Goal: Information Seeking & Learning: Learn about a topic

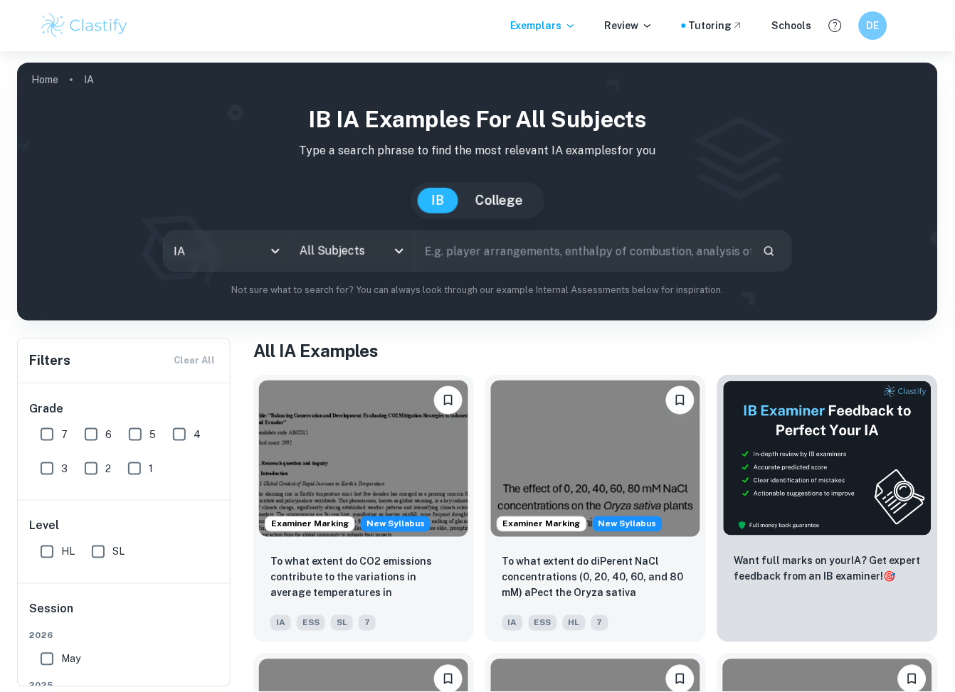
click at [460, 238] on input "text" at bounding box center [583, 251] width 336 height 40
type input "d"
click at [412, 250] on div "All Subjects" at bounding box center [352, 251] width 124 height 40
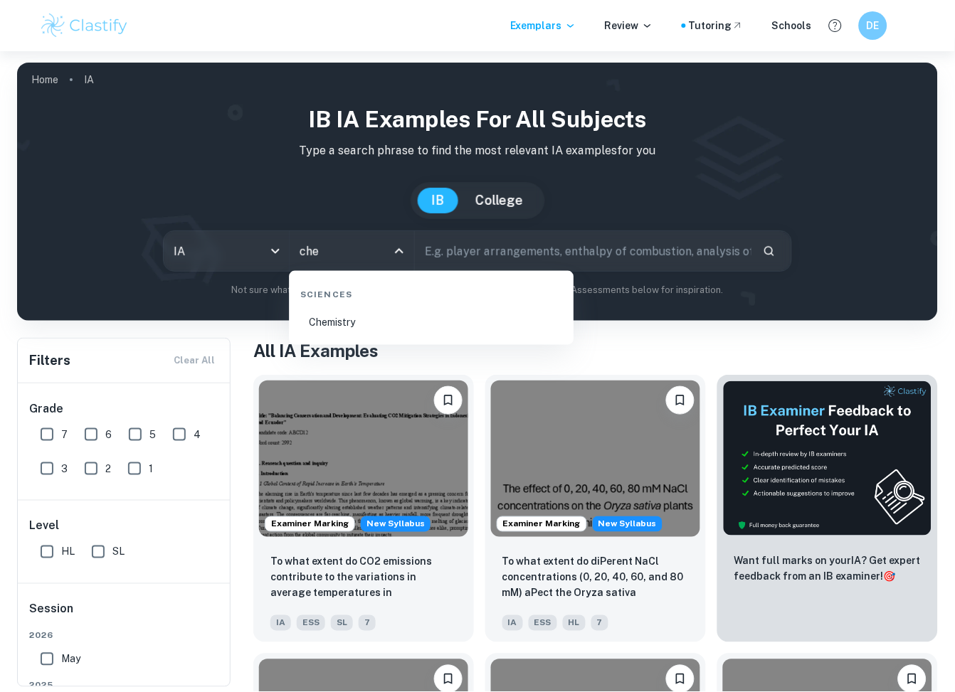
type input "chem"
click at [354, 323] on li "Chemistry" at bounding box center [431, 323] width 273 height 33
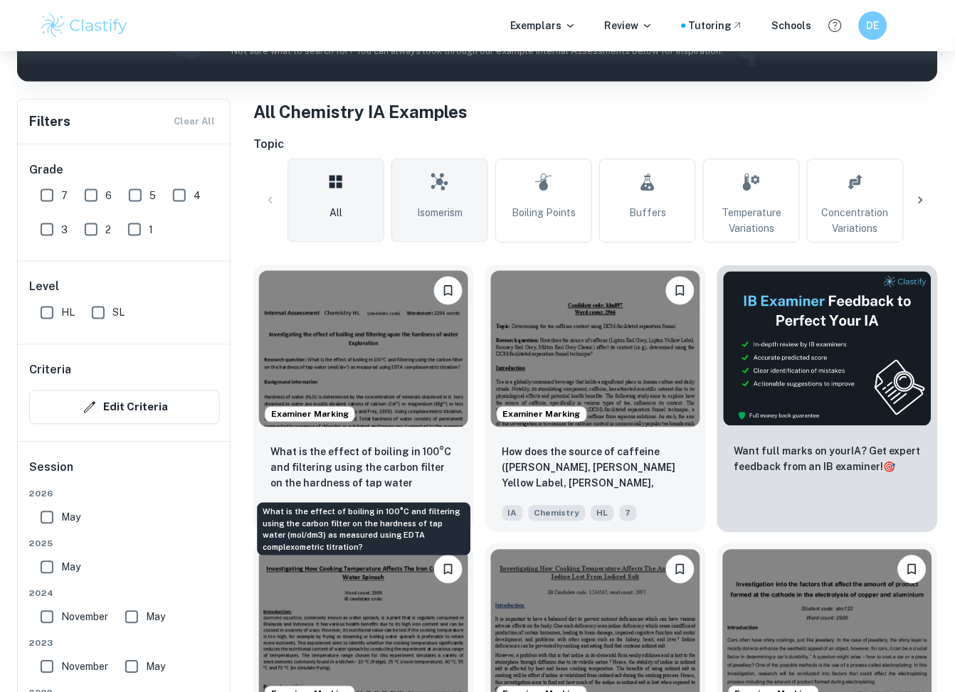
scroll to position [269, 0]
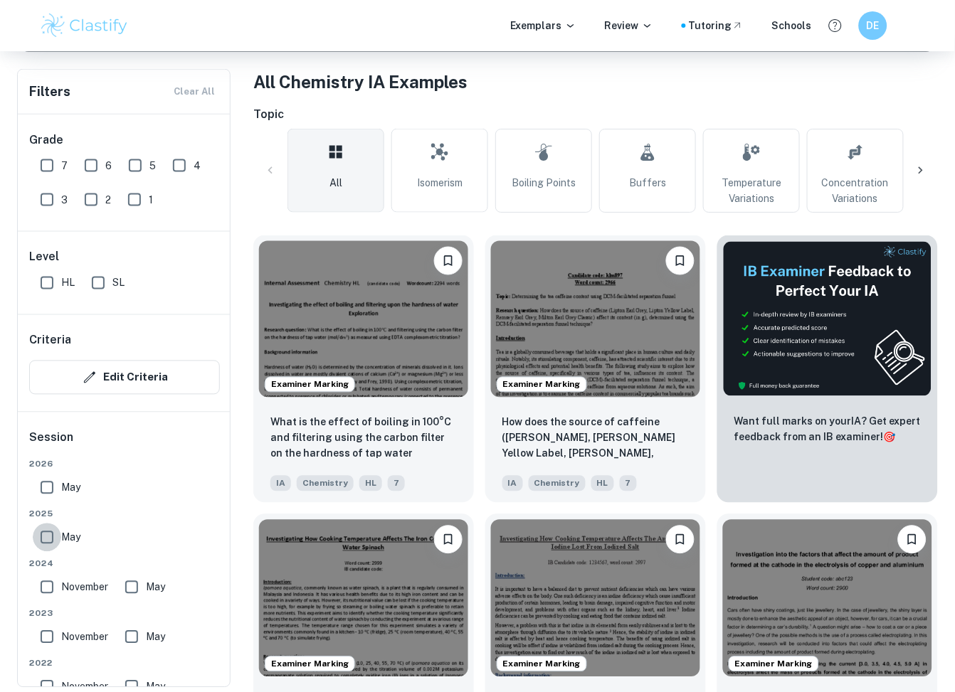
click at [46, 532] on input "May" at bounding box center [47, 538] width 28 height 28
checkbox input "true"
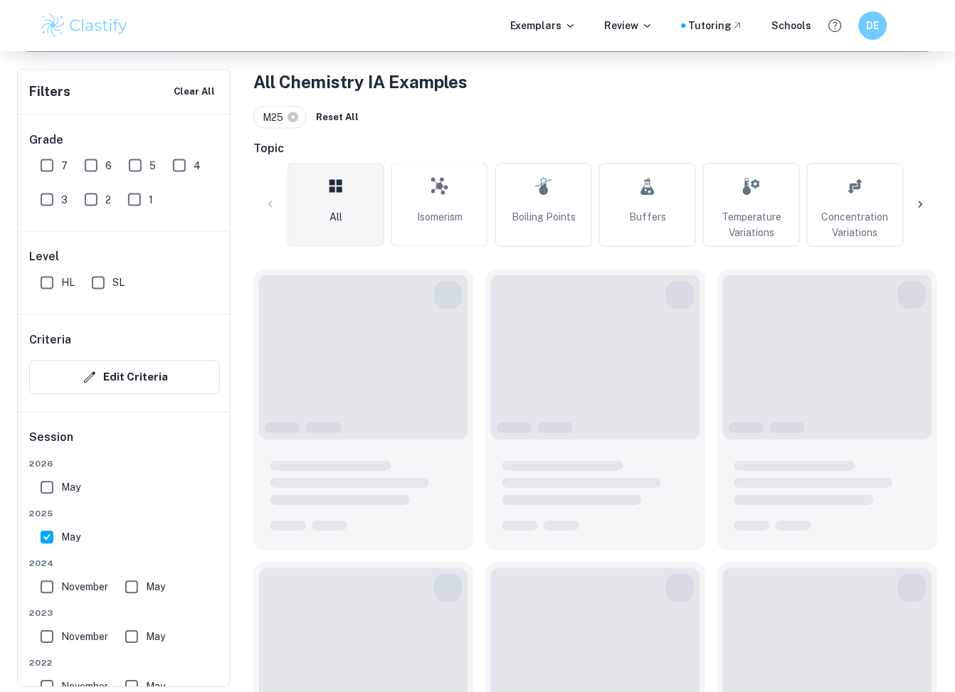
click at [44, 499] on input "May" at bounding box center [47, 488] width 28 height 28
checkbox input "true"
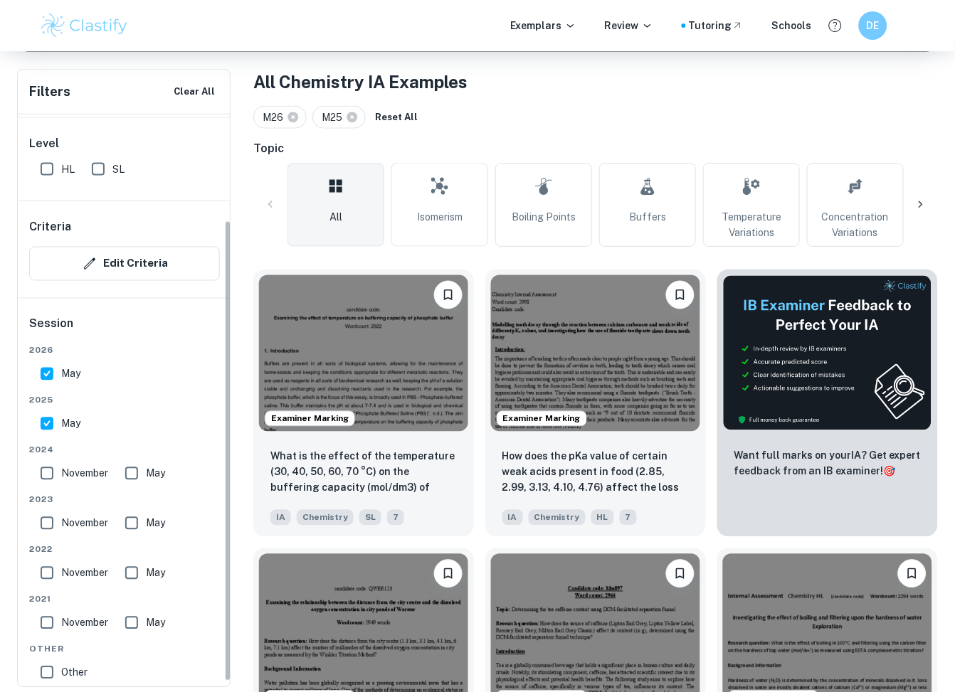
scroll to position [131, 0]
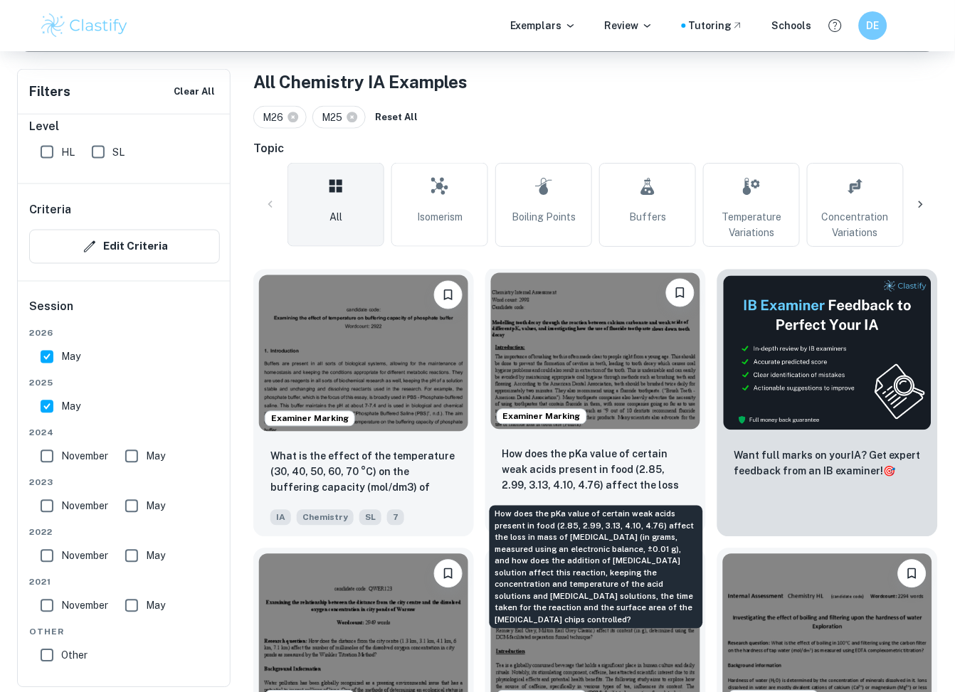
click at [563, 483] on p "How does the pKa value of certain weak acids present in food (2.85, 2.99, 3.13,…" at bounding box center [595, 471] width 186 height 48
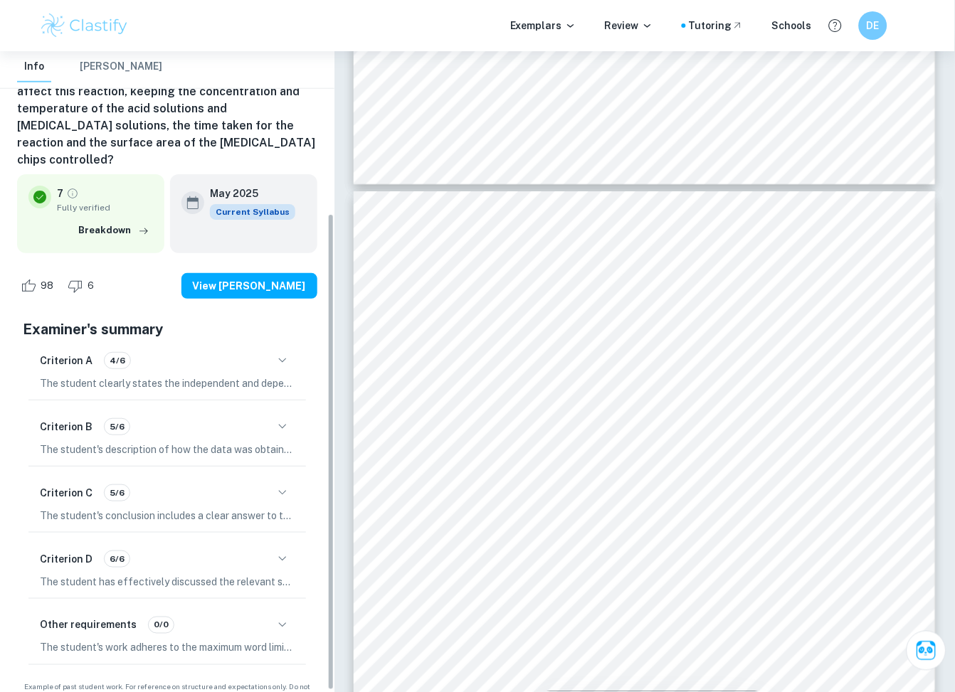
scroll to position [220, 0]
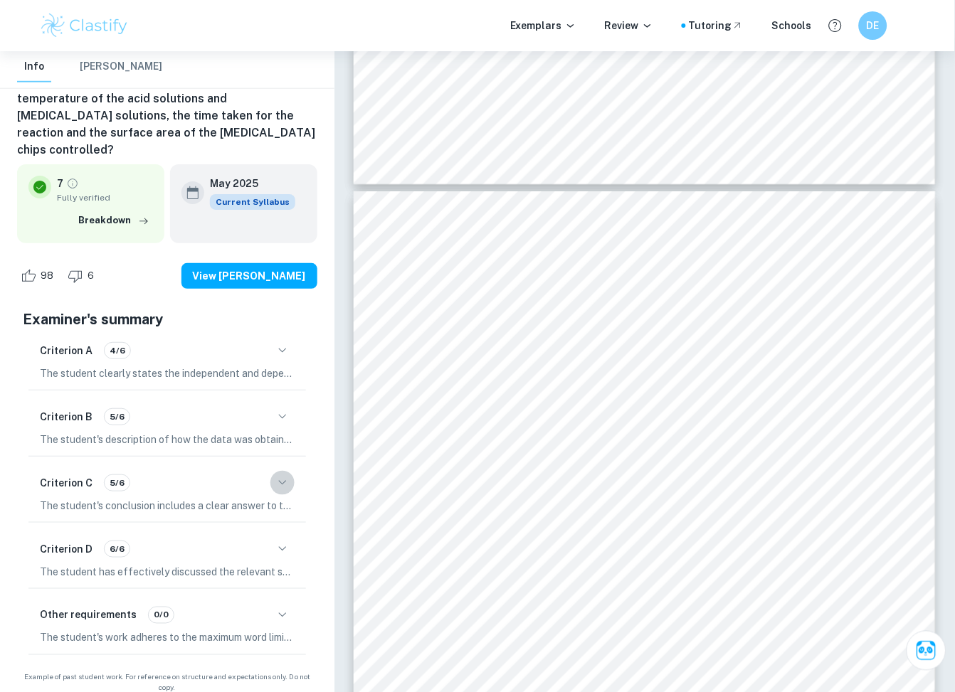
click at [279, 474] on icon "button" at bounding box center [282, 482] width 17 height 17
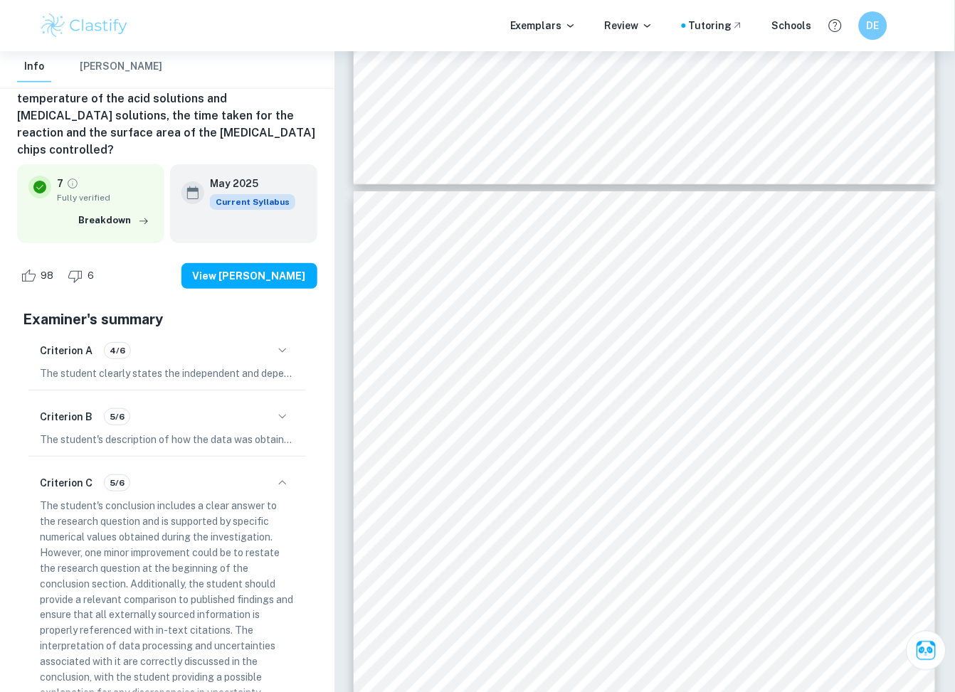
click at [279, 474] on icon "button" at bounding box center [282, 482] width 17 height 17
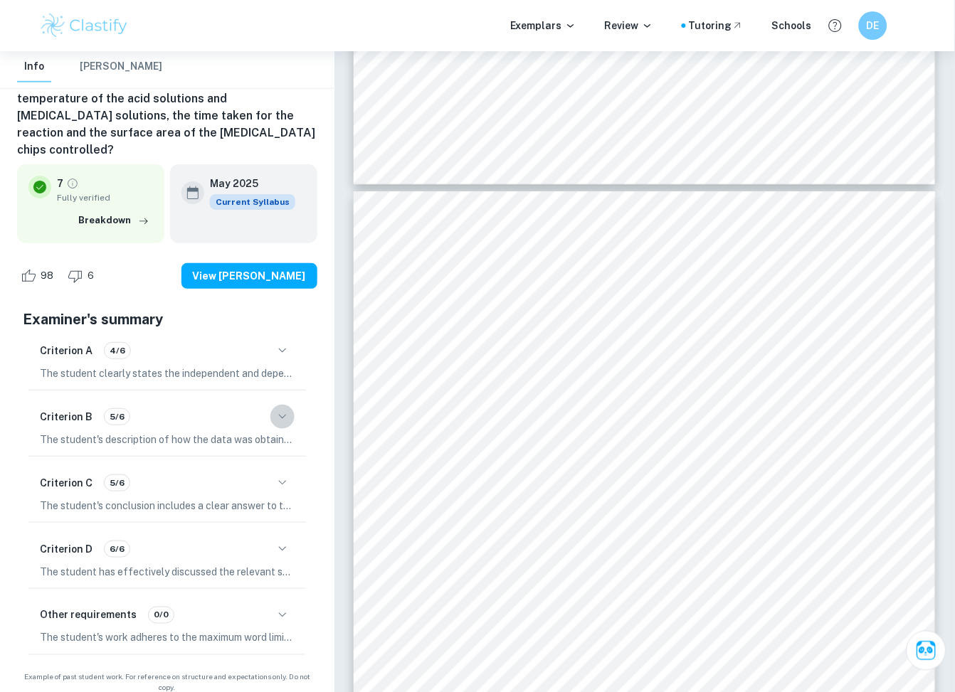
click at [278, 408] on icon "button" at bounding box center [282, 416] width 17 height 17
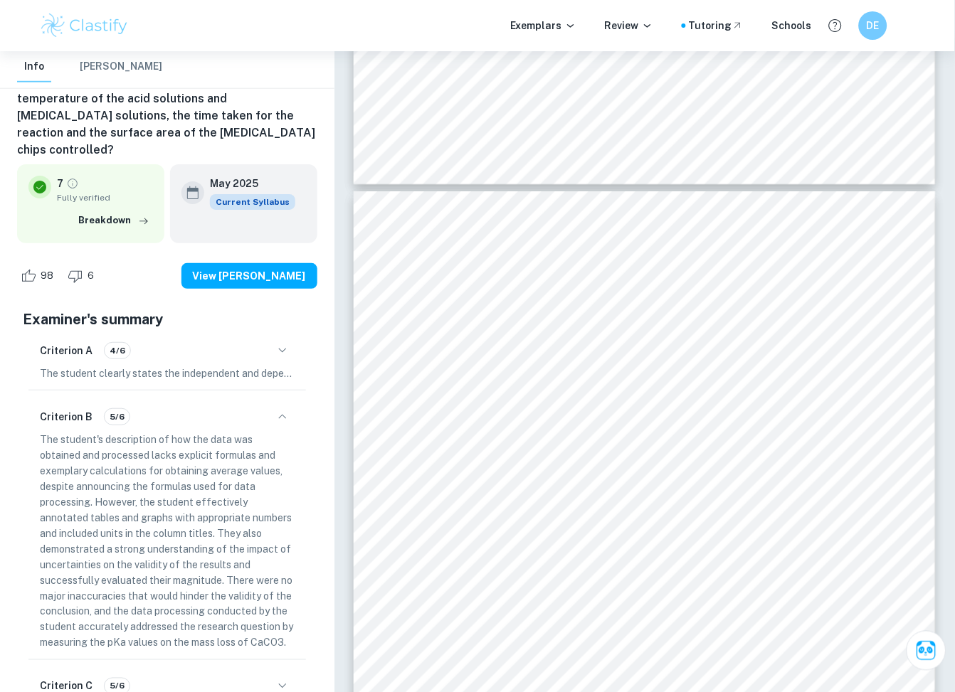
click at [278, 408] on icon "button" at bounding box center [282, 416] width 17 height 17
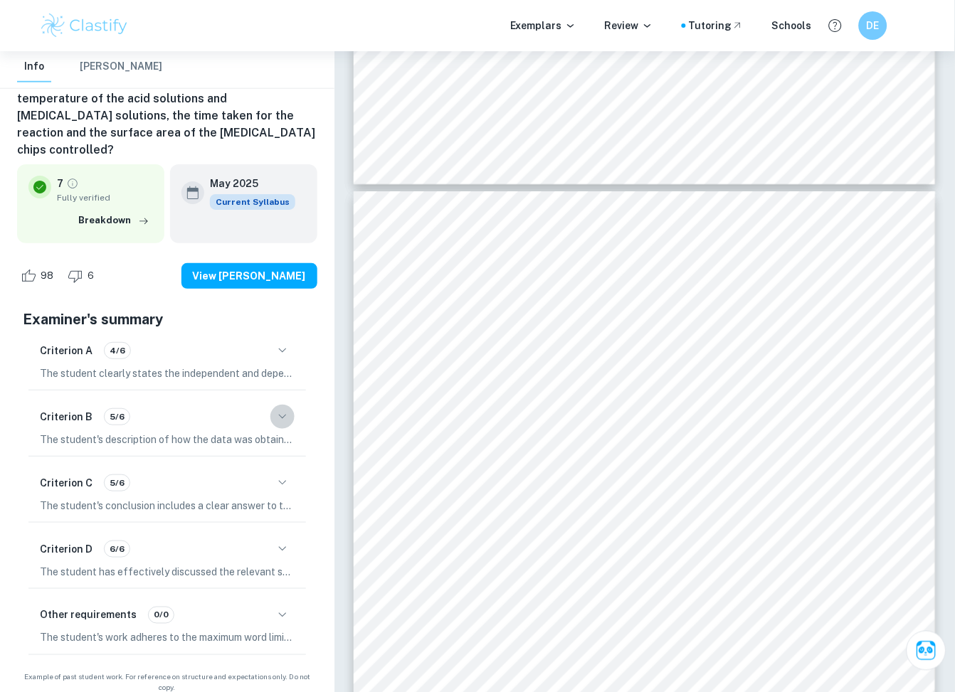
click at [278, 408] on icon "button" at bounding box center [282, 416] width 17 height 17
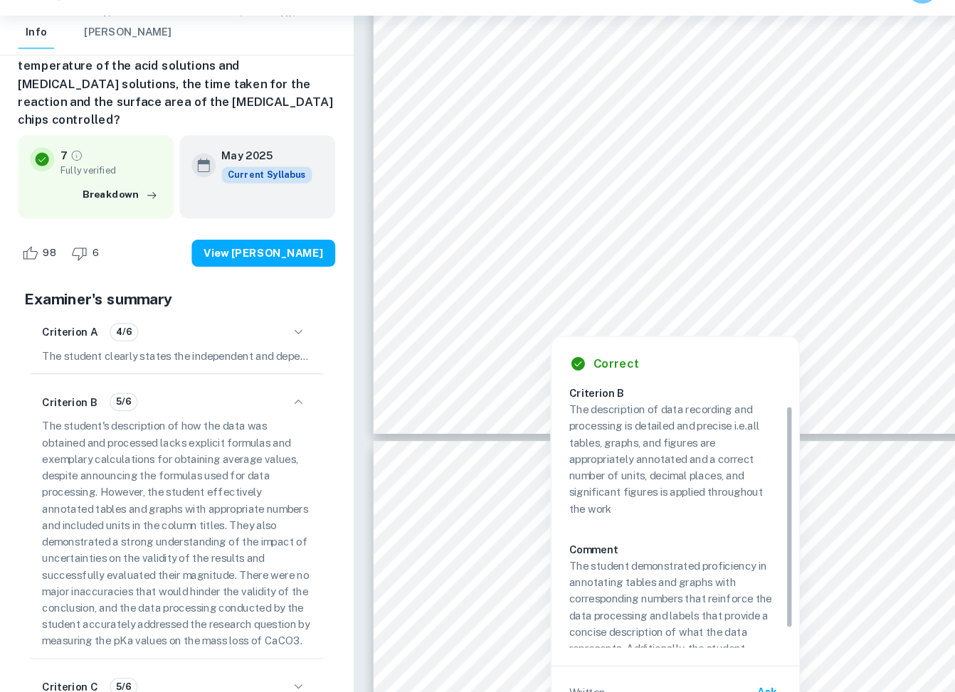
scroll to position [44, 0]
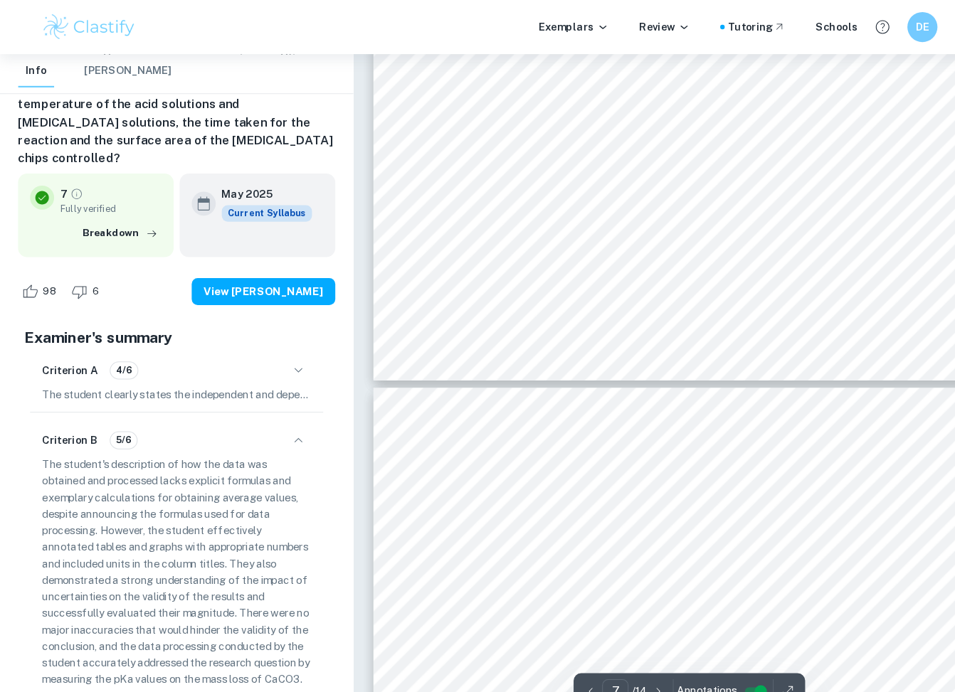
type input "6"
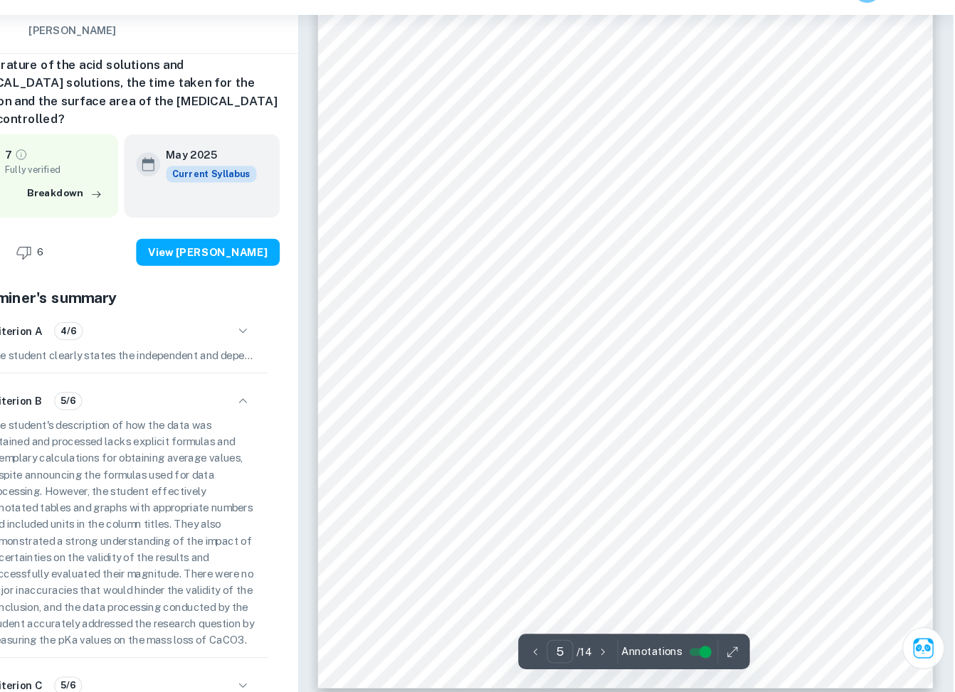
scroll to position [3263, 0]
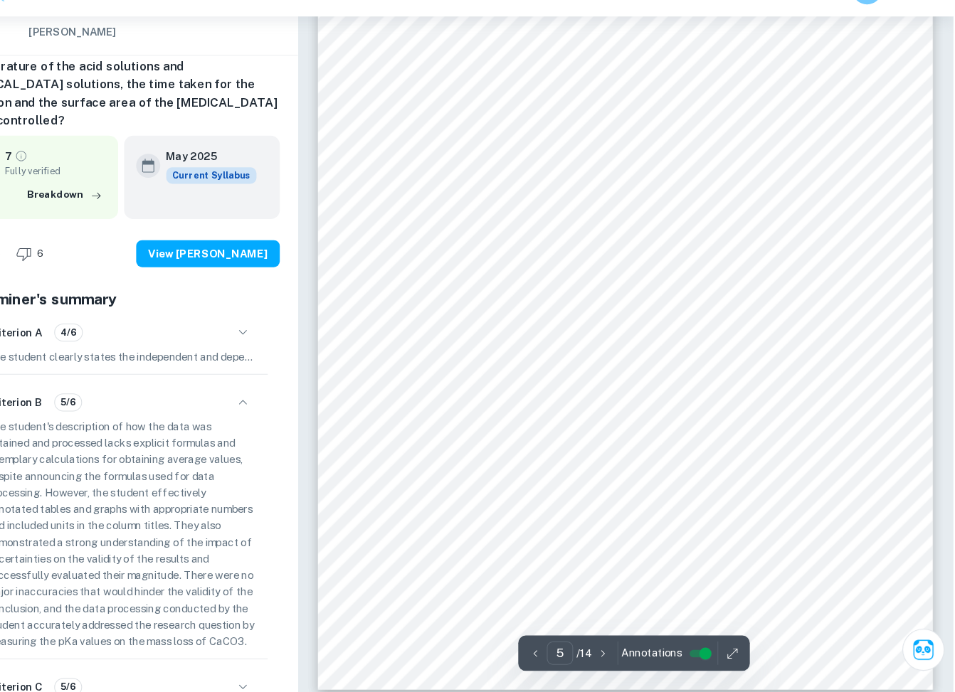
click at [557, 446] on span "solution. This includes the mass of the weighing boat, which is 0.87 g." at bounding box center [582, 450] width 321 height 11
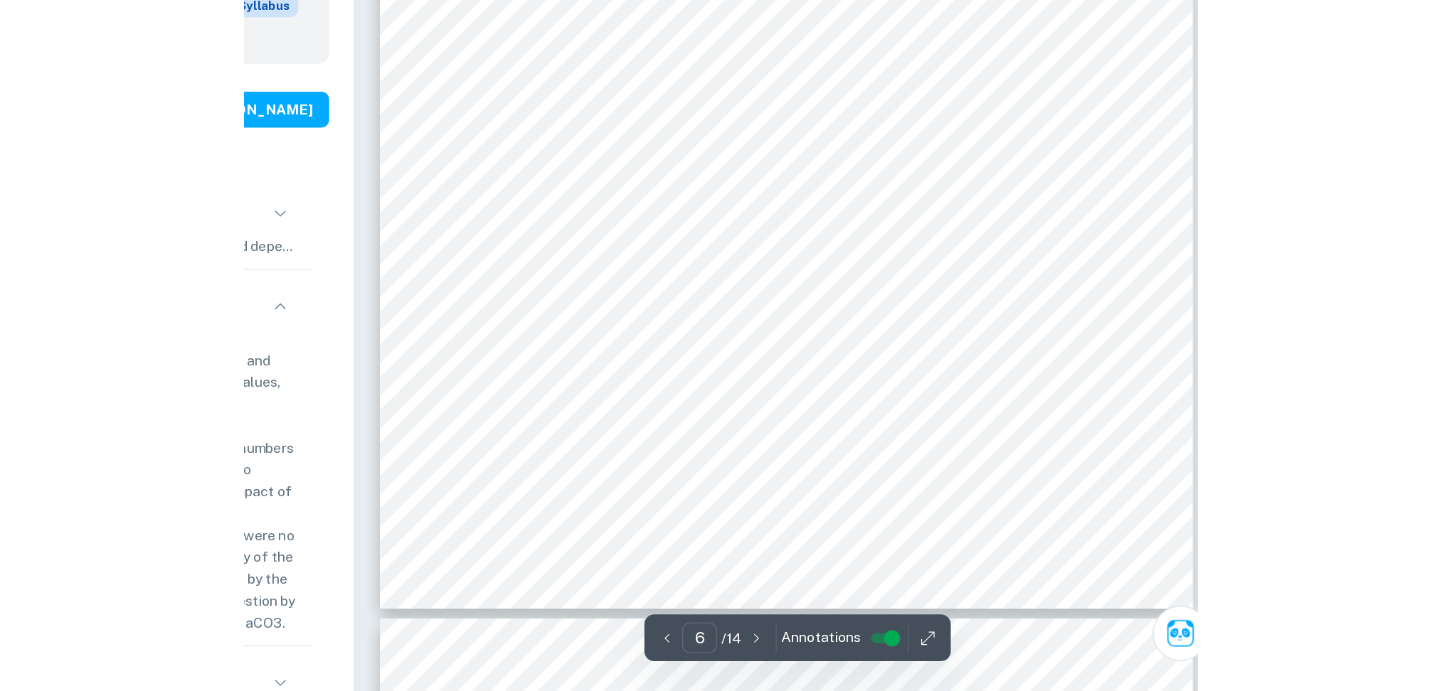
scroll to position [4282, 0]
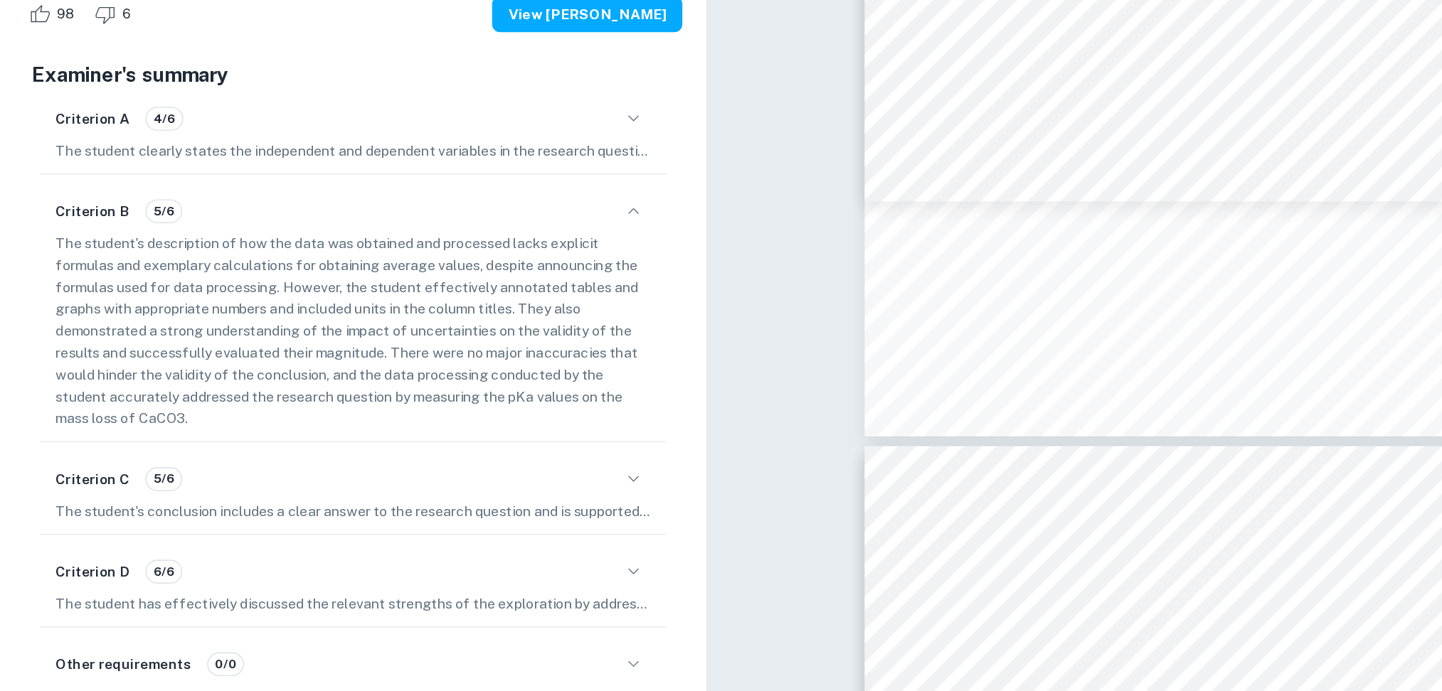
click at [236, 529] on div "Criterion C 5/6" at bounding box center [252, 540] width 425 height 24
click at [449, 534] on icon "button" at bounding box center [452, 539] width 17 height 17
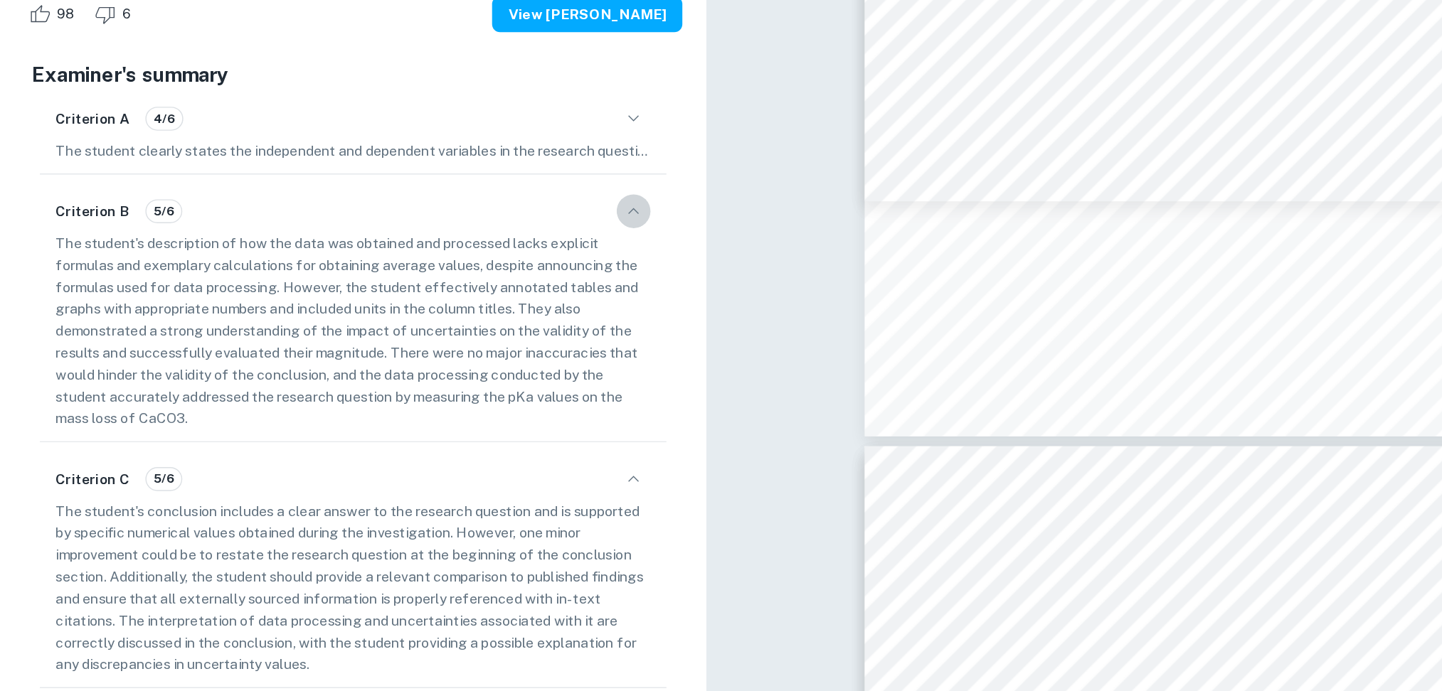
click at [448, 343] on icon "button" at bounding box center [452, 348] width 17 height 17
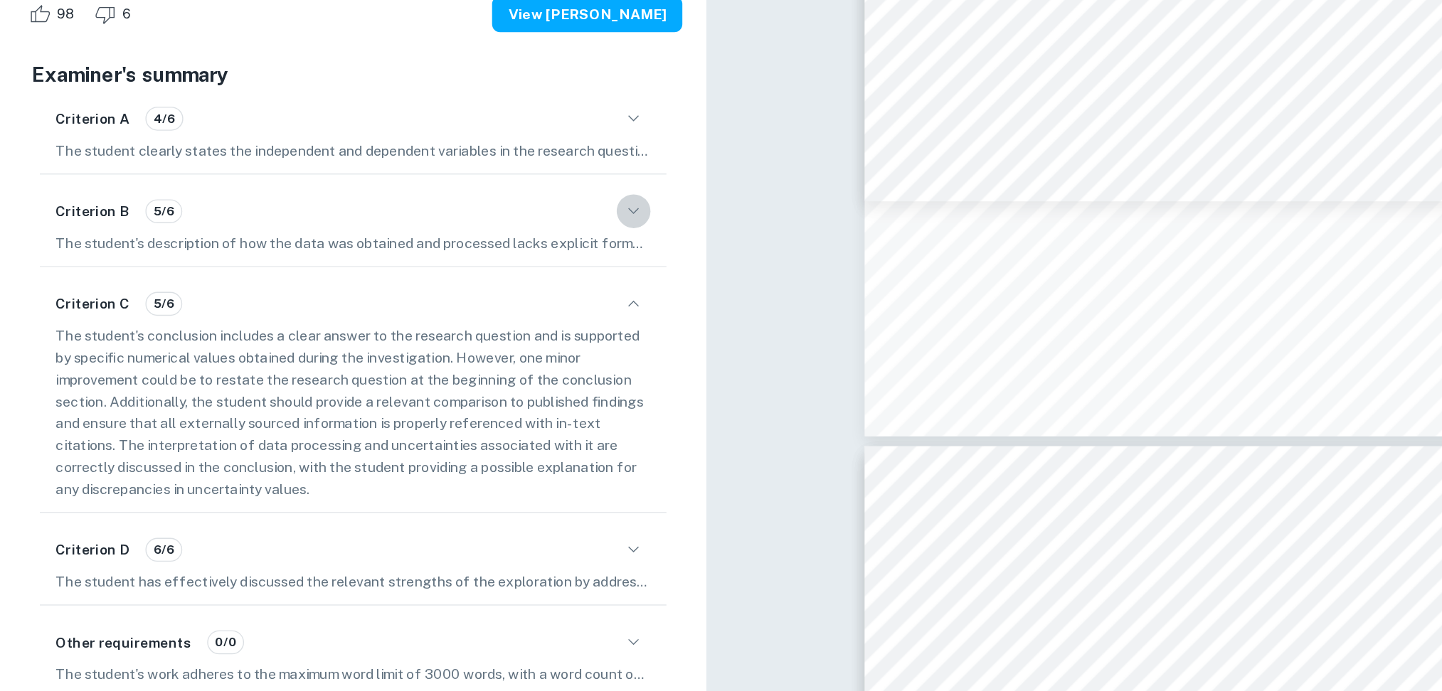
click at [448, 343] on icon "button" at bounding box center [452, 348] width 17 height 17
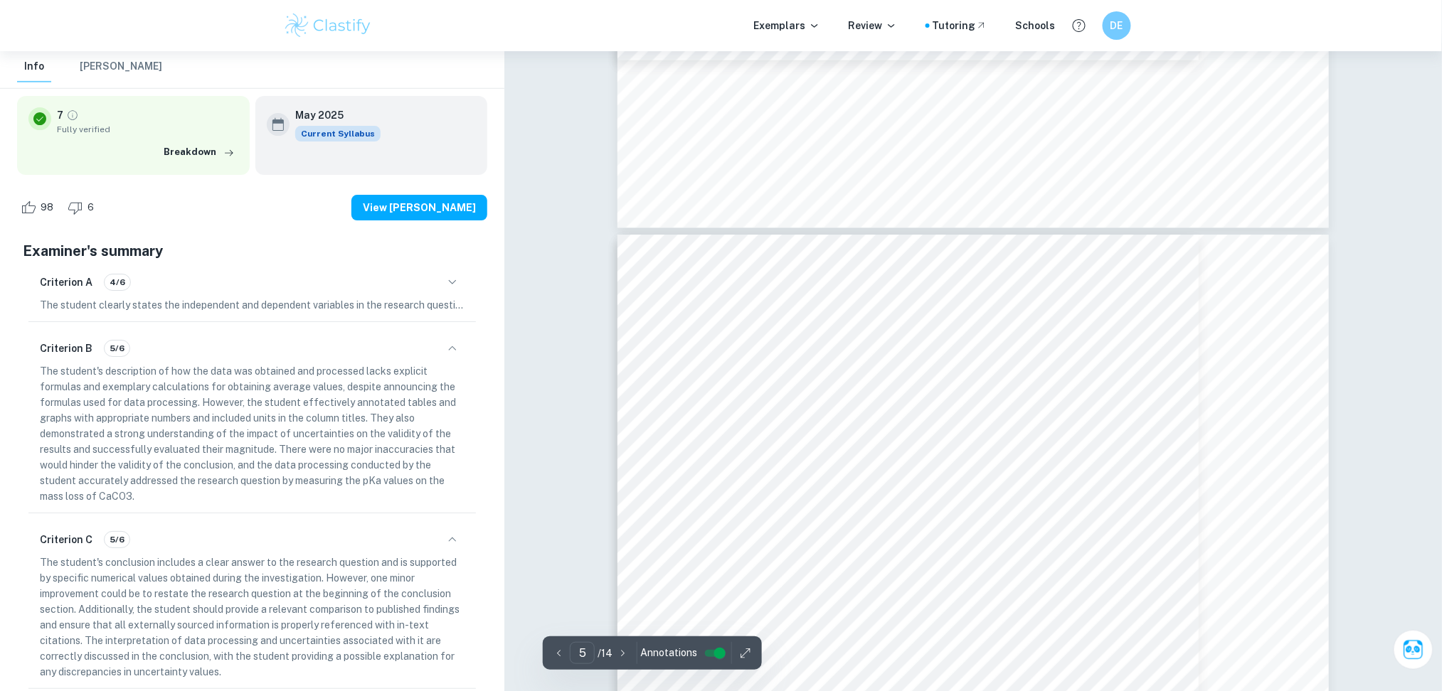
type input "4"
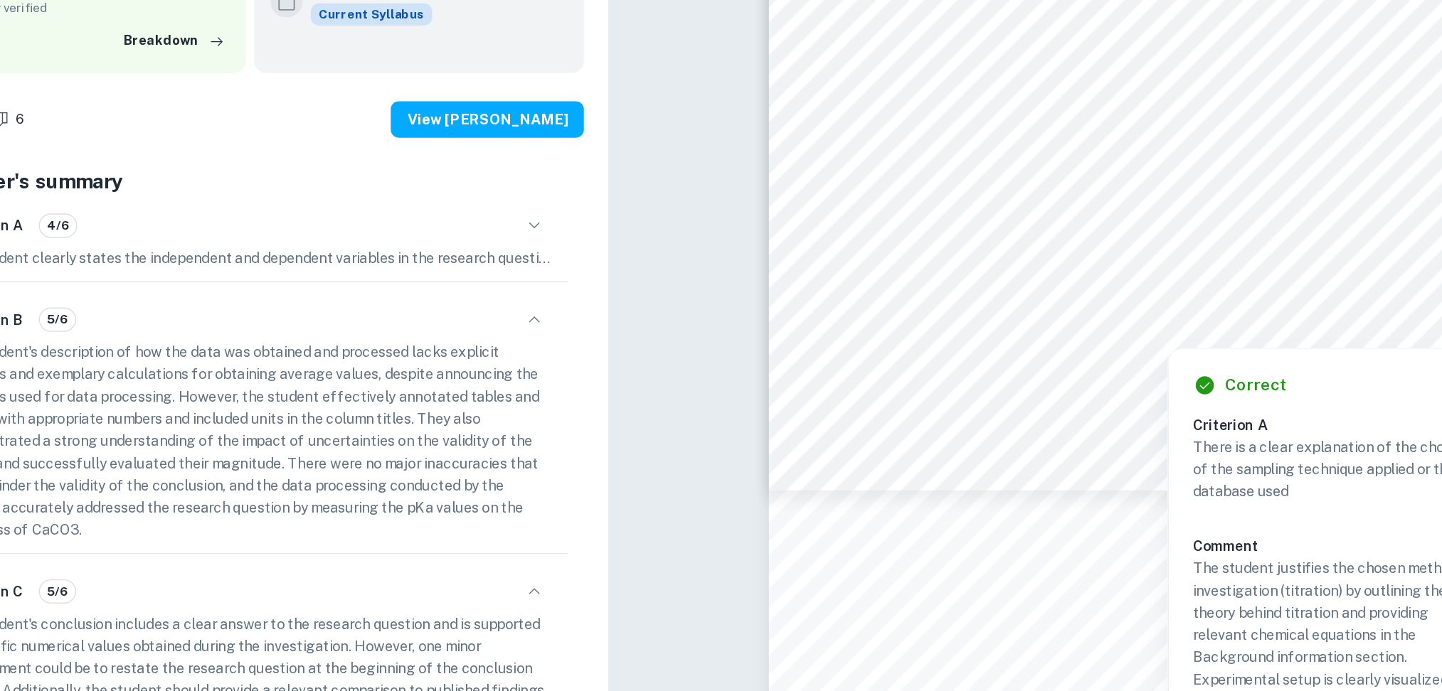
scroll to position [3227, 0]
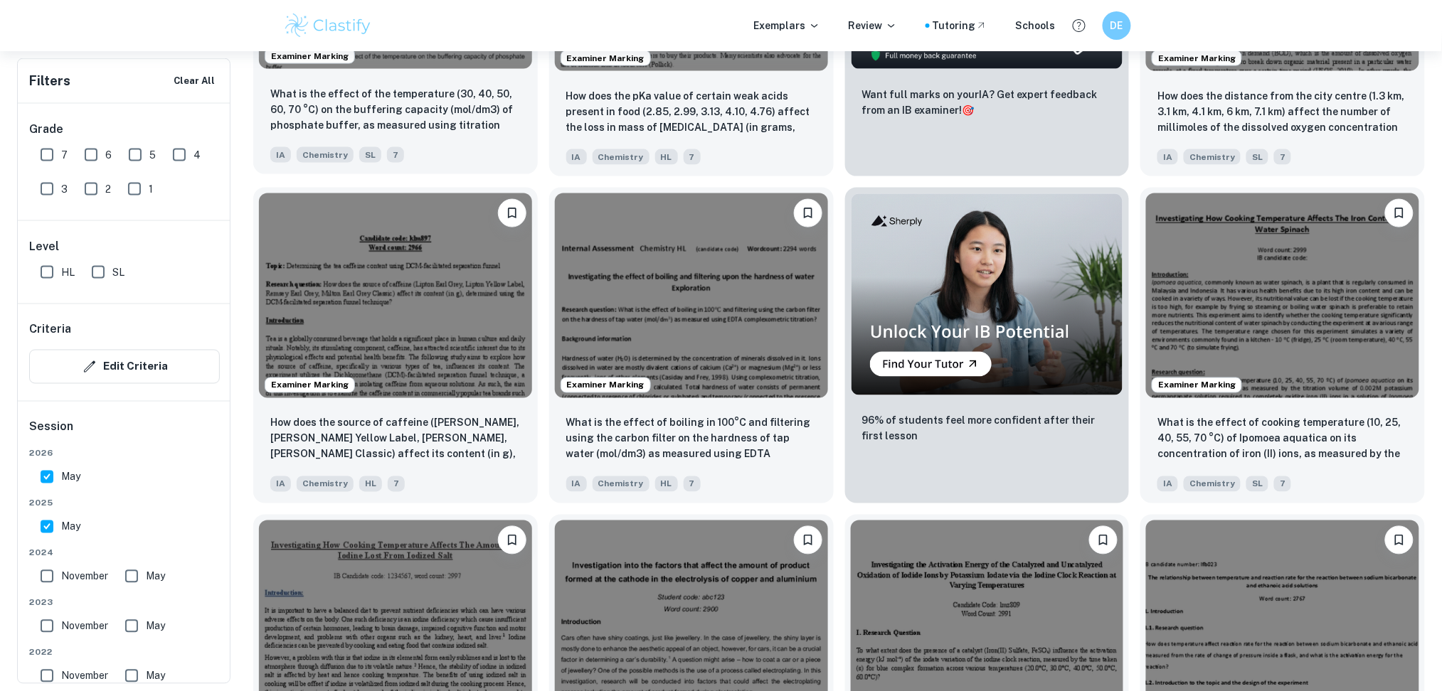
scroll to position [675, 0]
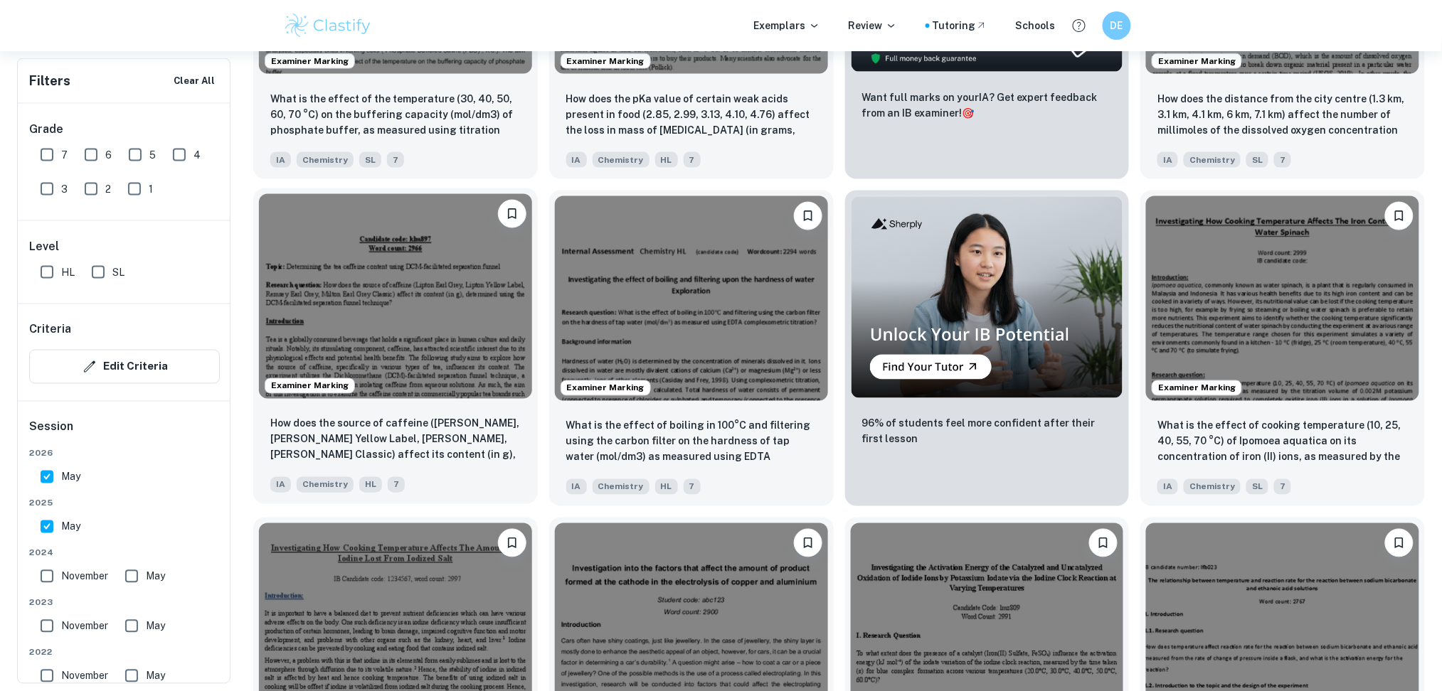
click at [470, 414] on div "How does the source of caffeine ([PERSON_NAME], [PERSON_NAME] Yellow Label, [PE…" at bounding box center [395, 455] width 285 height 100
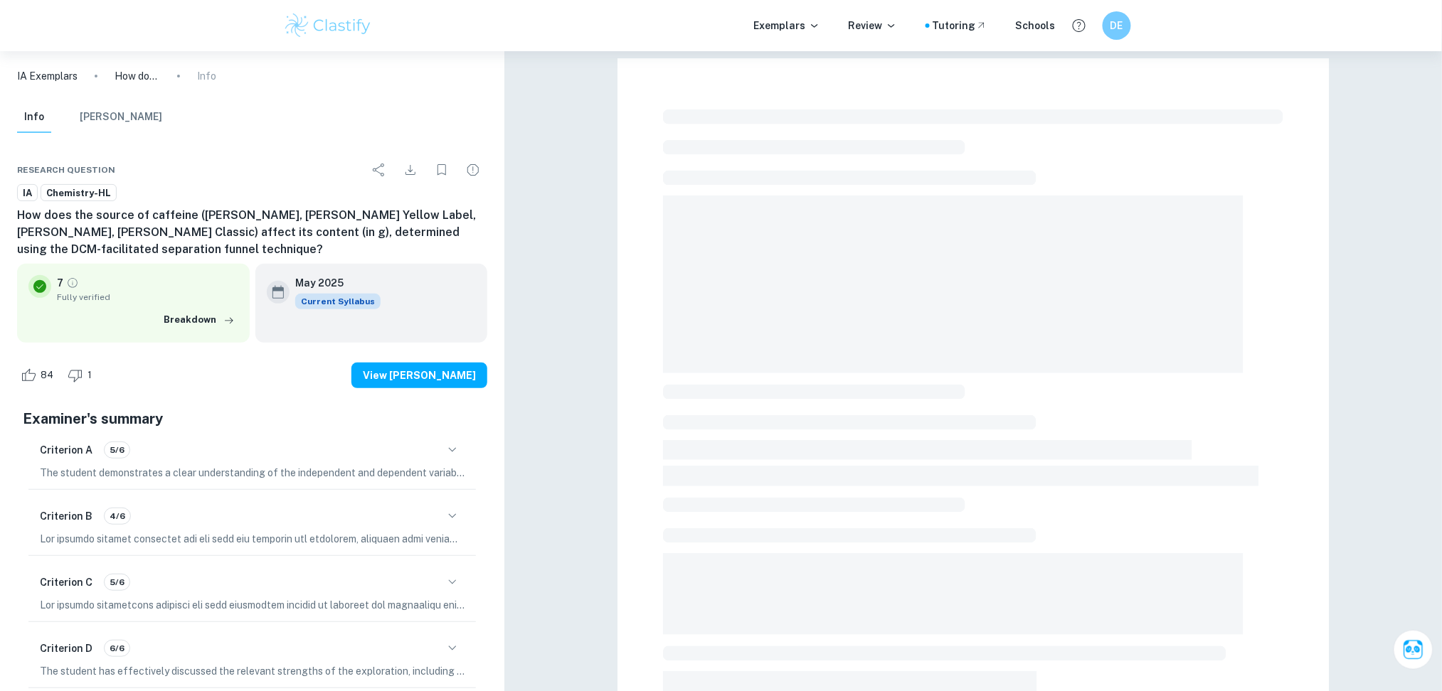
click at [376, 505] on div "Criterion B 4/6" at bounding box center [252, 516] width 425 height 24
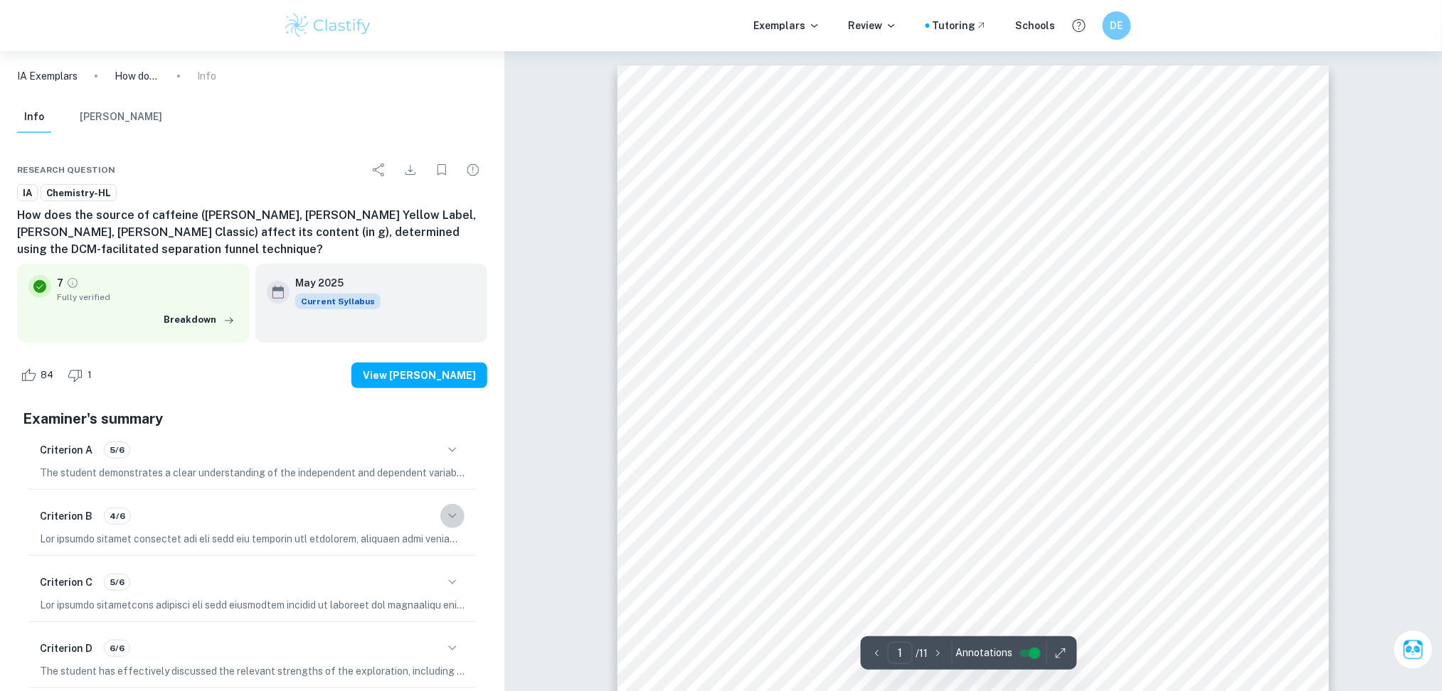
click at [456, 511] on icon "button" at bounding box center [452, 516] width 17 height 17
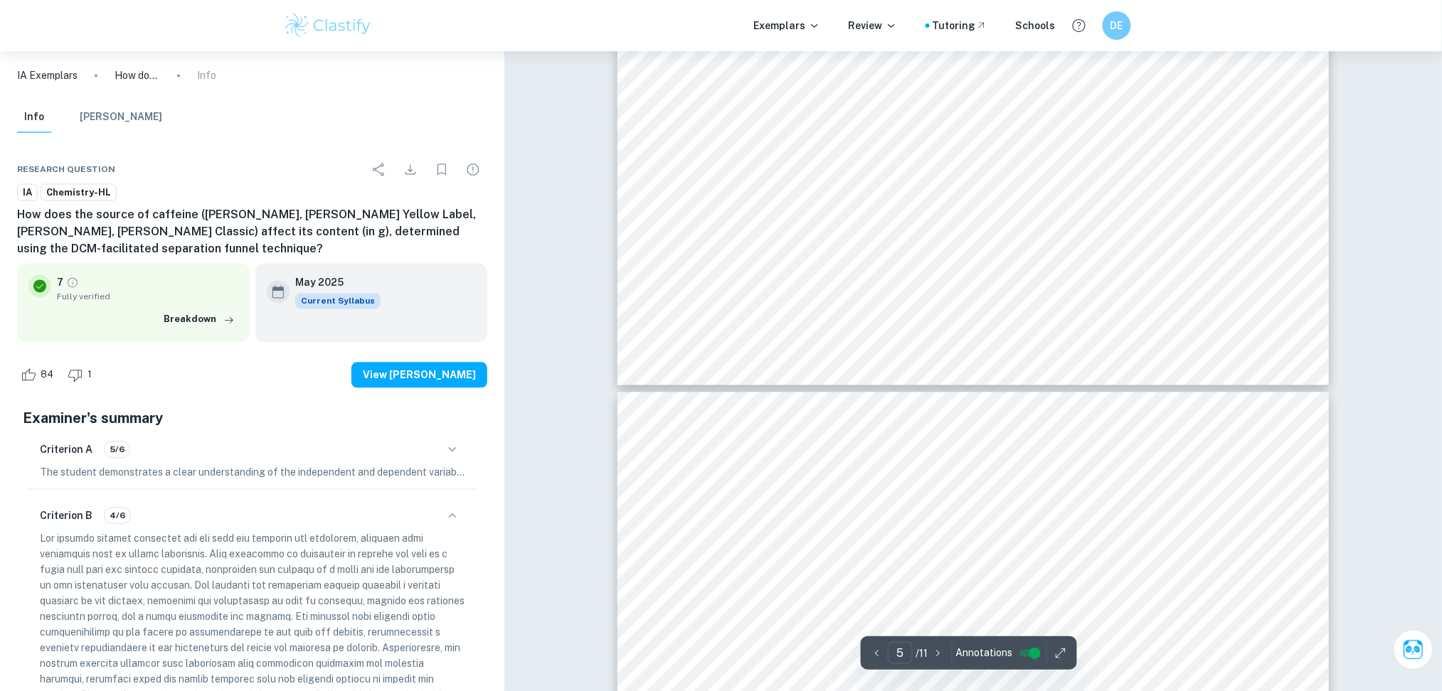
scroll to position [4851, 0]
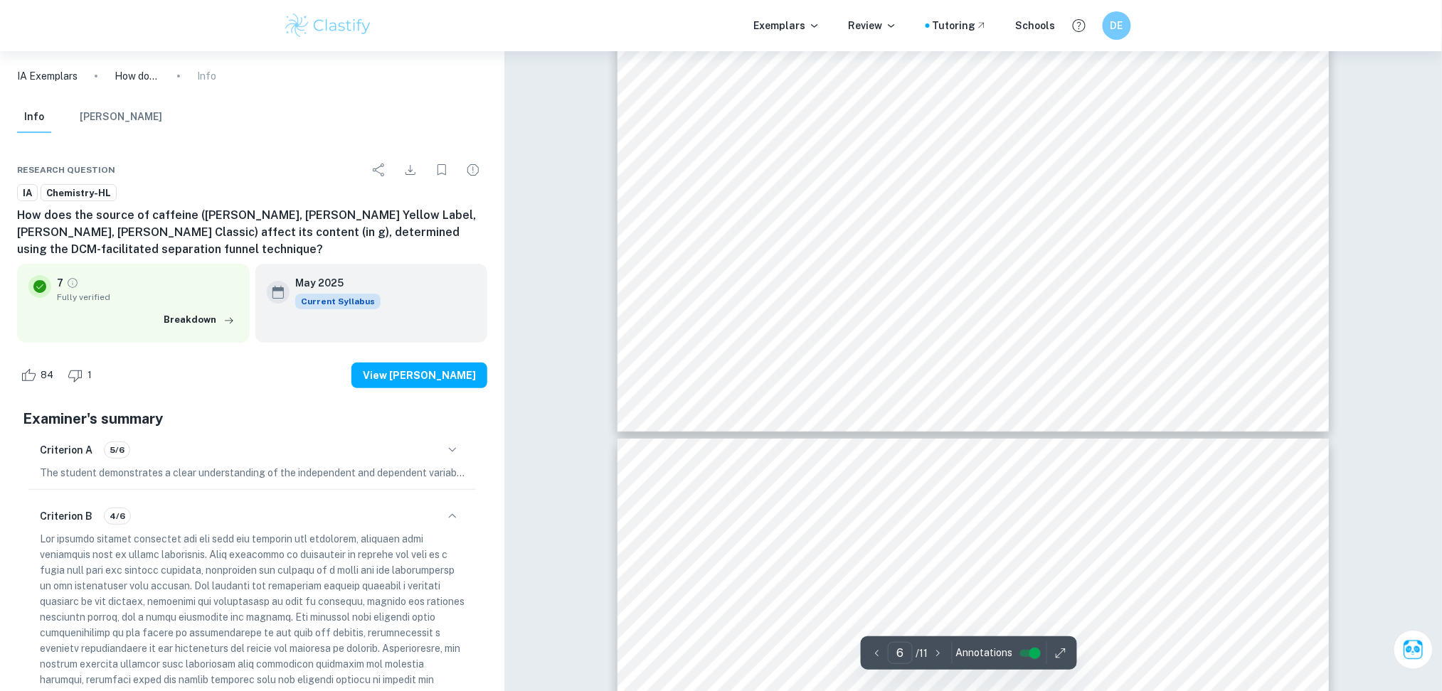
type input "7"
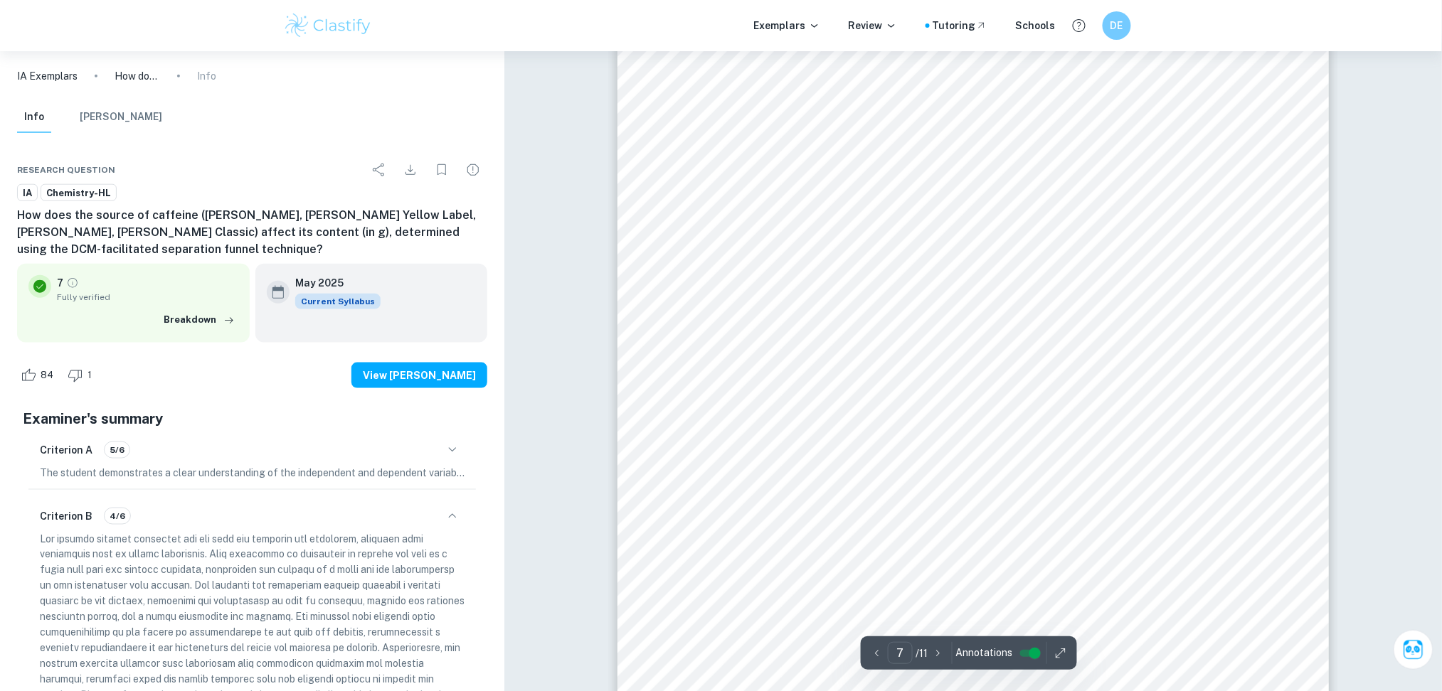
scroll to position [6236, 0]
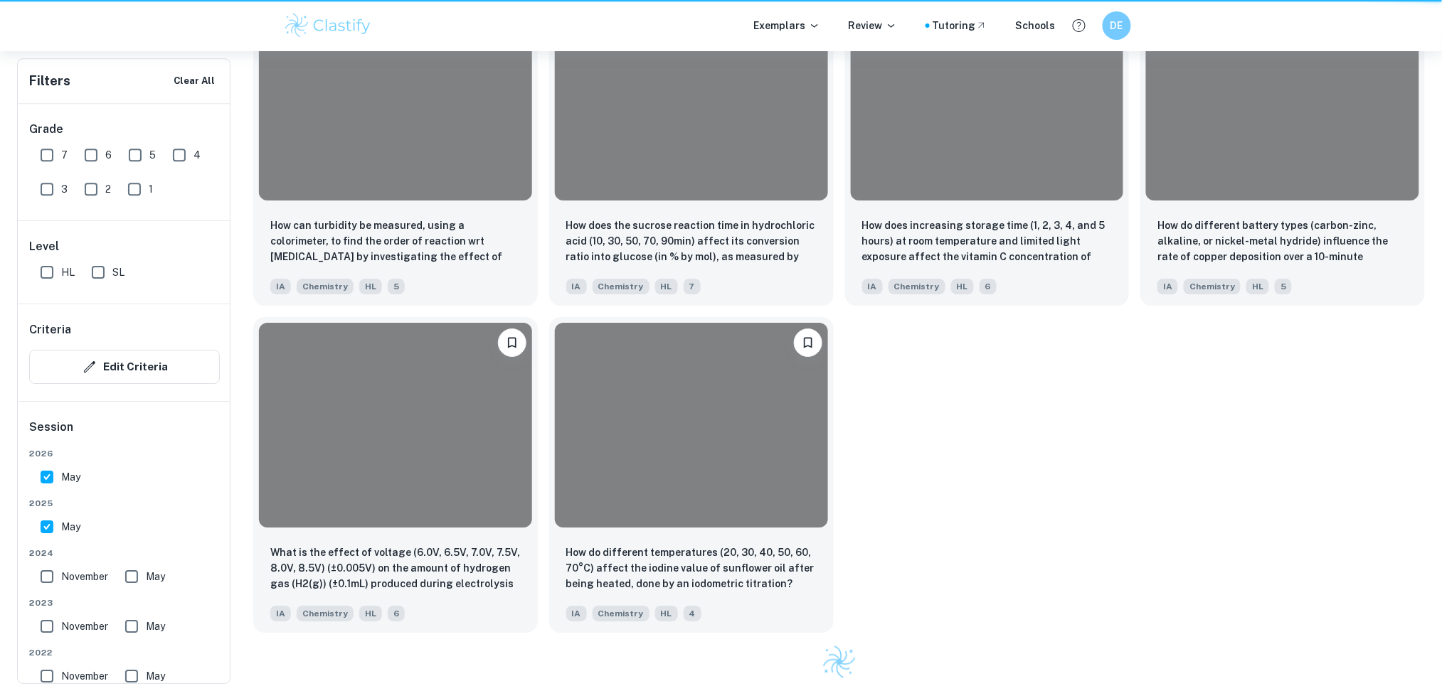
scroll to position [675, 0]
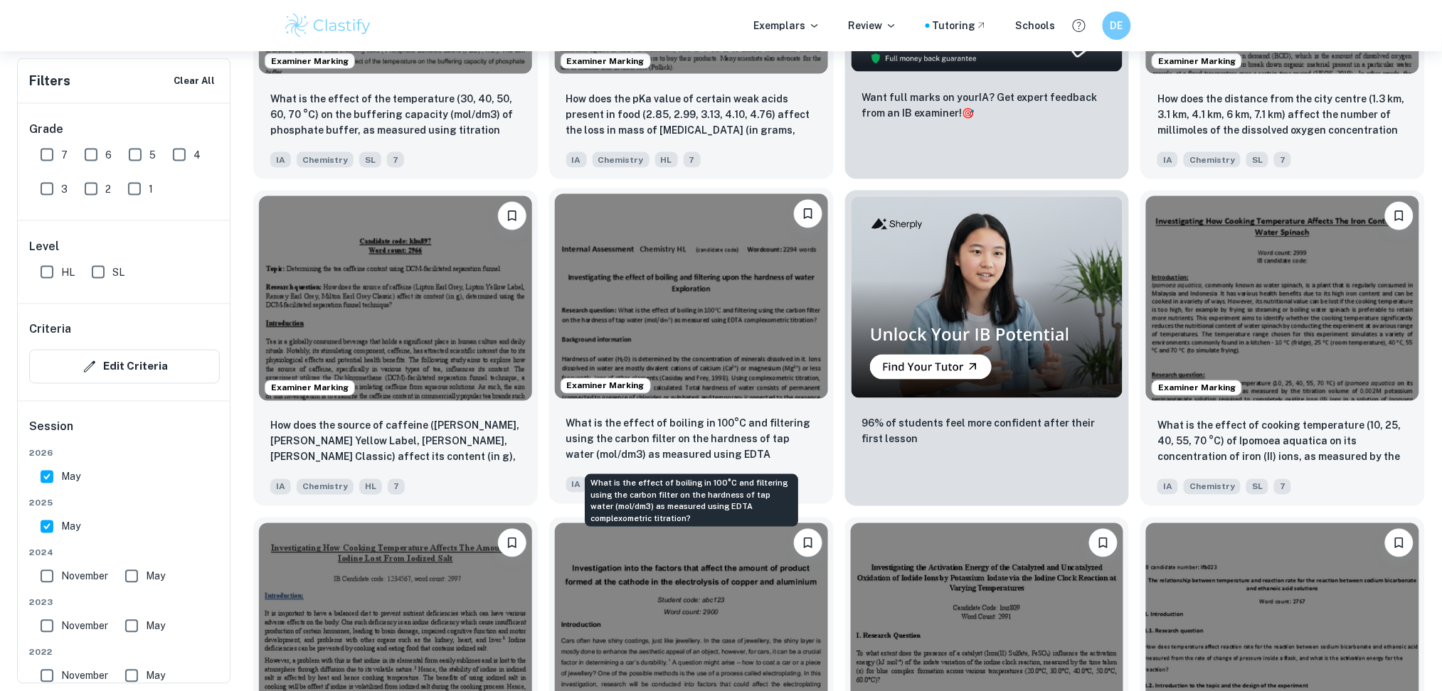
click at [712, 449] on p "What is the effect of boiling in 100°C and filtering using the carbon filter on…" at bounding box center [691, 440] width 250 height 48
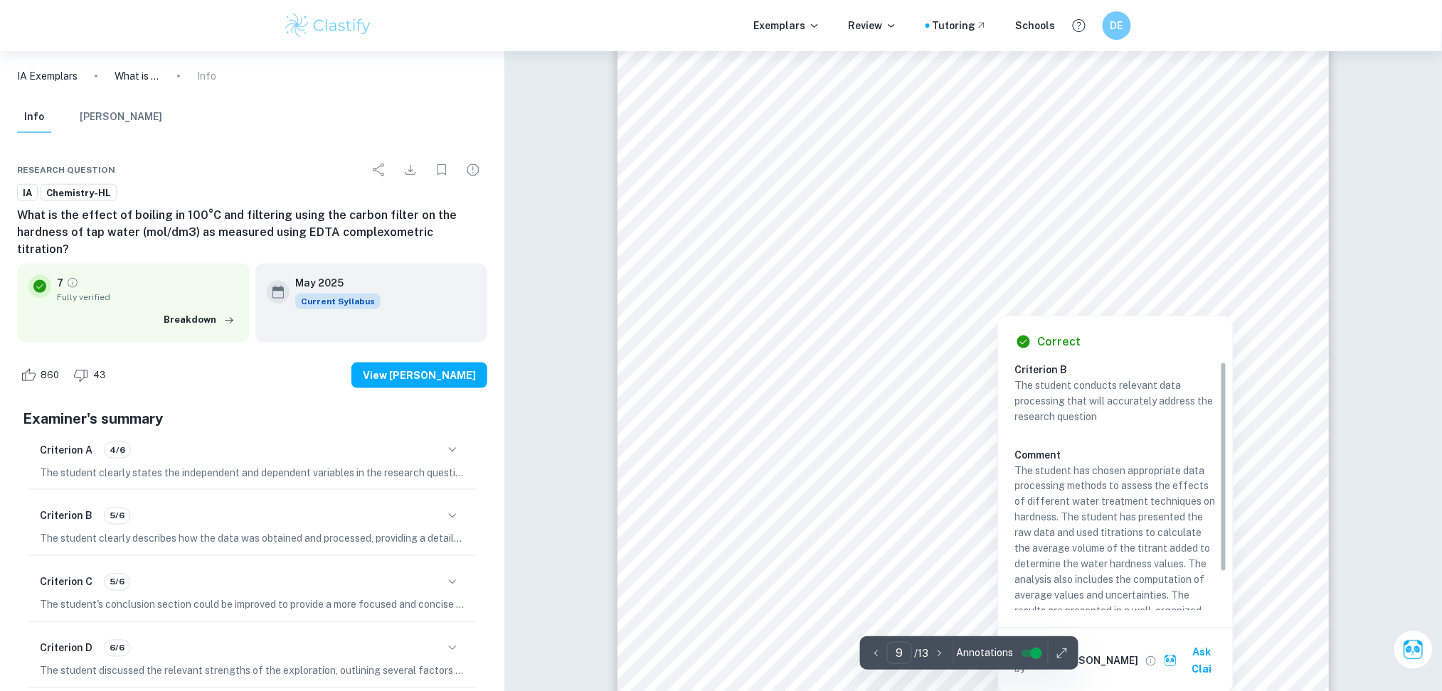
scroll to position [8370, 0]
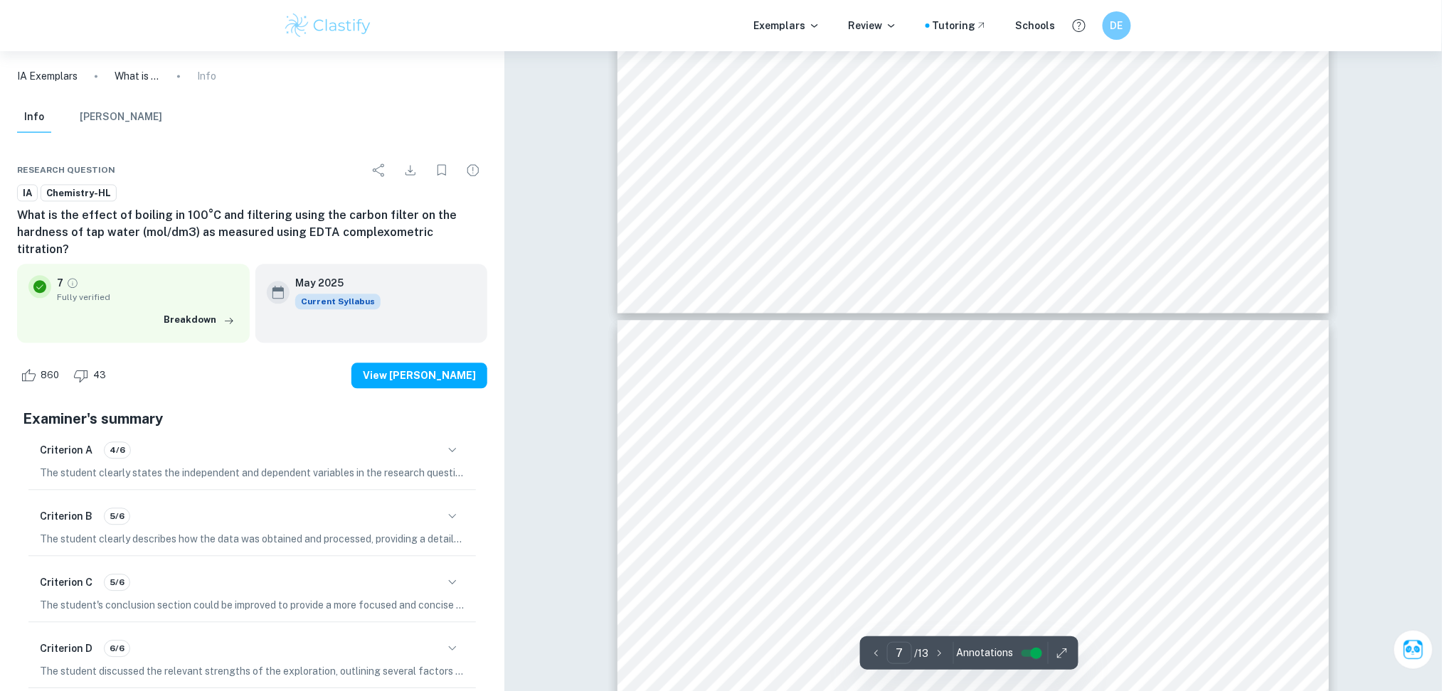
type input "8"
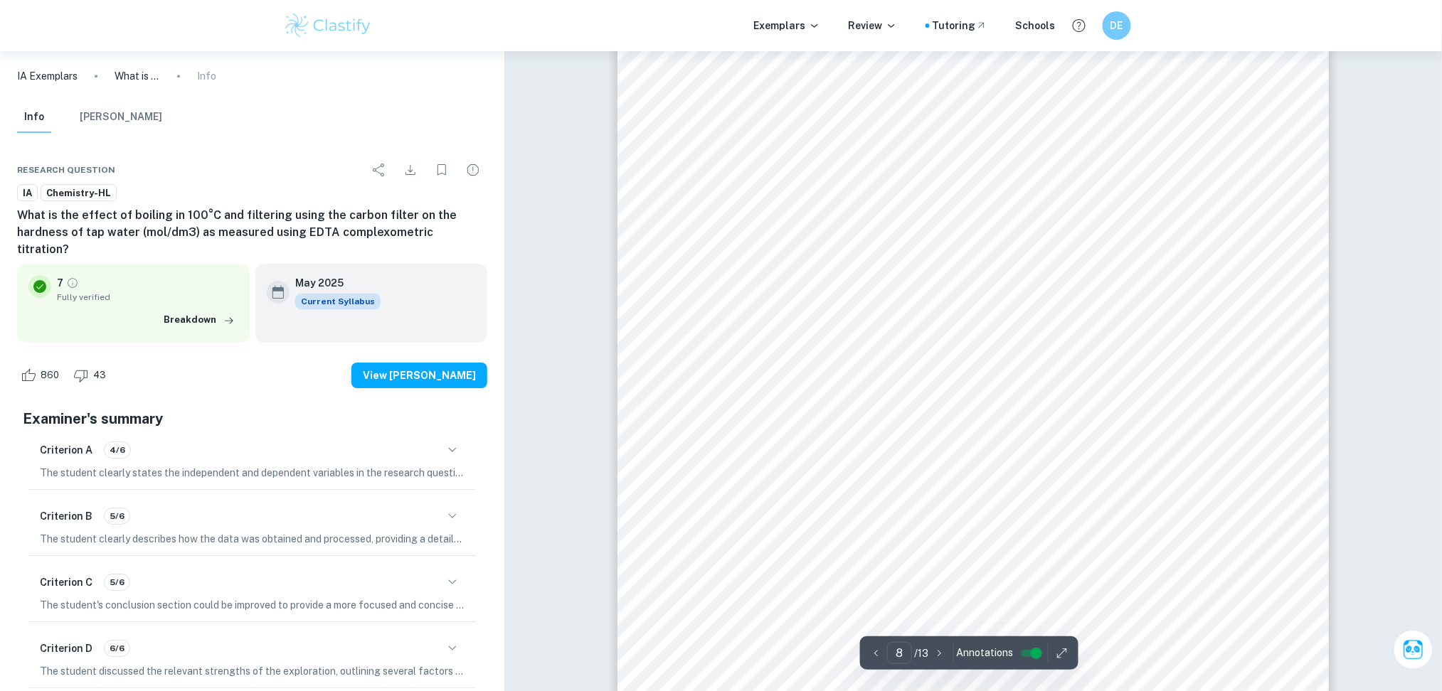
scroll to position [7461, 0]
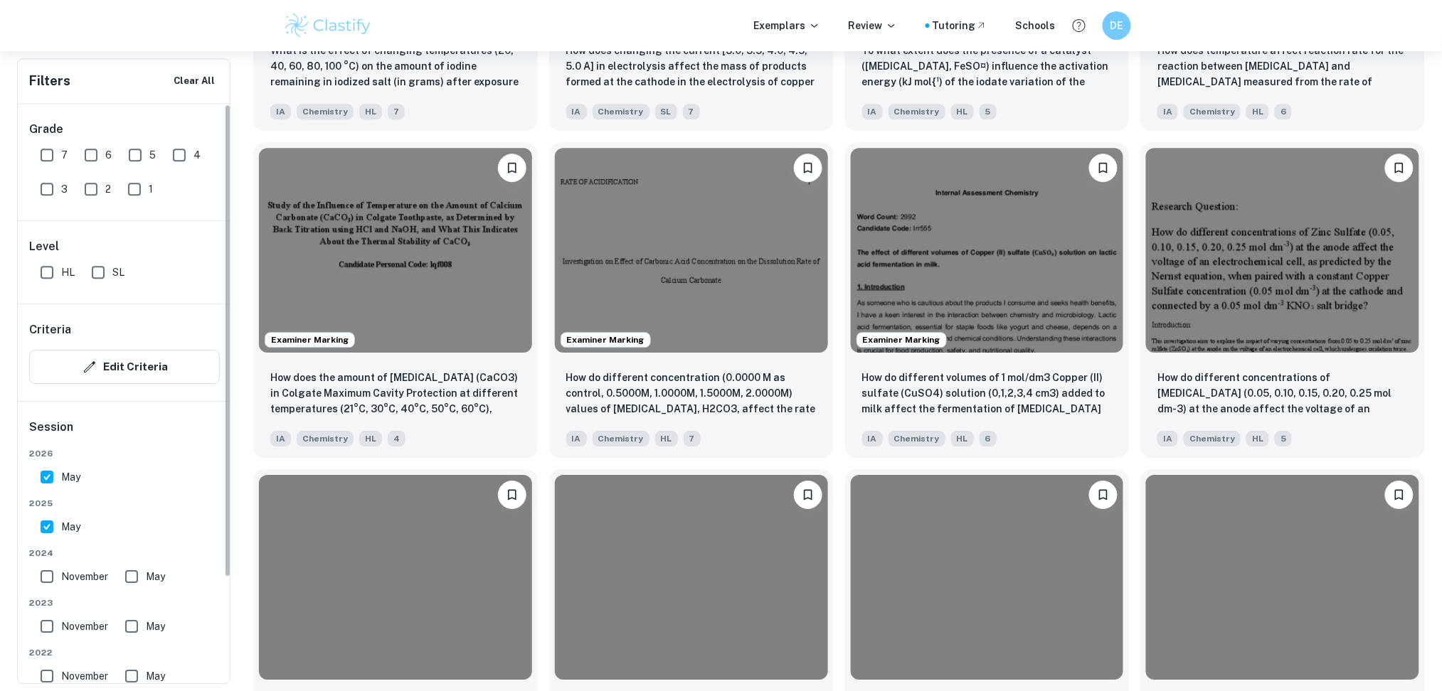
scroll to position [1374, 0]
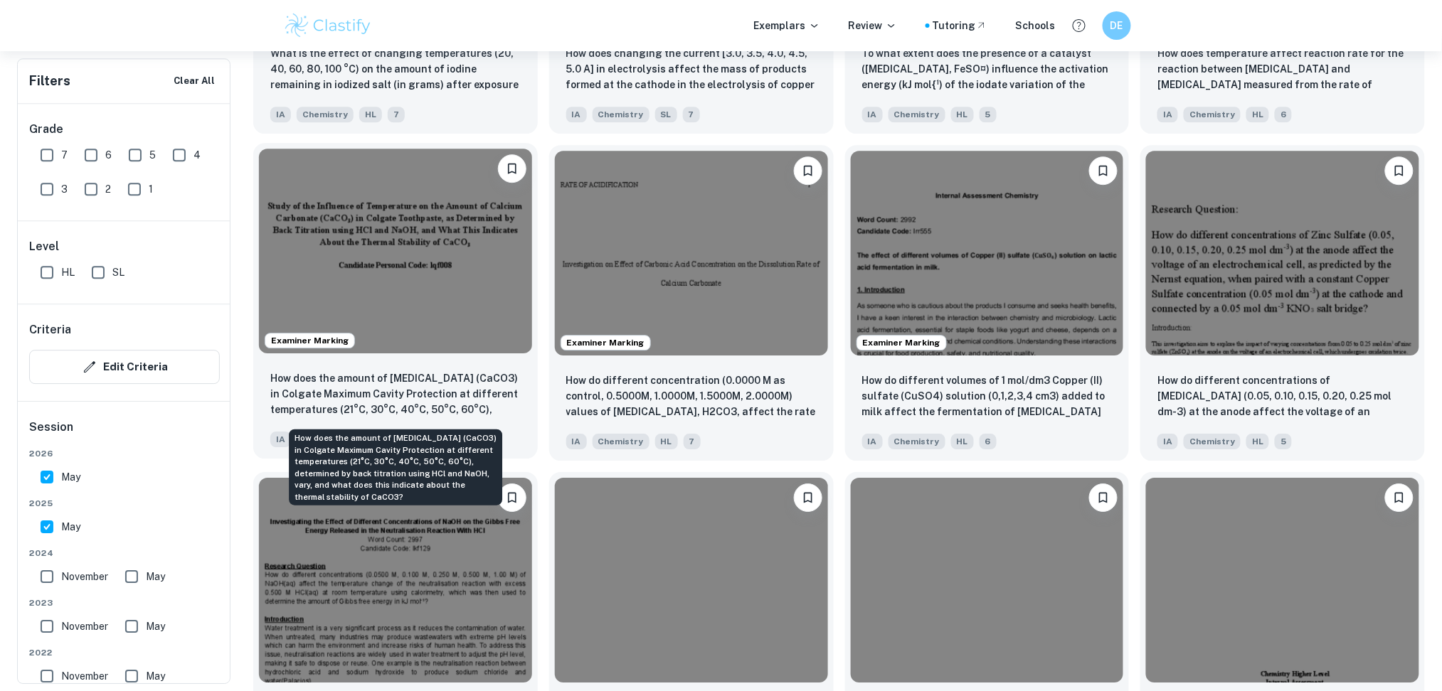
click at [481, 375] on p "How does the amount of [MEDICAL_DATA] (CaCO3) in Colgate Maximum Cavity Protect…" at bounding box center [395, 395] width 250 height 48
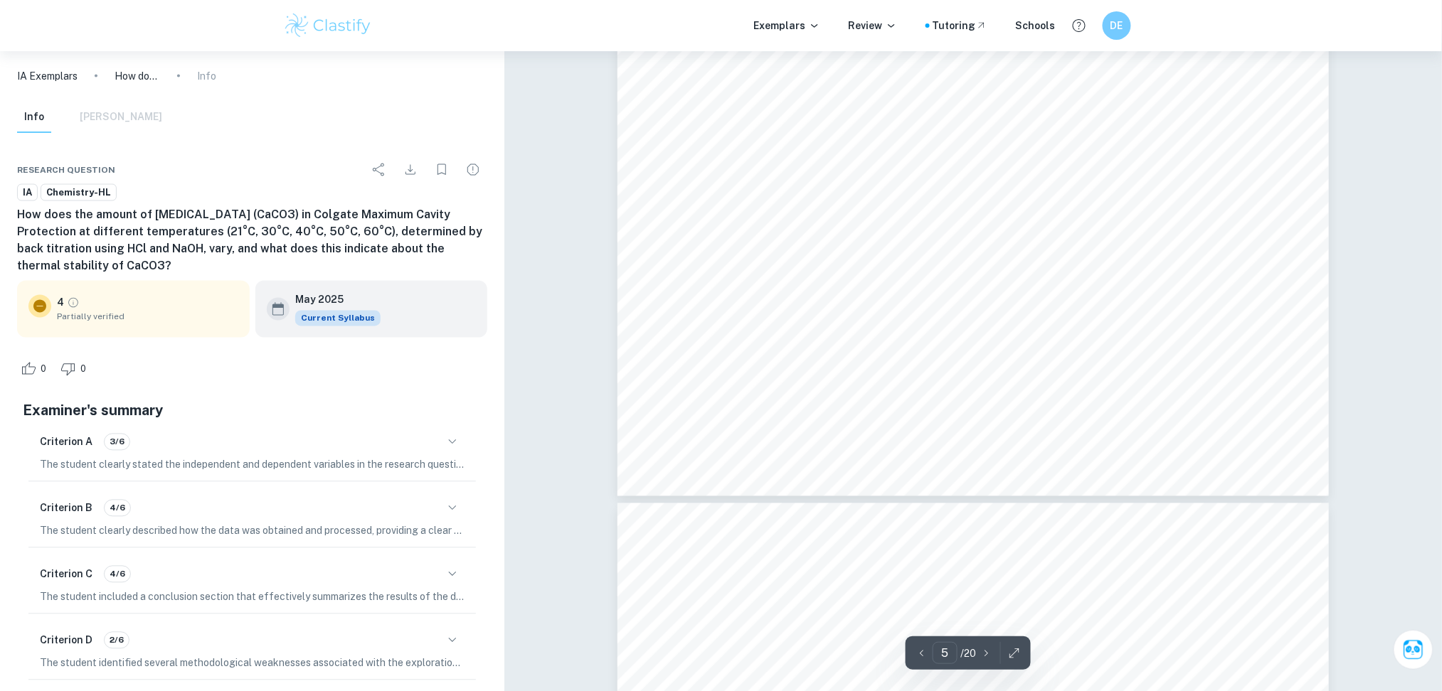
scroll to position [4779, 0]
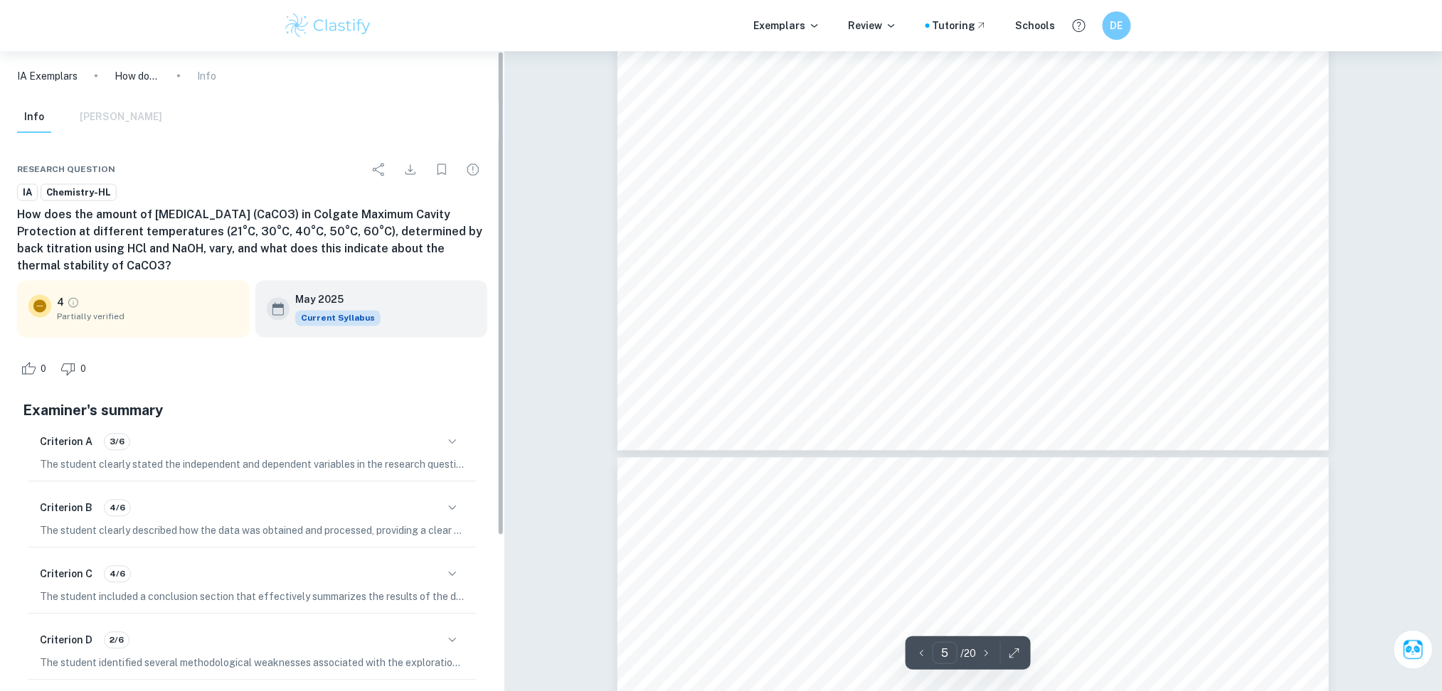
click at [357, 636] on div "Criterion D 2/6" at bounding box center [252, 641] width 425 height 24
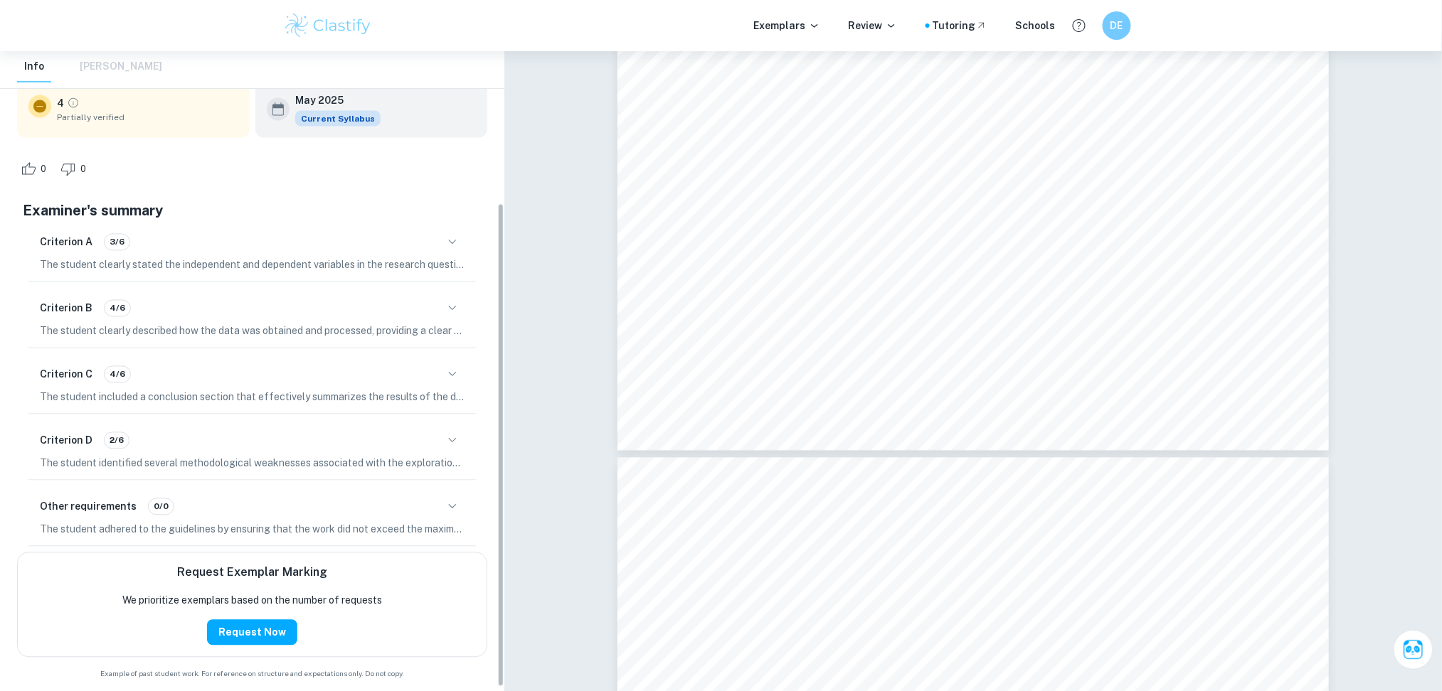
scroll to position [201, 0]
click at [456, 504] on icon "button" at bounding box center [452, 506] width 17 height 17
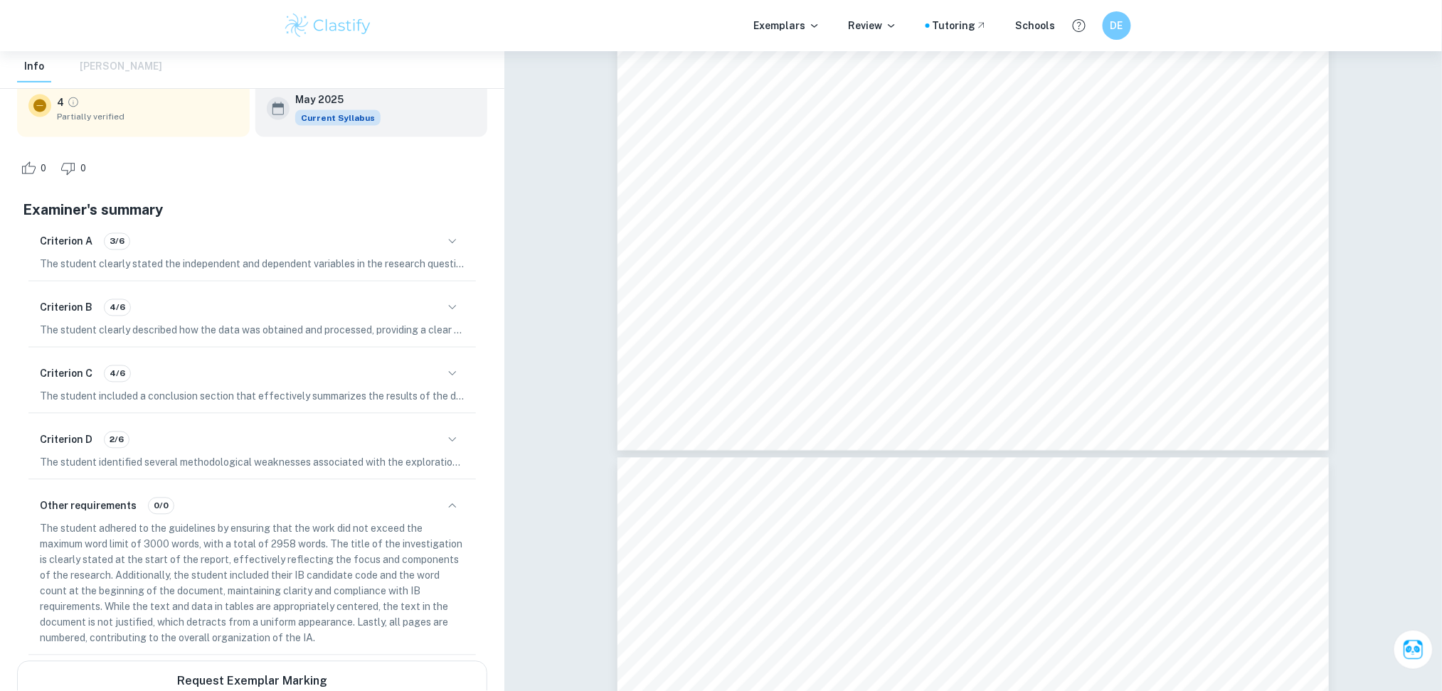
scroll to position [315, 0]
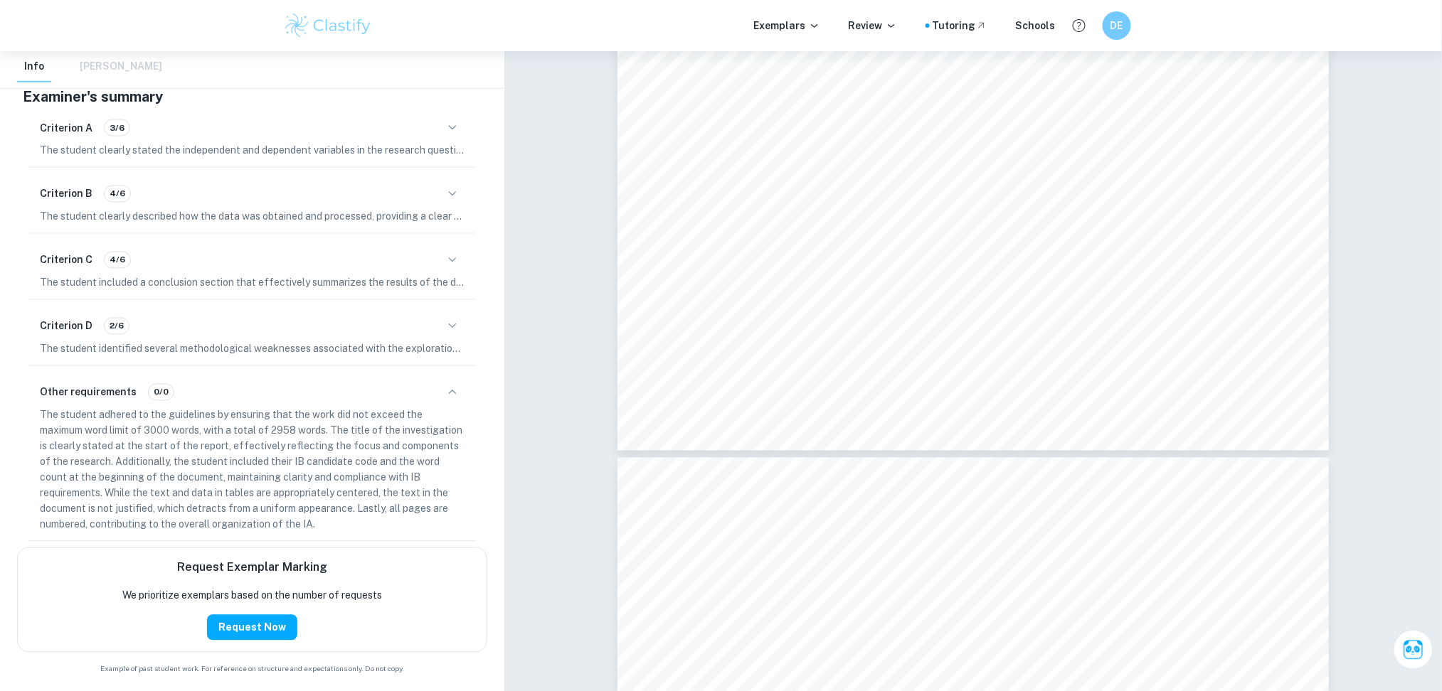
click at [436, 332] on div "Criterion D 2/6" at bounding box center [252, 326] width 425 height 24
click at [452, 322] on icon "button" at bounding box center [452, 326] width 17 height 17
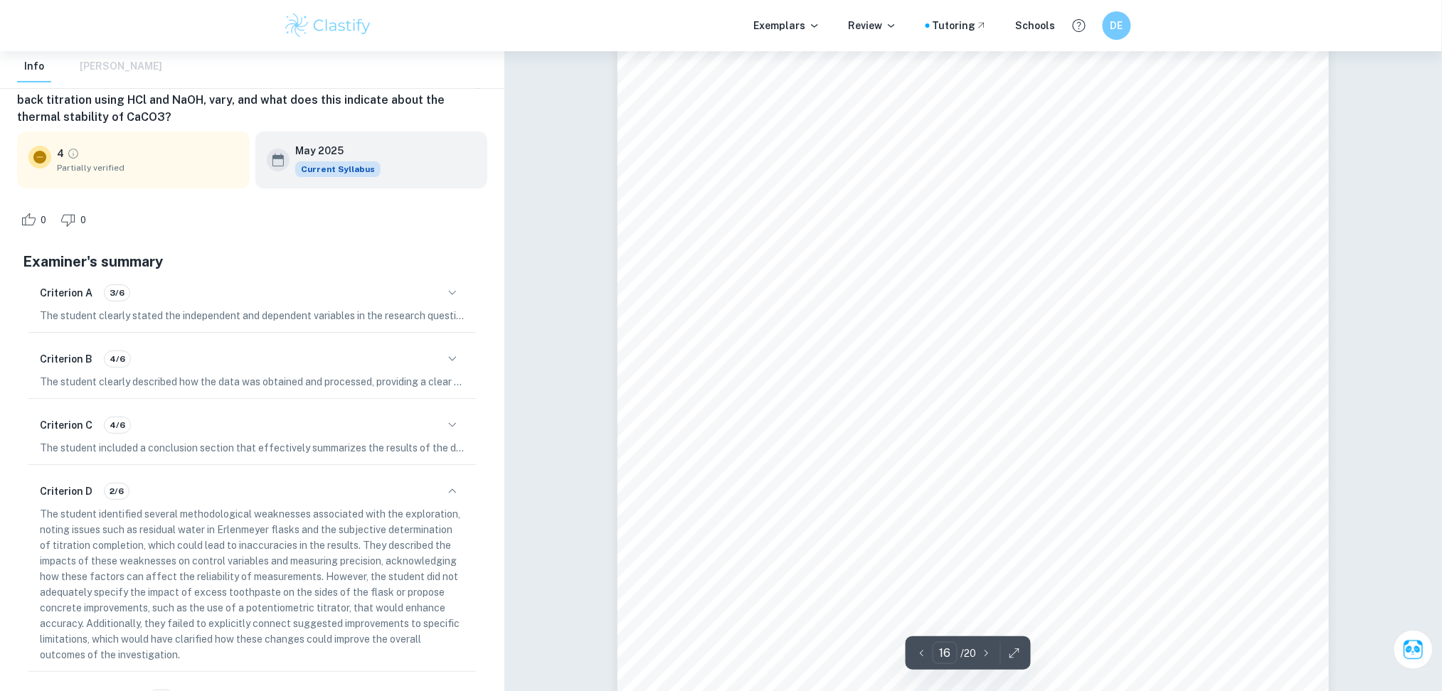
scroll to position [15531, 0]
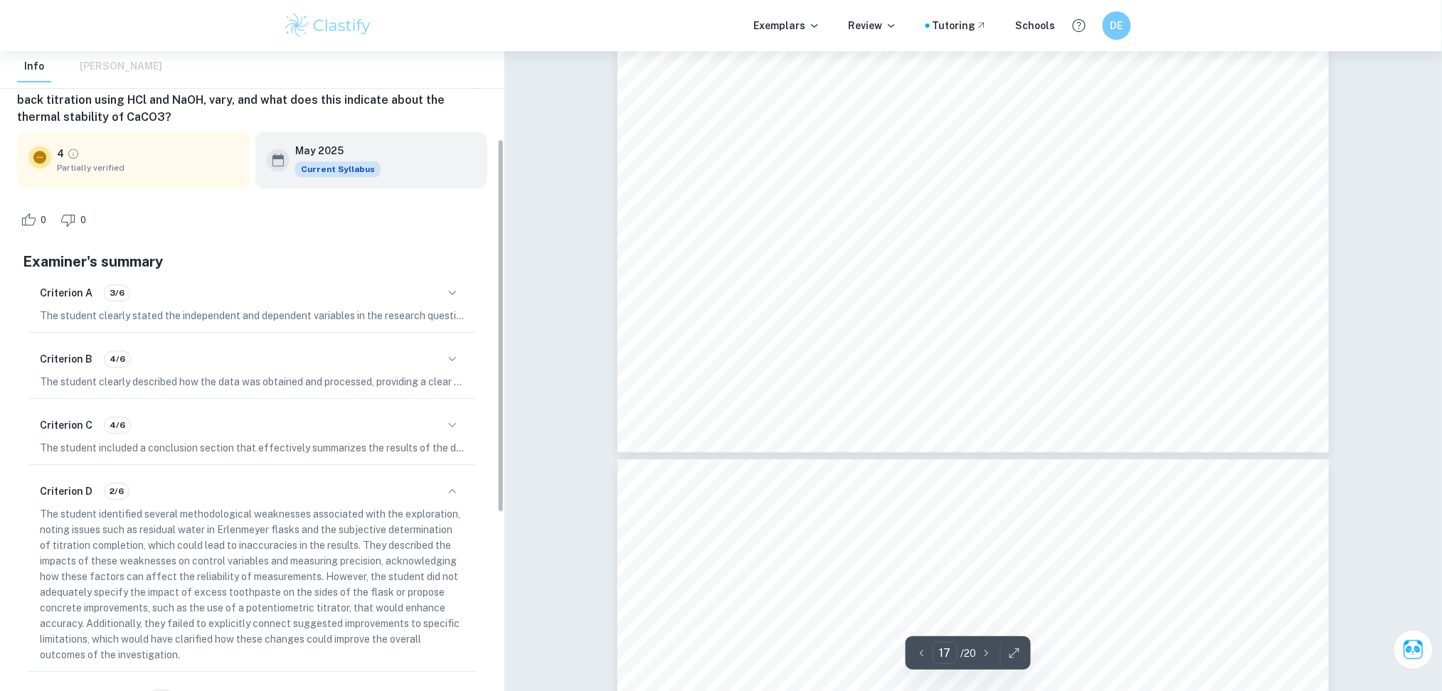
type input "18"
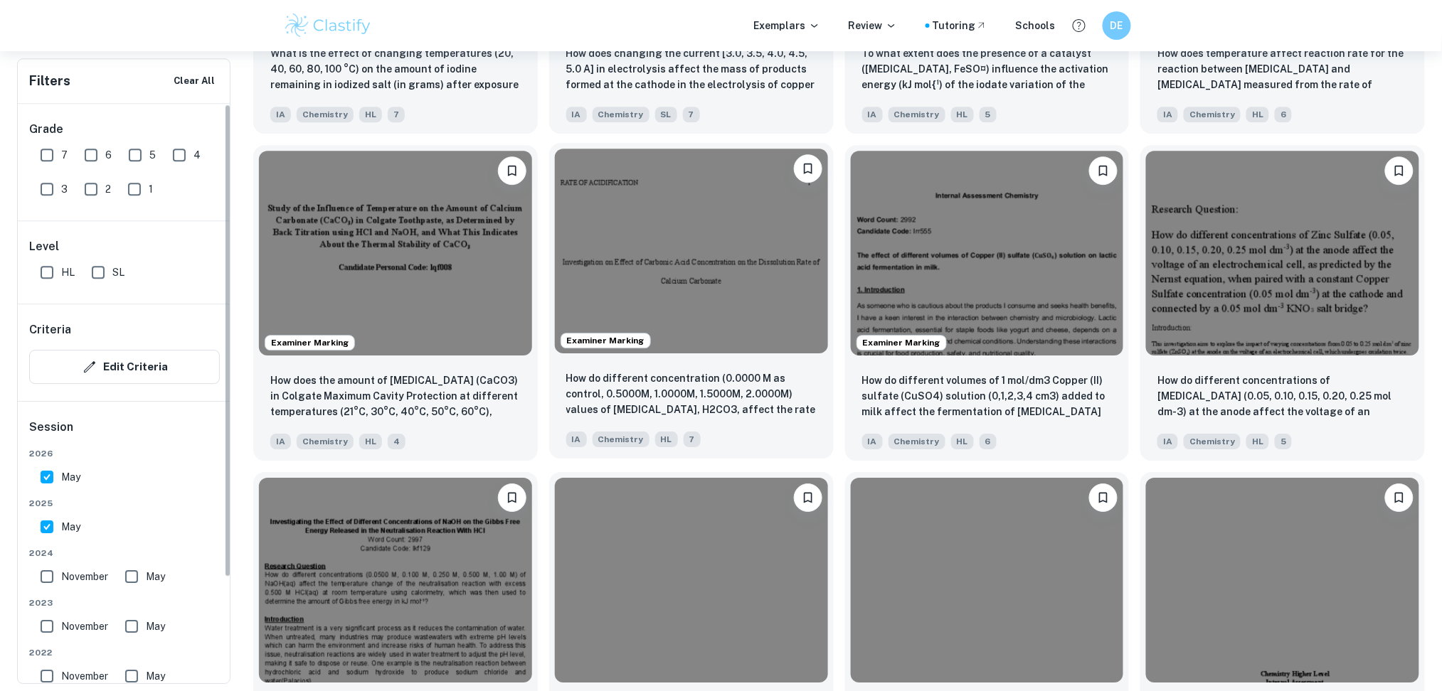
scroll to position [1746, 0]
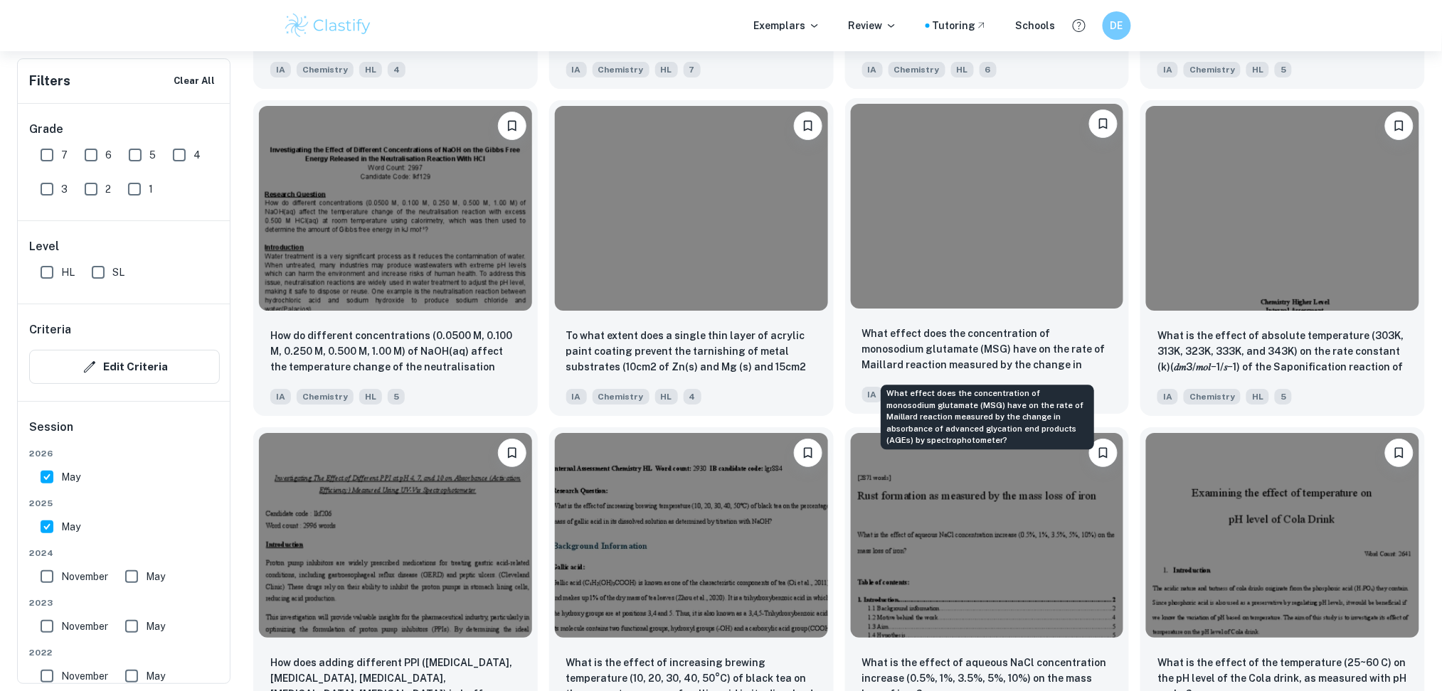
click at [884, 345] on p "What effect does the concentration of monosodium glutamate (MSG) have on the ra…" at bounding box center [987, 350] width 250 height 48
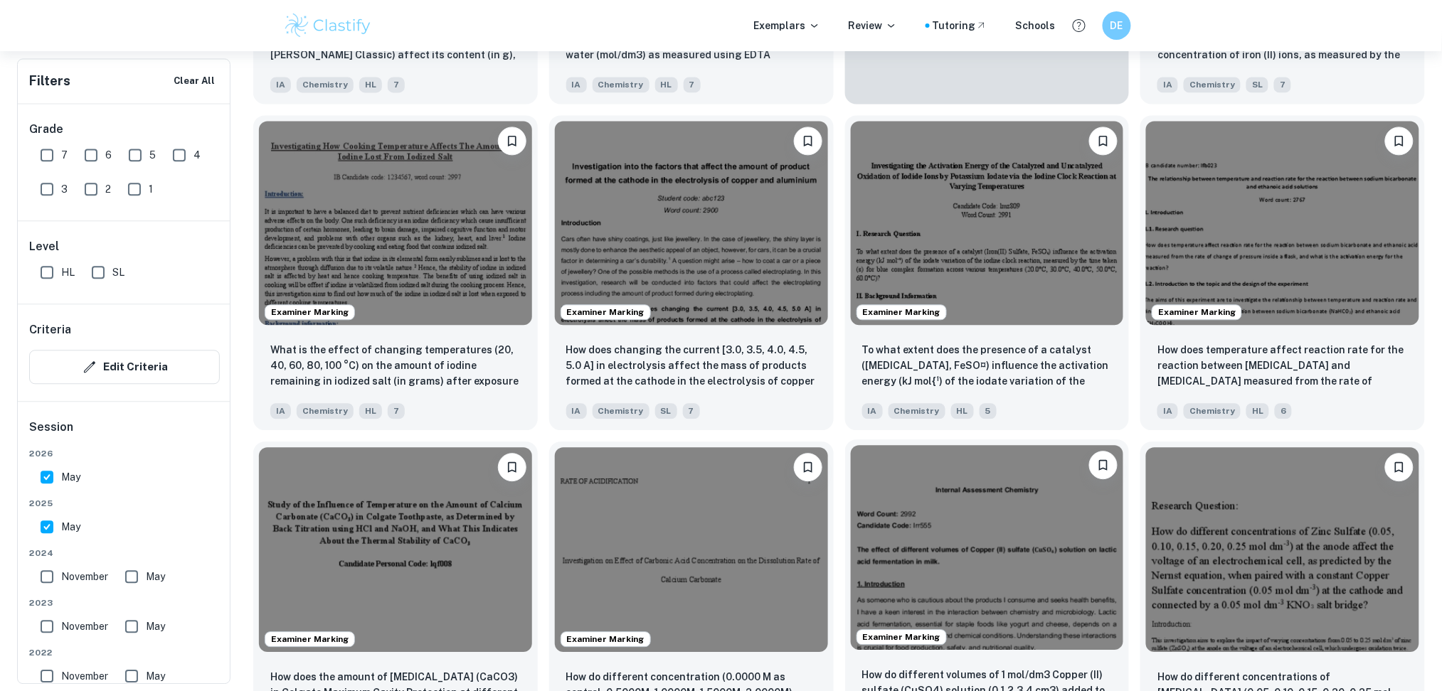
scroll to position [1054, 0]
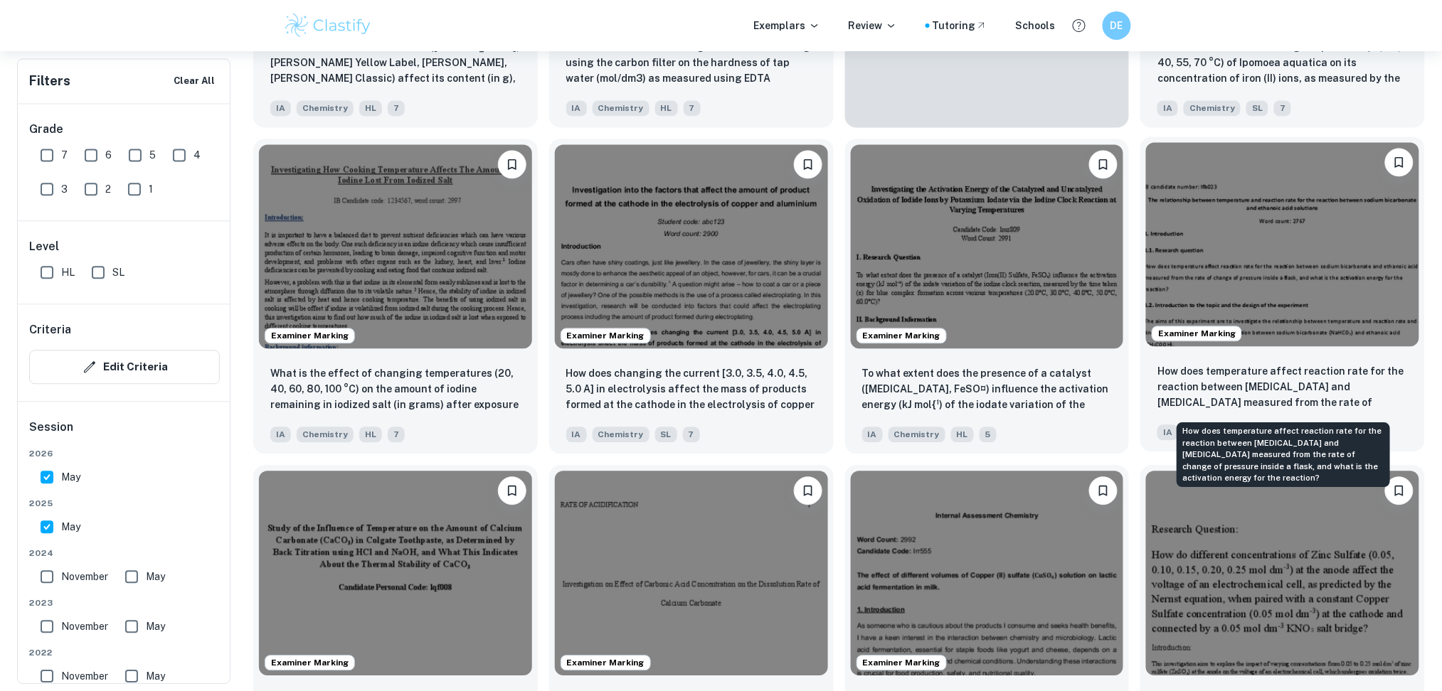
click at [954, 366] on p "How does temperature affect reaction rate for the reaction between [MEDICAL_DAT…" at bounding box center [1282, 388] width 250 height 48
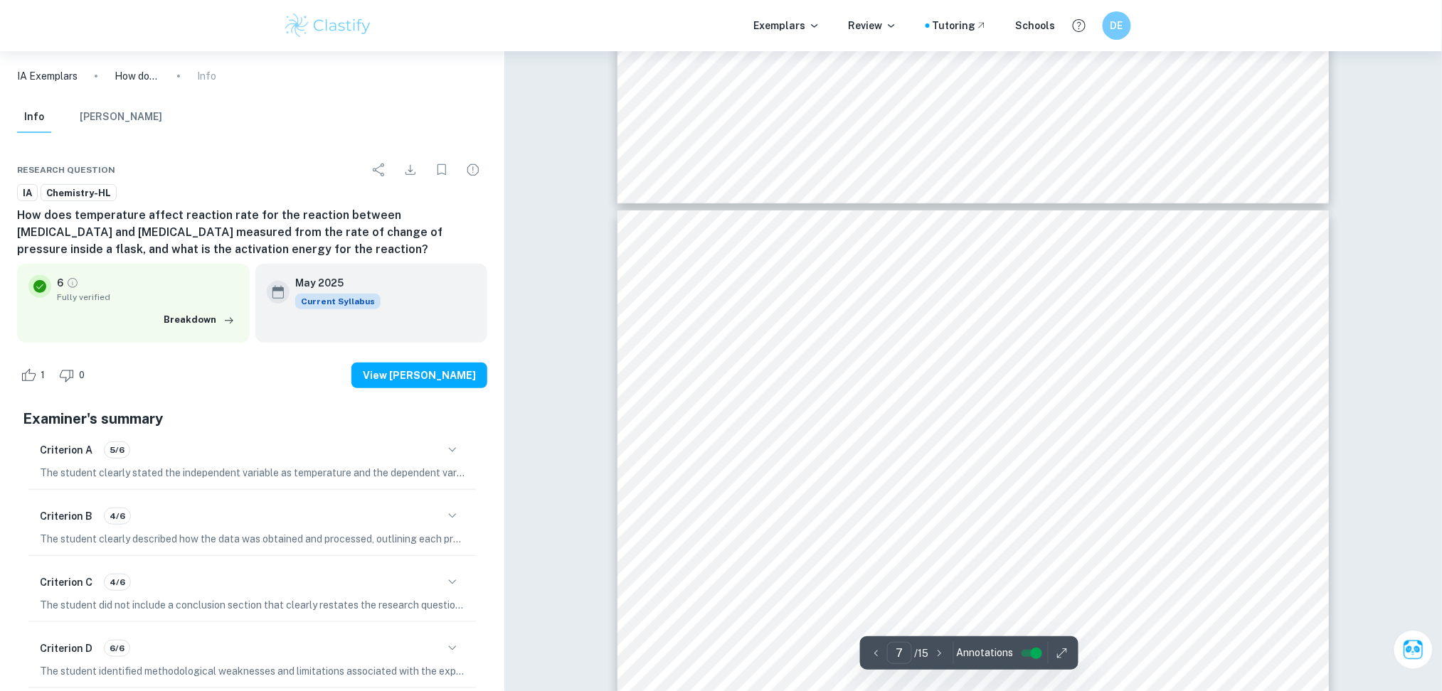
scroll to position [6119, 0]
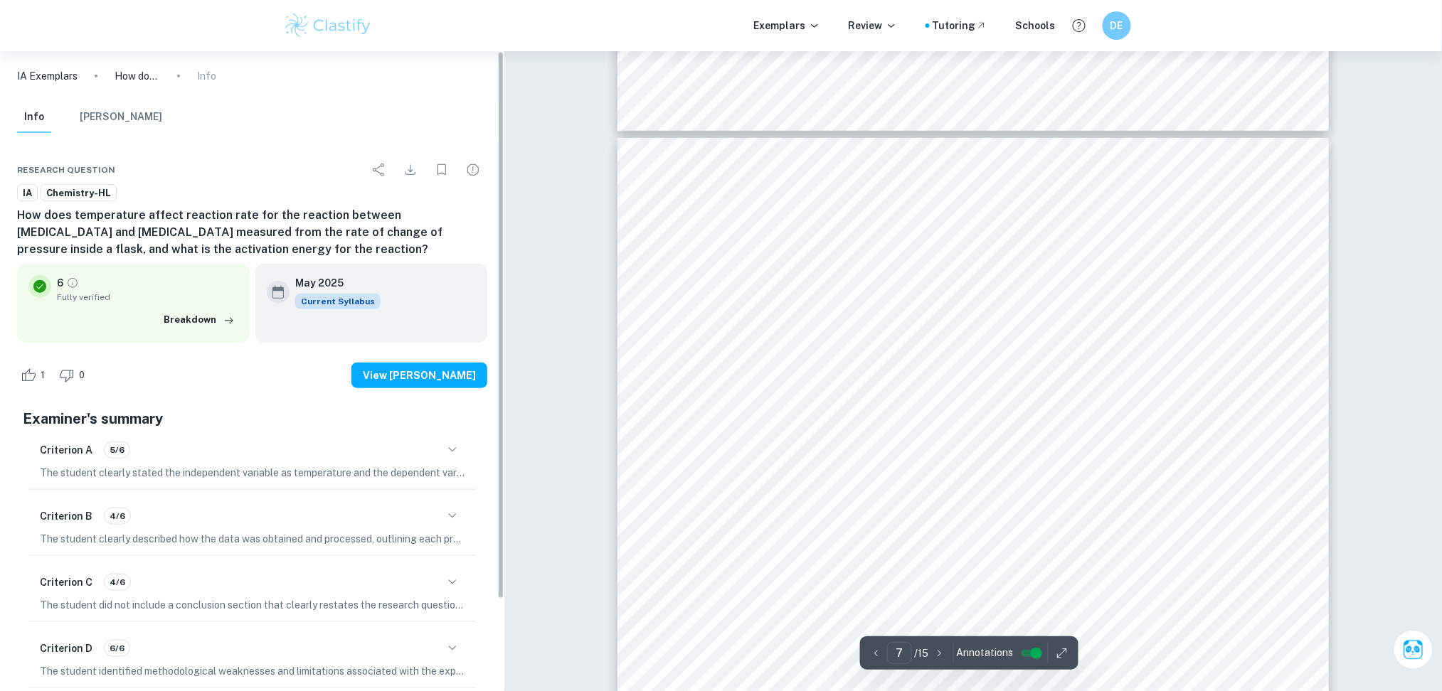
click at [438, 582] on div "Criterion C 4/6" at bounding box center [252, 583] width 425 height 24
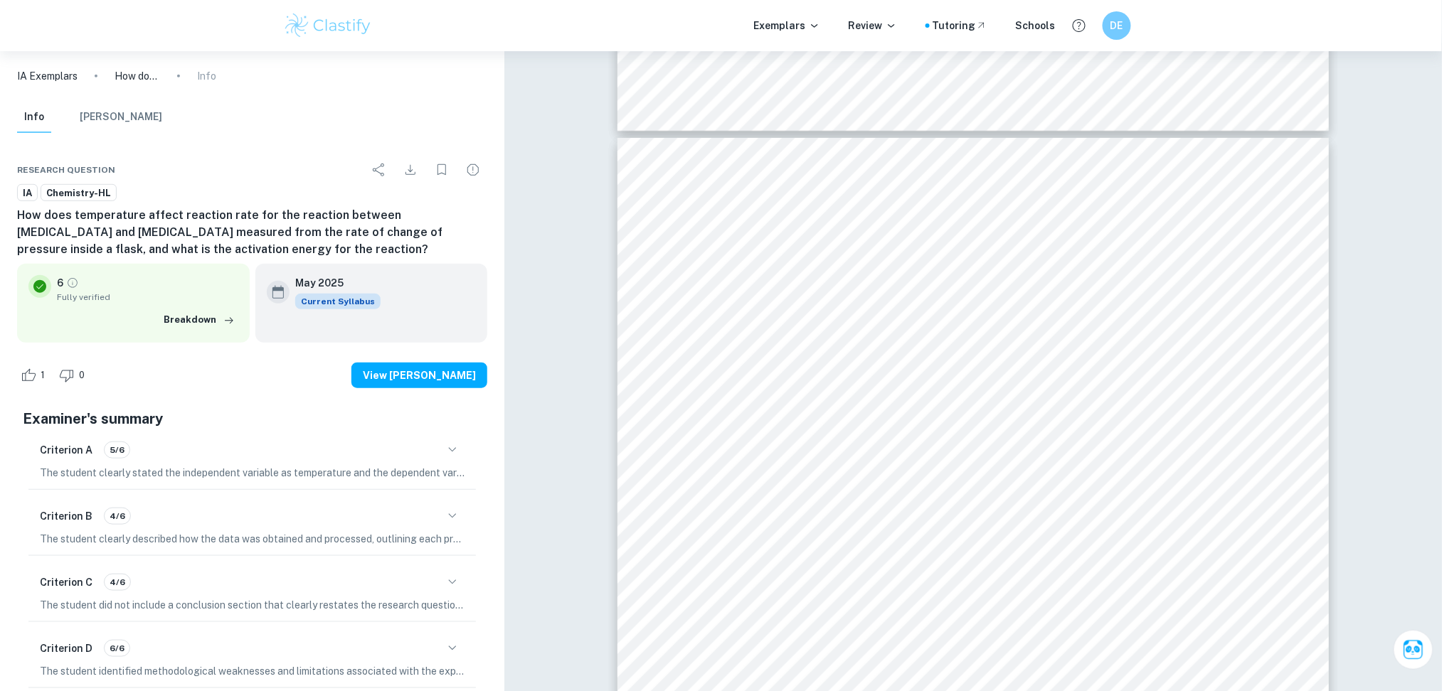
click at [450, 575] on icon "button" at bounding box center [452, 582] width 17 height 17
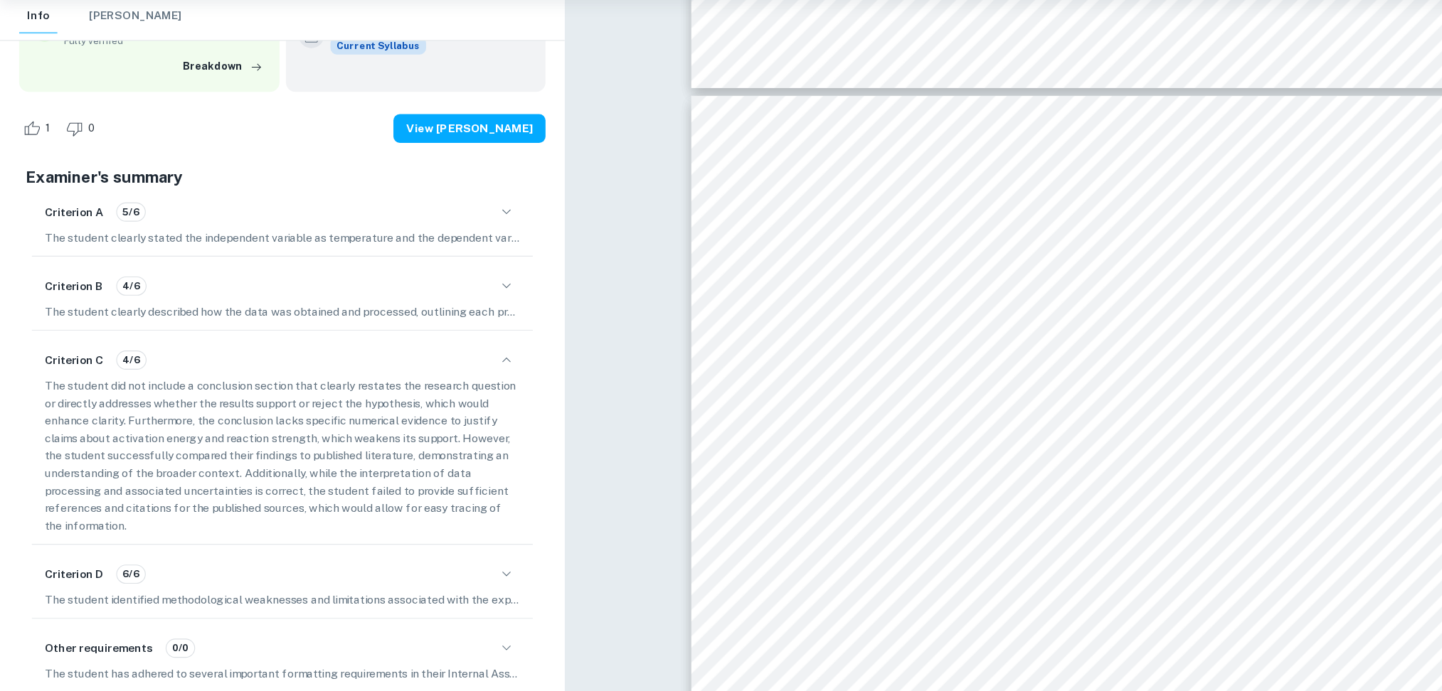
click at [434, 330] on p "The student clearly described how the data was obtained and processed, outlinin…" at bounding box center [252, 331] width 425 height 16
click at [440, 320] on div "Criterion B 4/6 The student clearly described how the data was obtained and pro…" at bounding box center [251, 317] width 447 height 60
click at [442, 317] on div "Criterion B 4/6" at bounding box center [252, 308] width 425 height 24
click at [451, 311] on icon "button" at bounding box center [452, 307] width 17 height 17
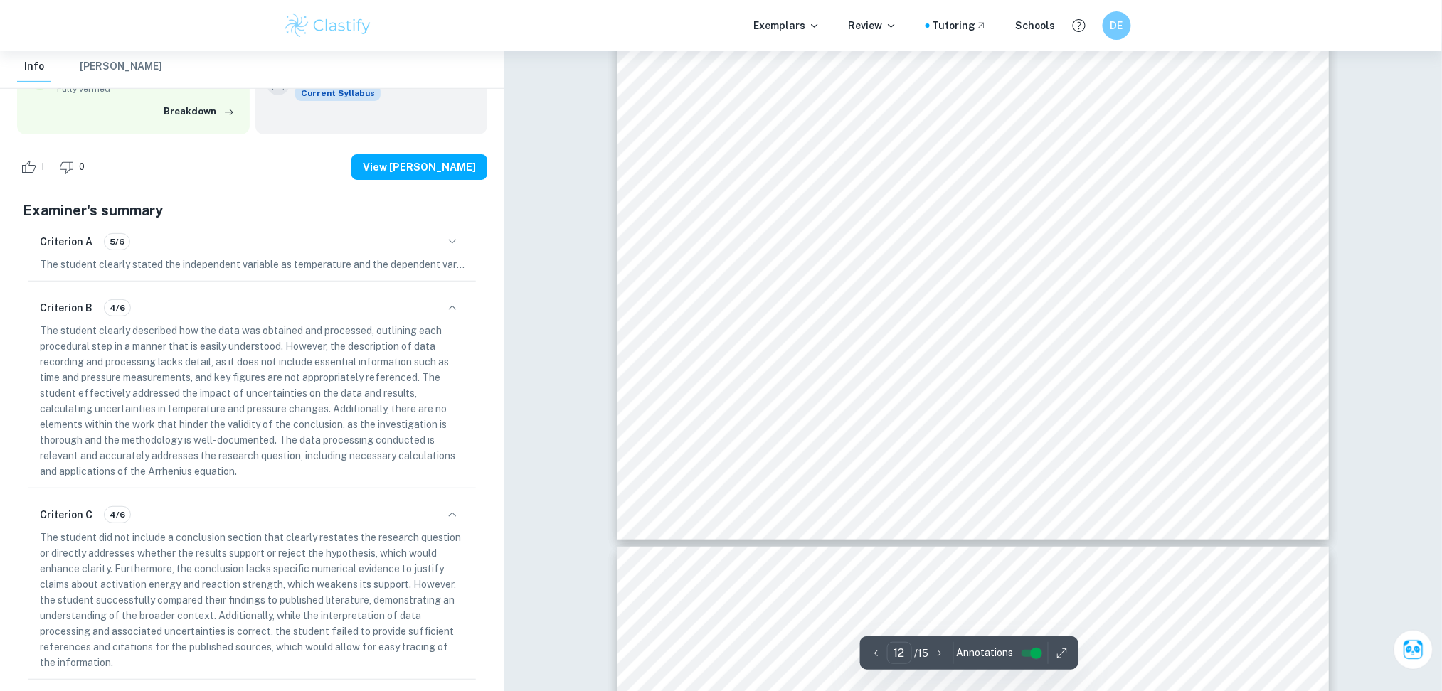
scroll to position [11788, 0]
type input "13"
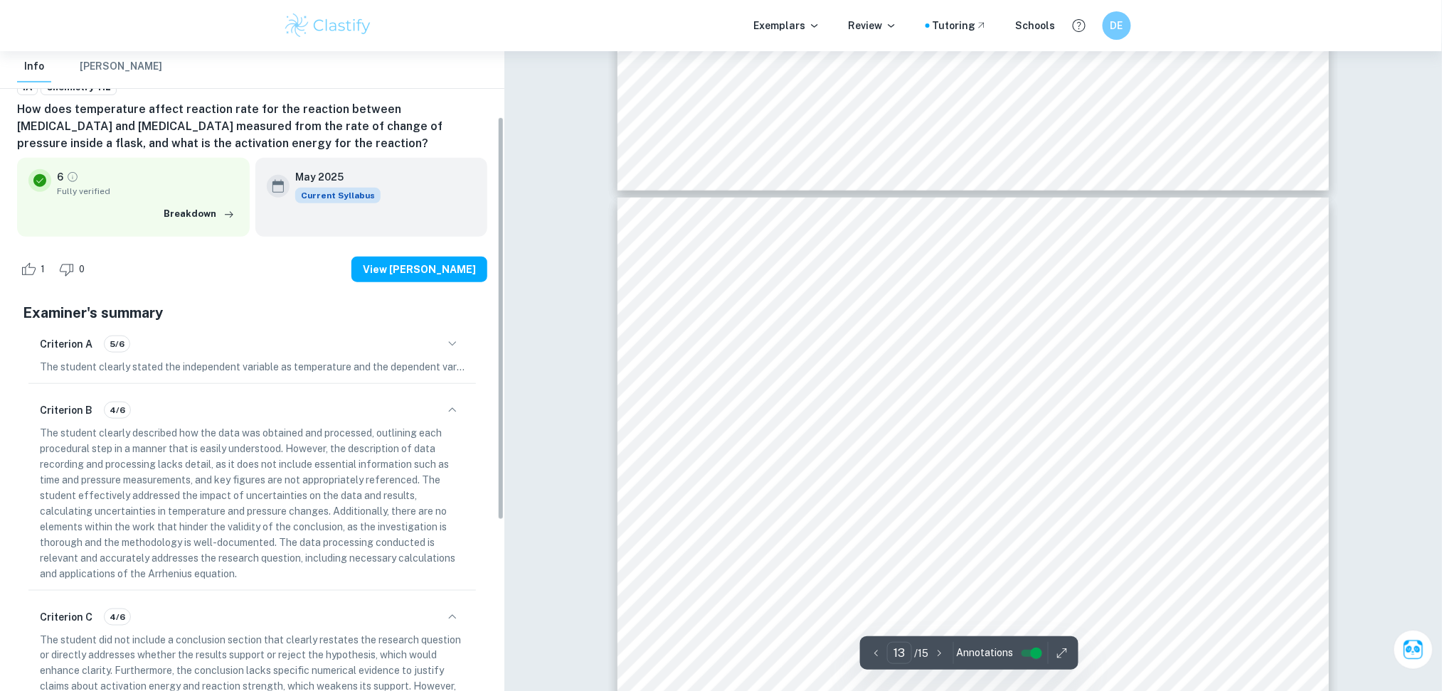
scroll to position [104, 0]
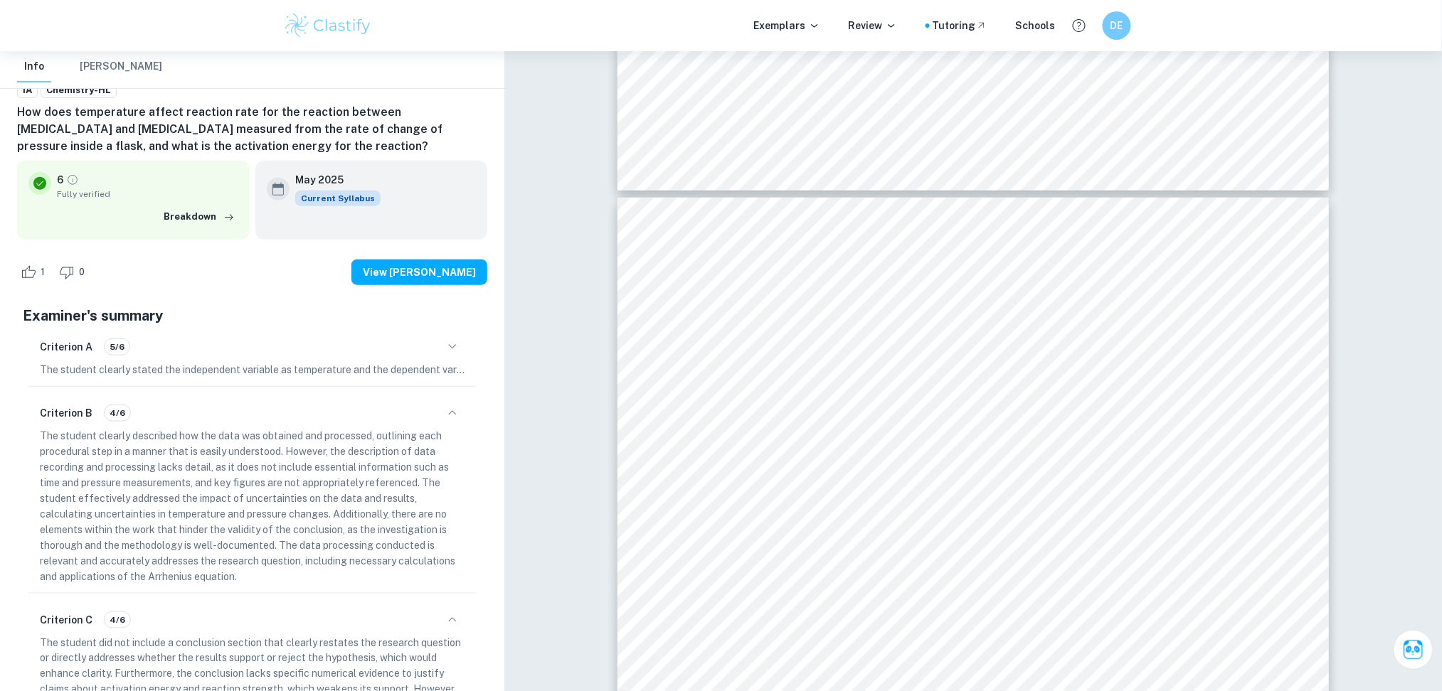
click at [381, 401] on div "Criterion B 4/6" at bounding box center [252, 413] width 425 height 24
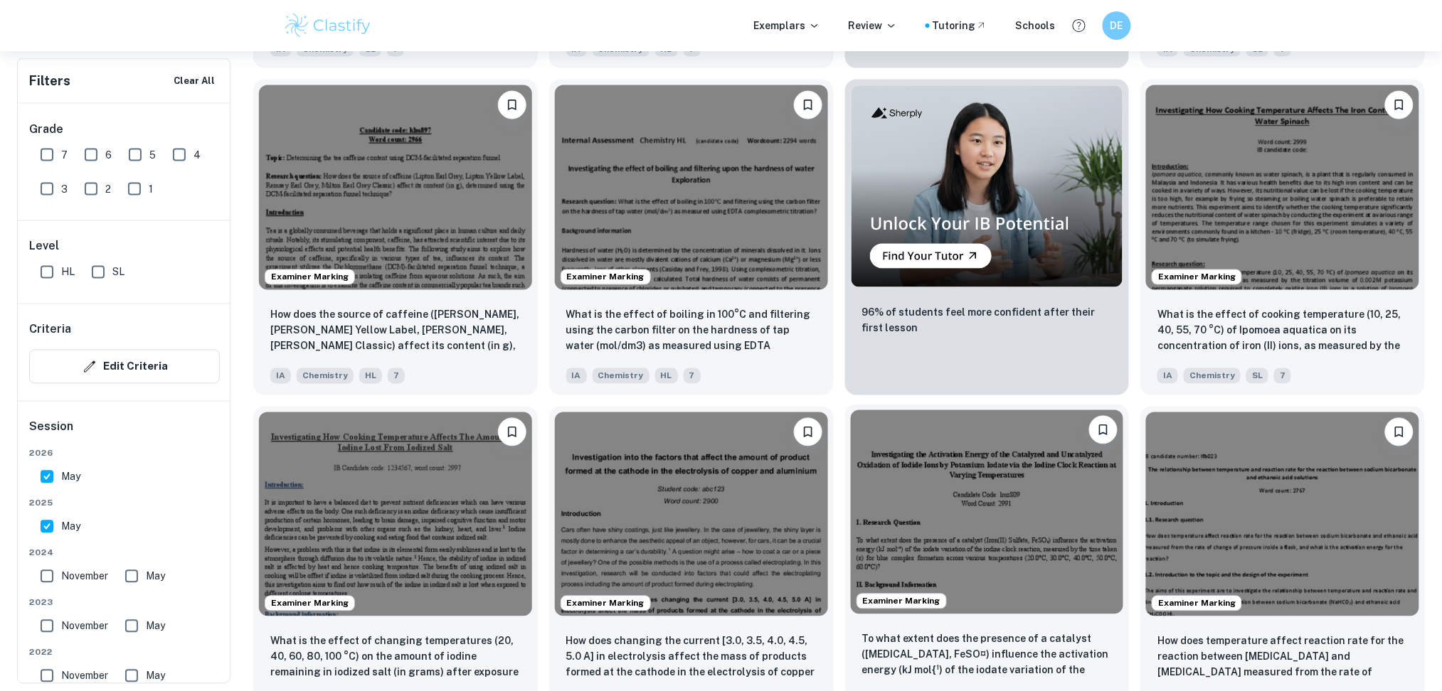
scroll to position [782, 0]
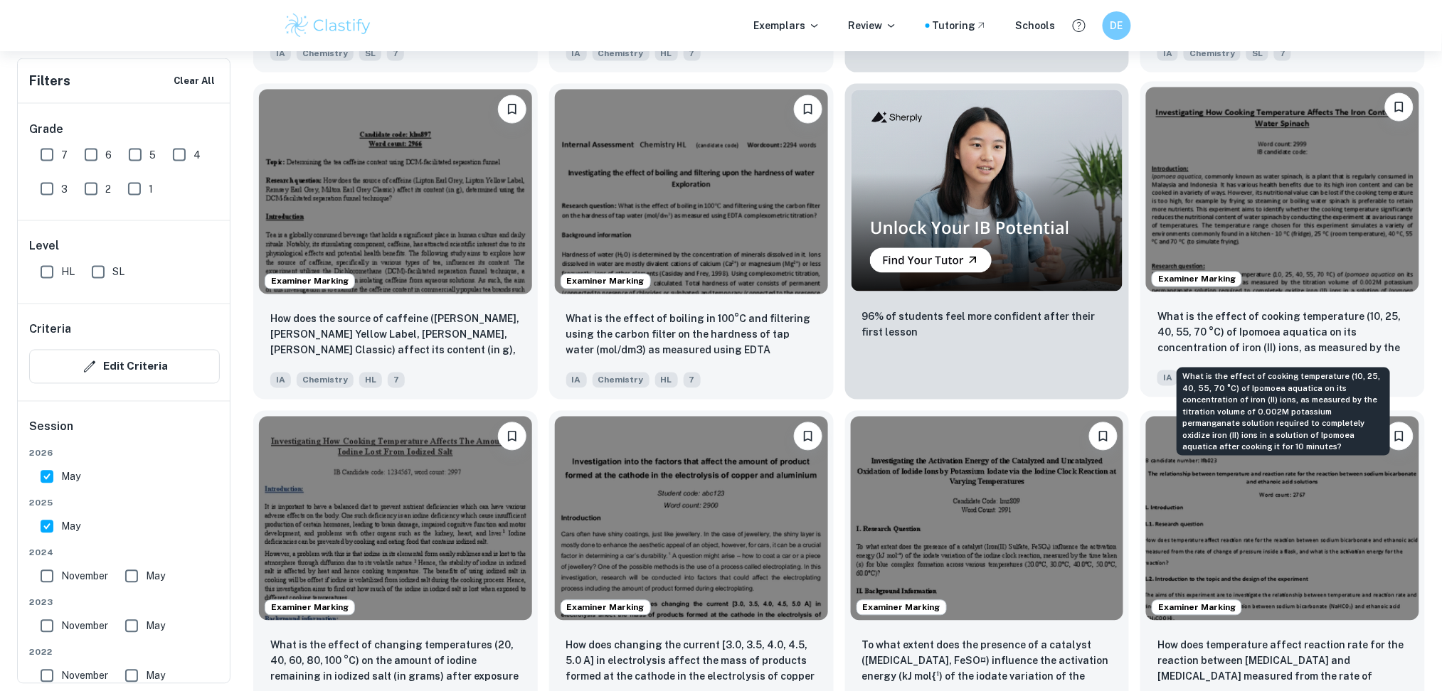
click at [954, 336] on p "What is the effect of cooking temperature (10, 25, 40, 55, 70 °C) of Ipomoea aq…" at bounding box center [1282, 333] width 250 height 48
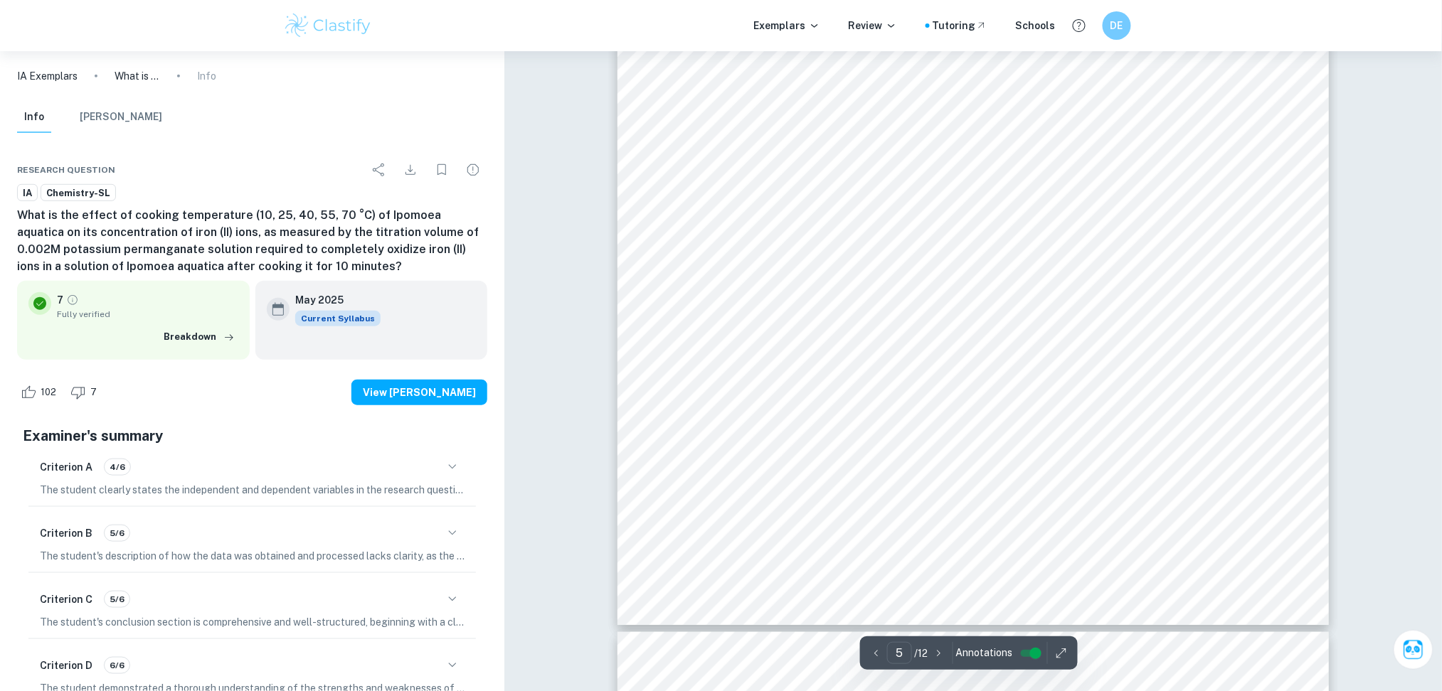
scroll to position [4208, 0]
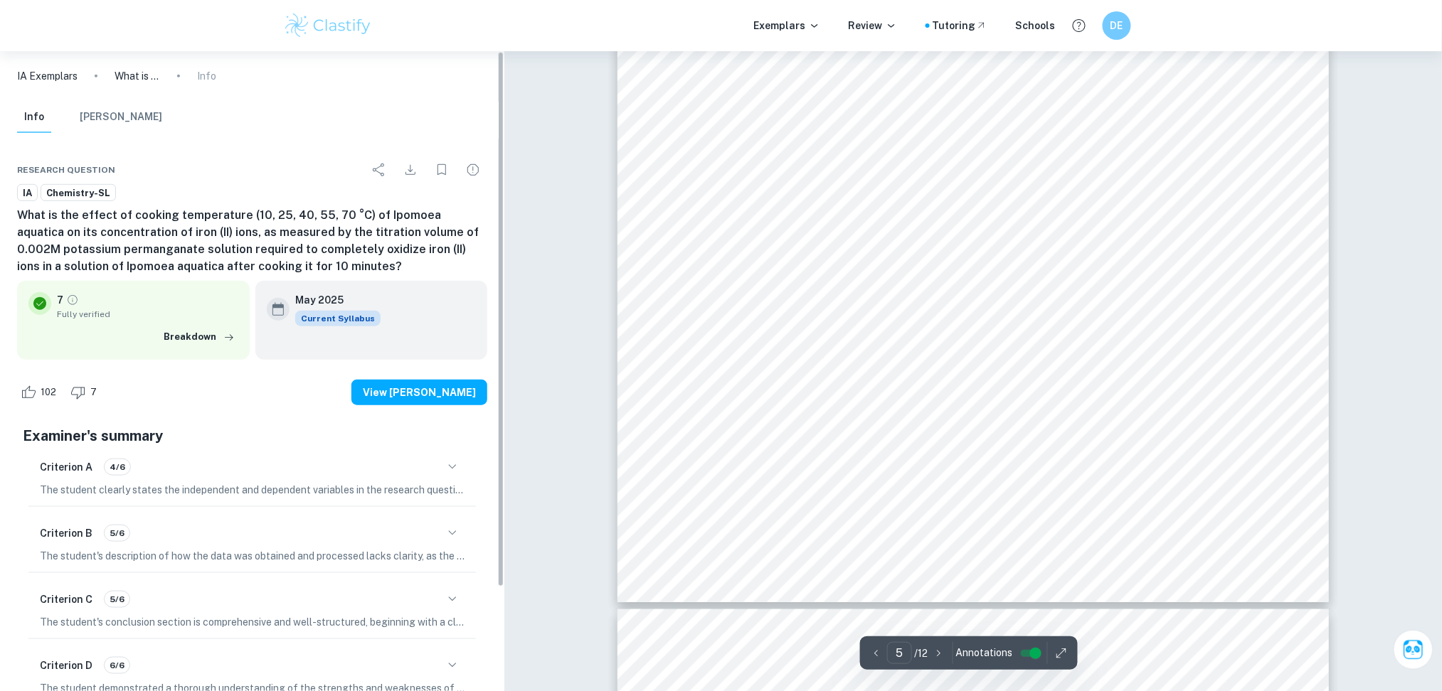
click at [487, 535] on div "Examiner's summary Criterion A 4/6 The student clearly states the independent a…" at bounding box center [252, 599] width 470 height 358
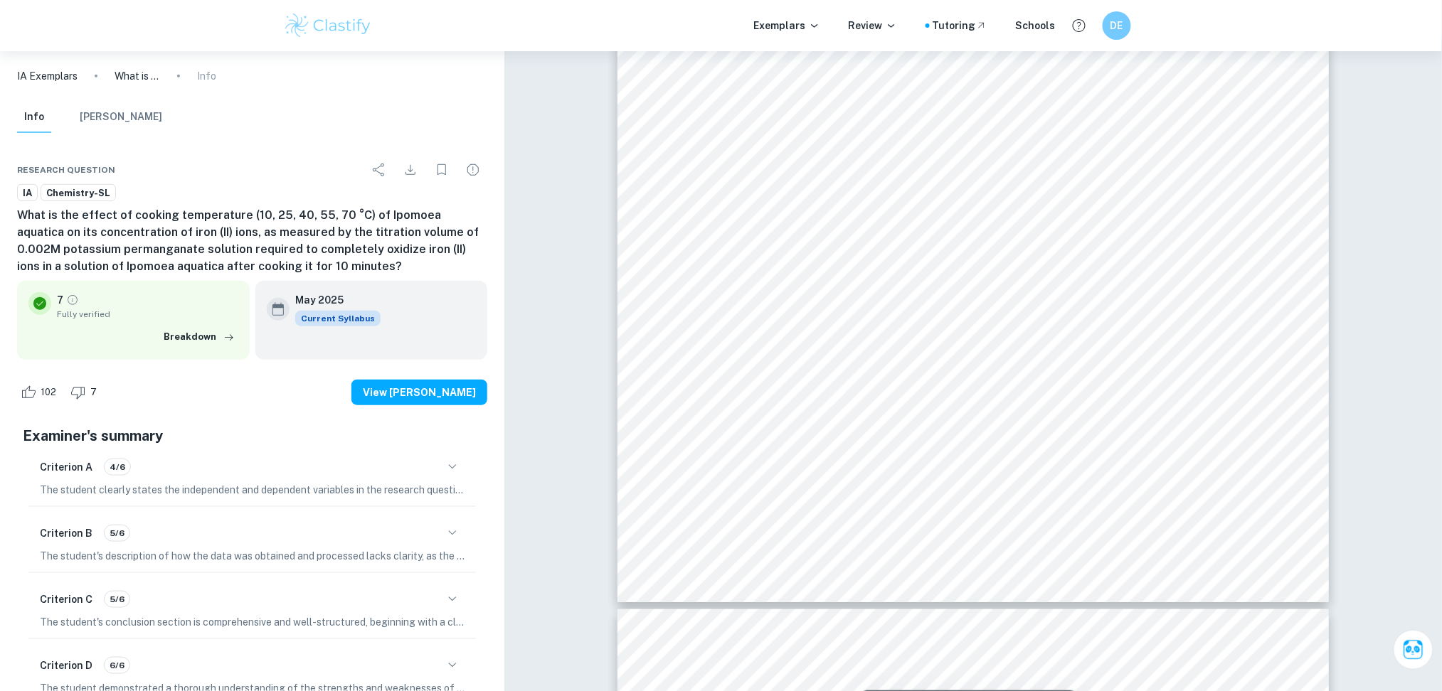
click at [446, 544] on div "Criterion B 5/6" at bounding box center [252, 533] width 425 height 24
click at [451, 532] on icon "button" at bounding box center [452, 533] width 17 height 17
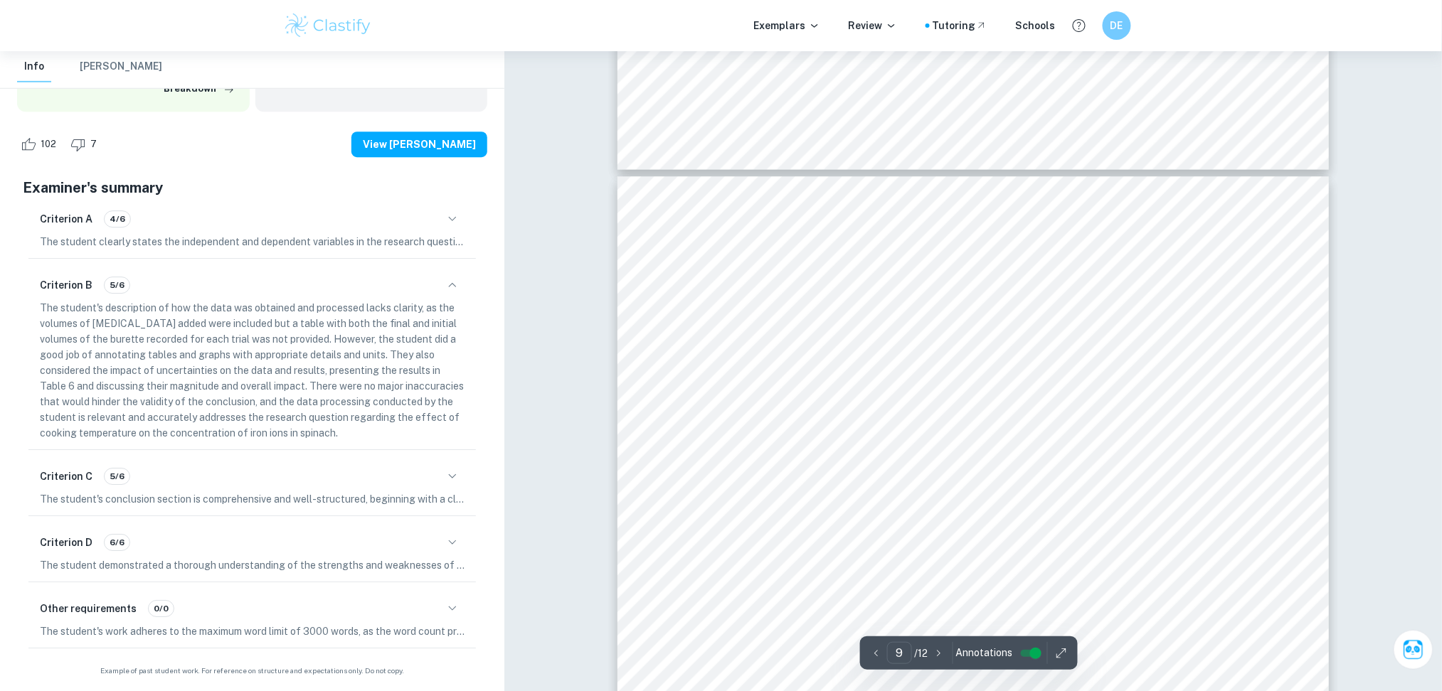
scroll to position [7403, 0]
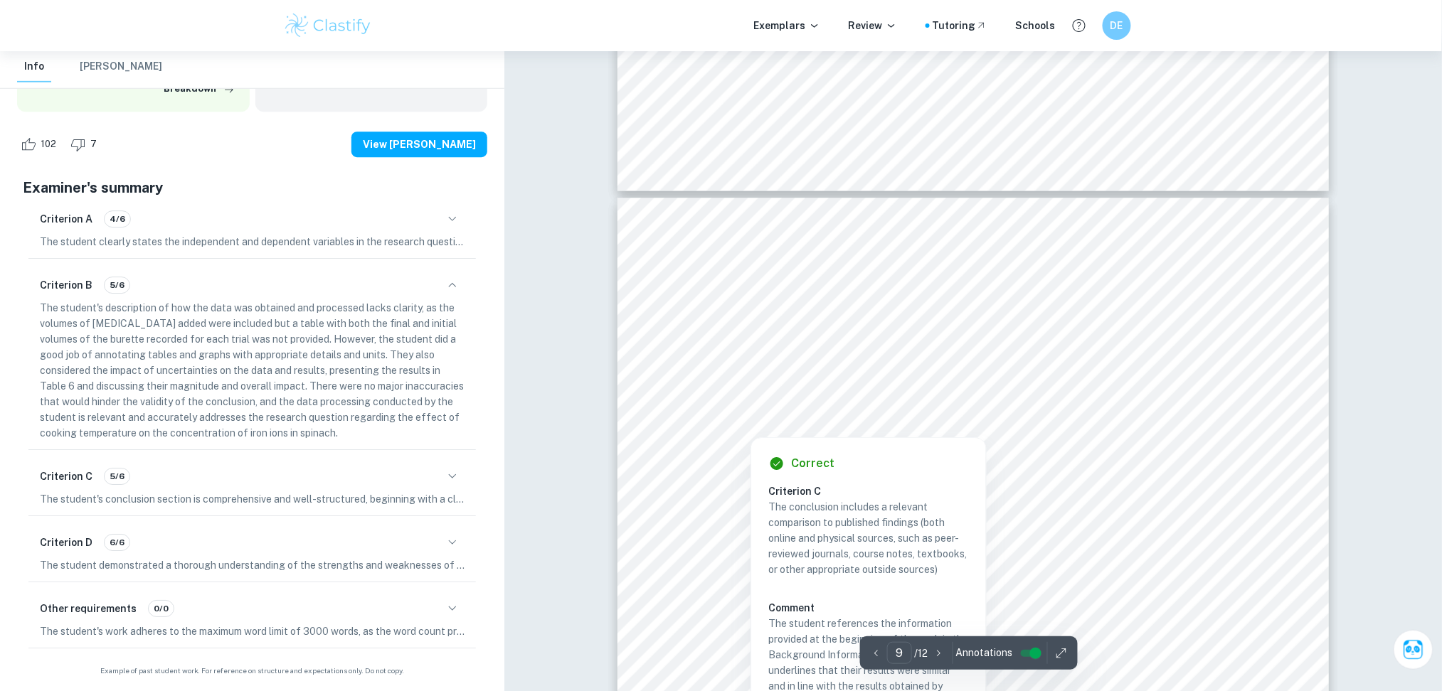
type input "8"
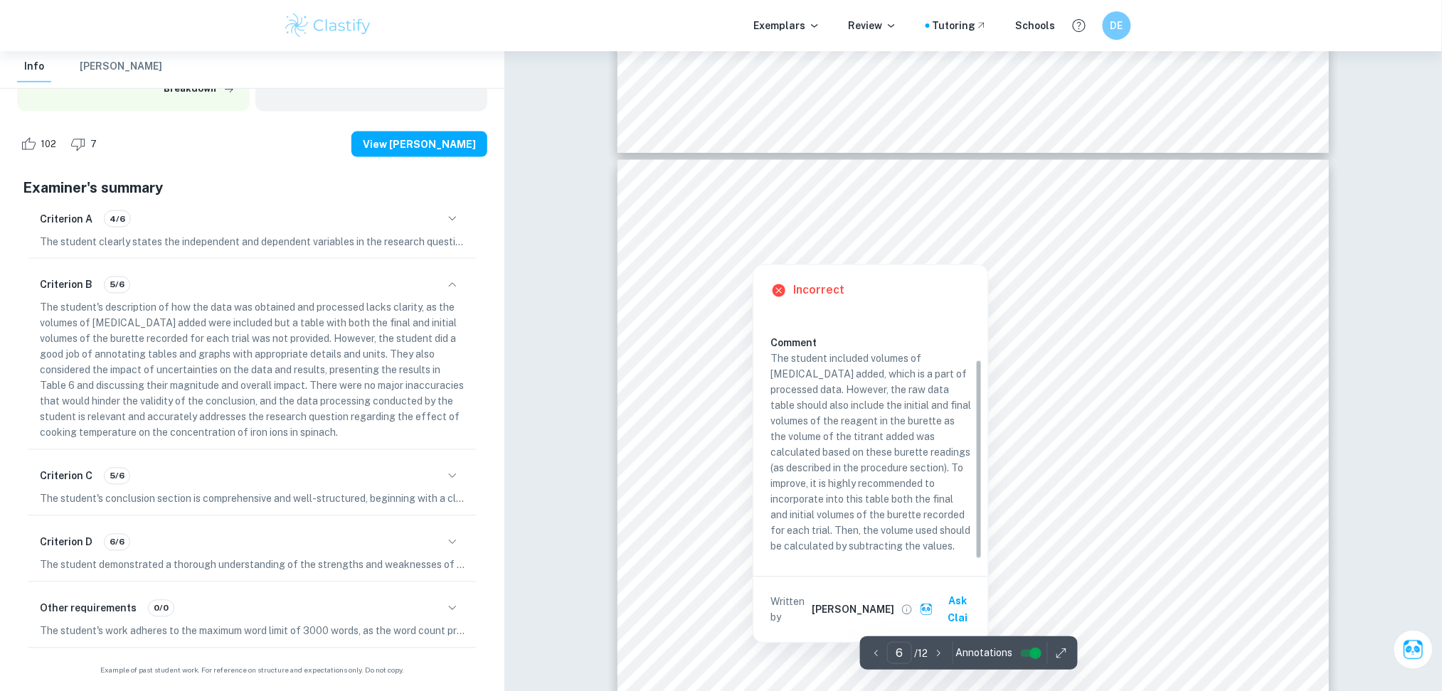
scroll to position [4752, 0]
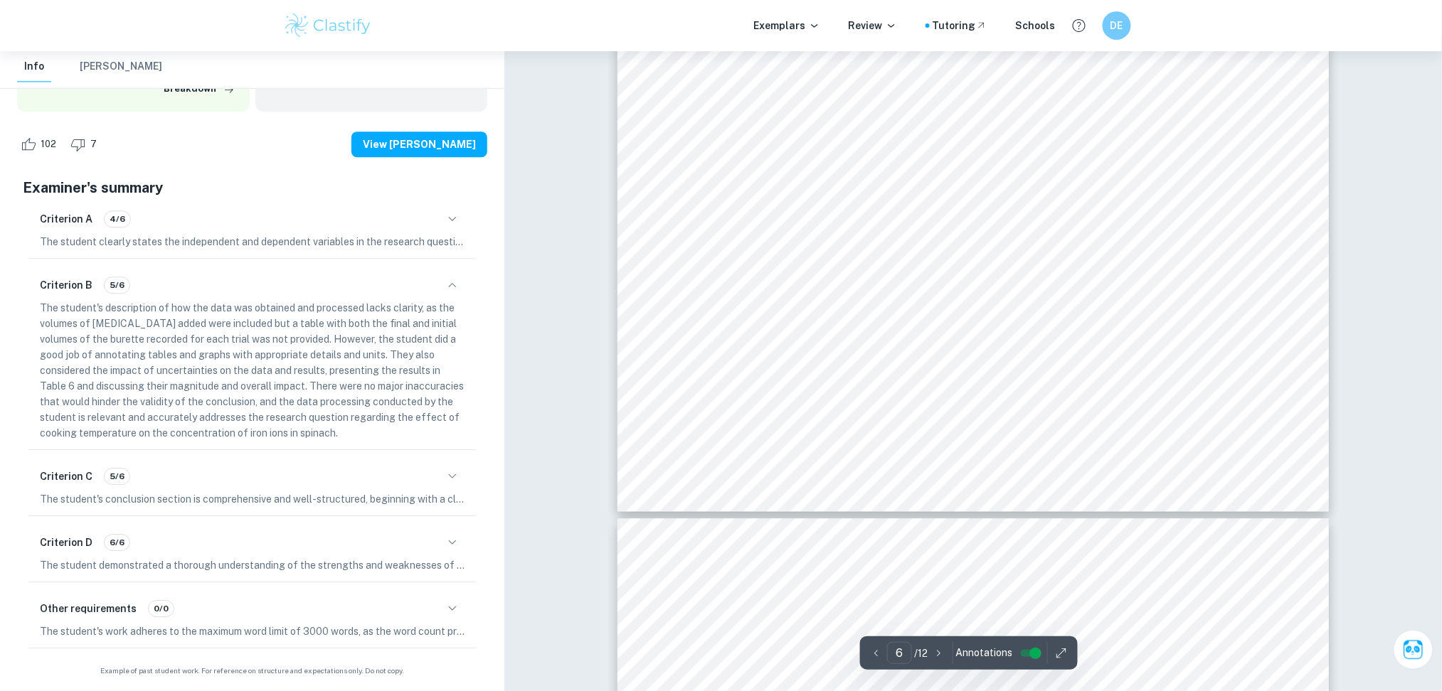
type input "7"
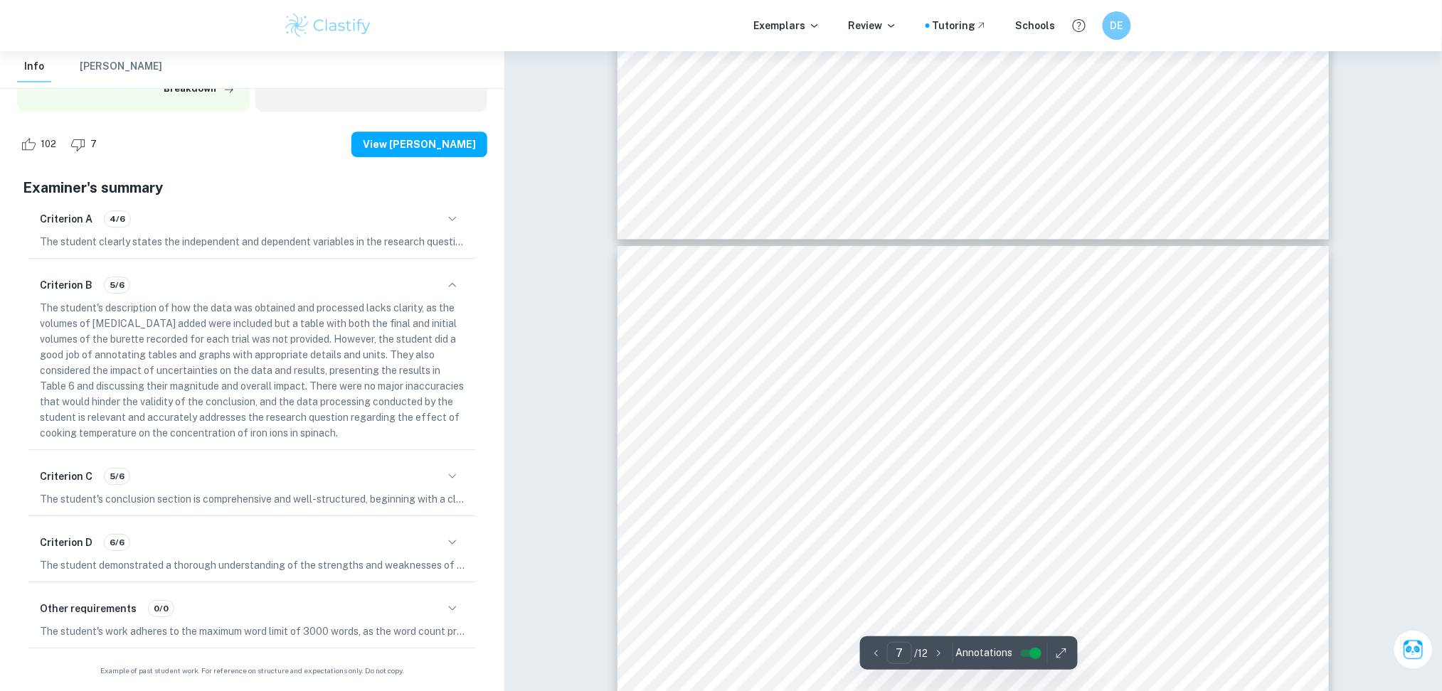
scroll to position [5416, 0]
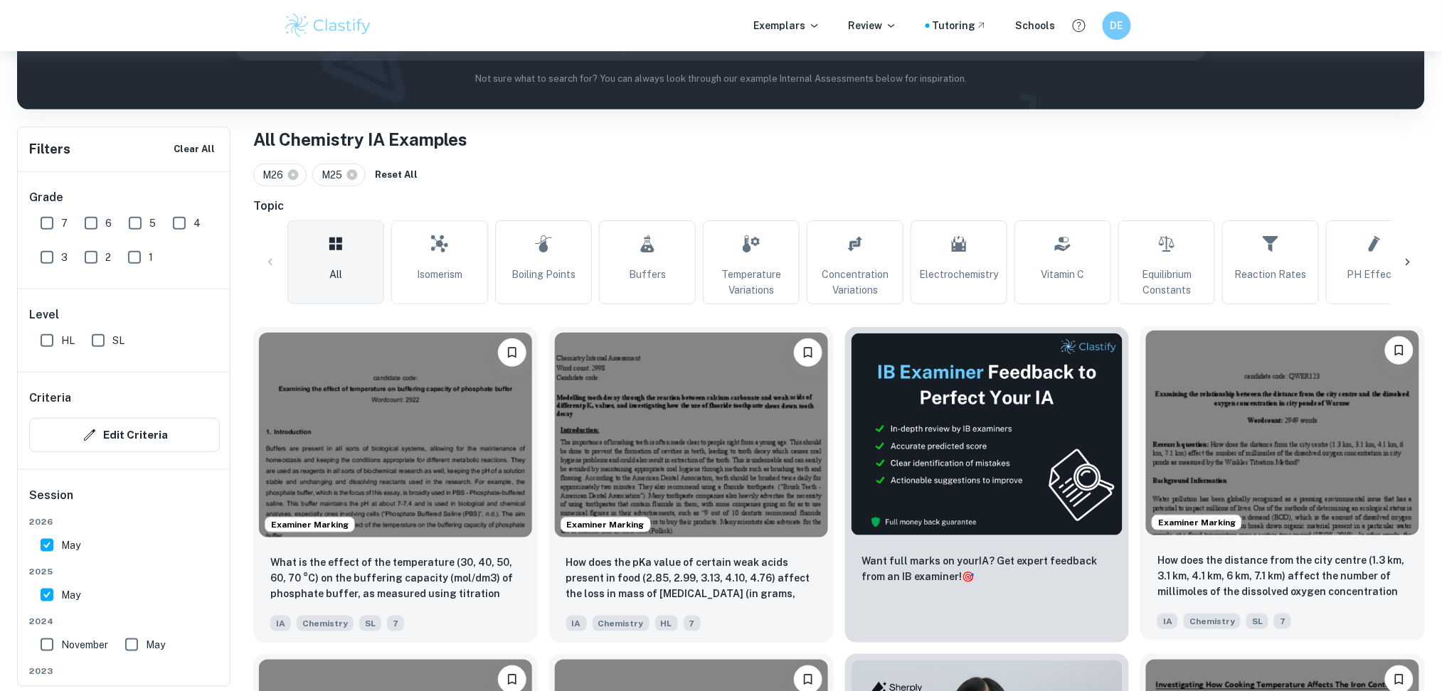
scroll to position [213, 0]
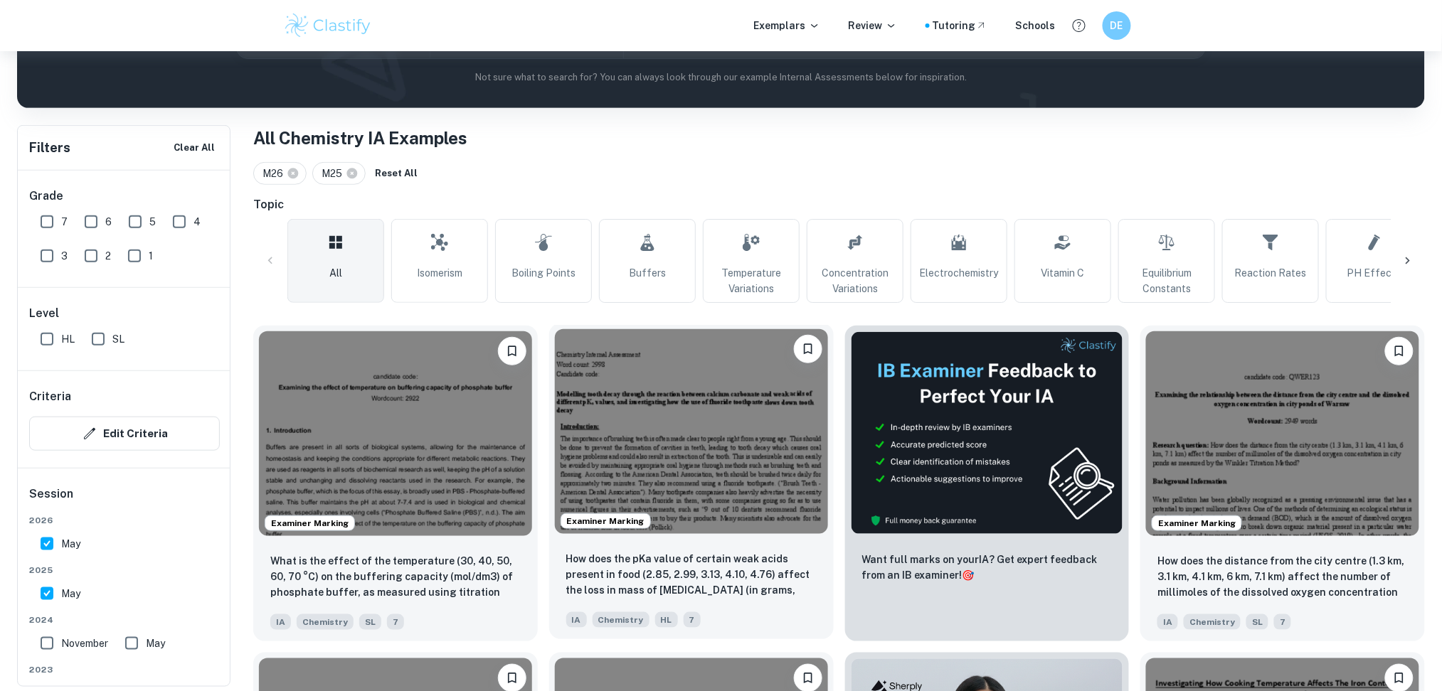
click at [715, 471] on img at bounding box center [691, 431] width 273 height 205
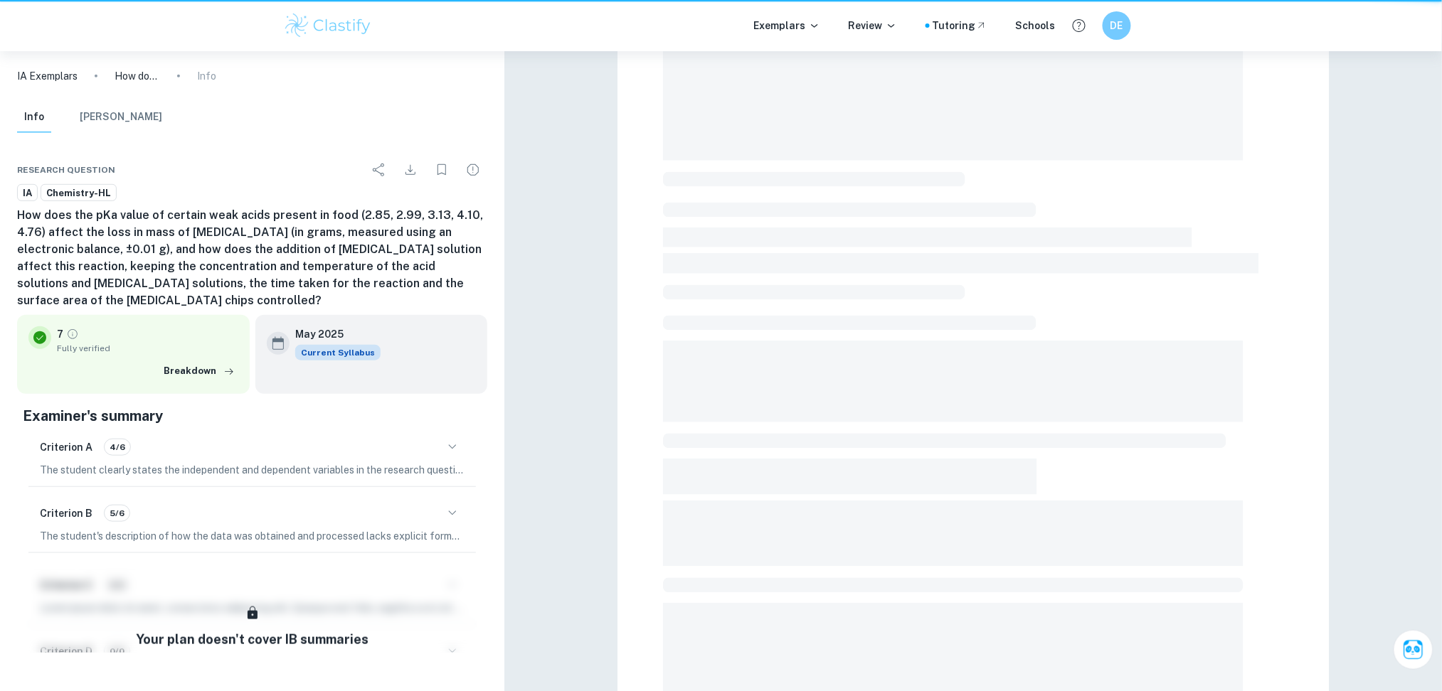
click at [715, 274] on span at bounding box center [961, 263] width 596 height 21
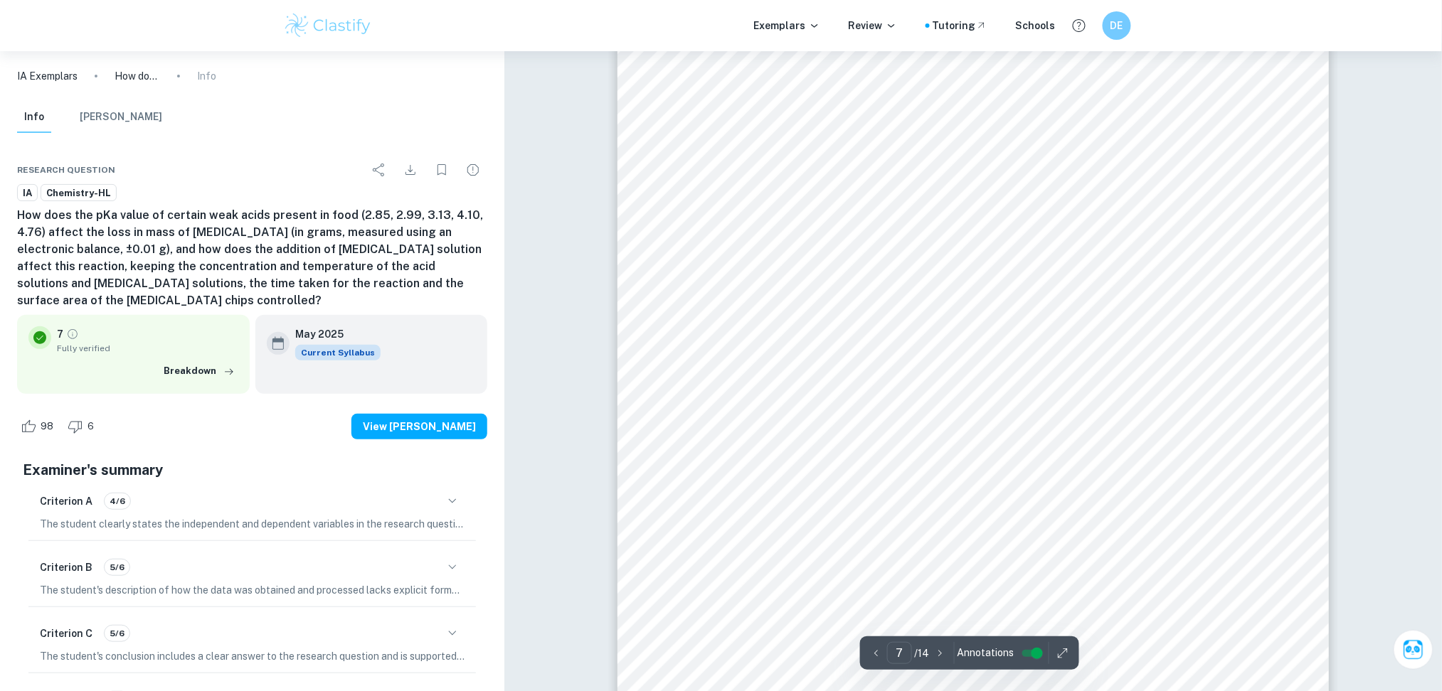
scroll to position [5976, 0]
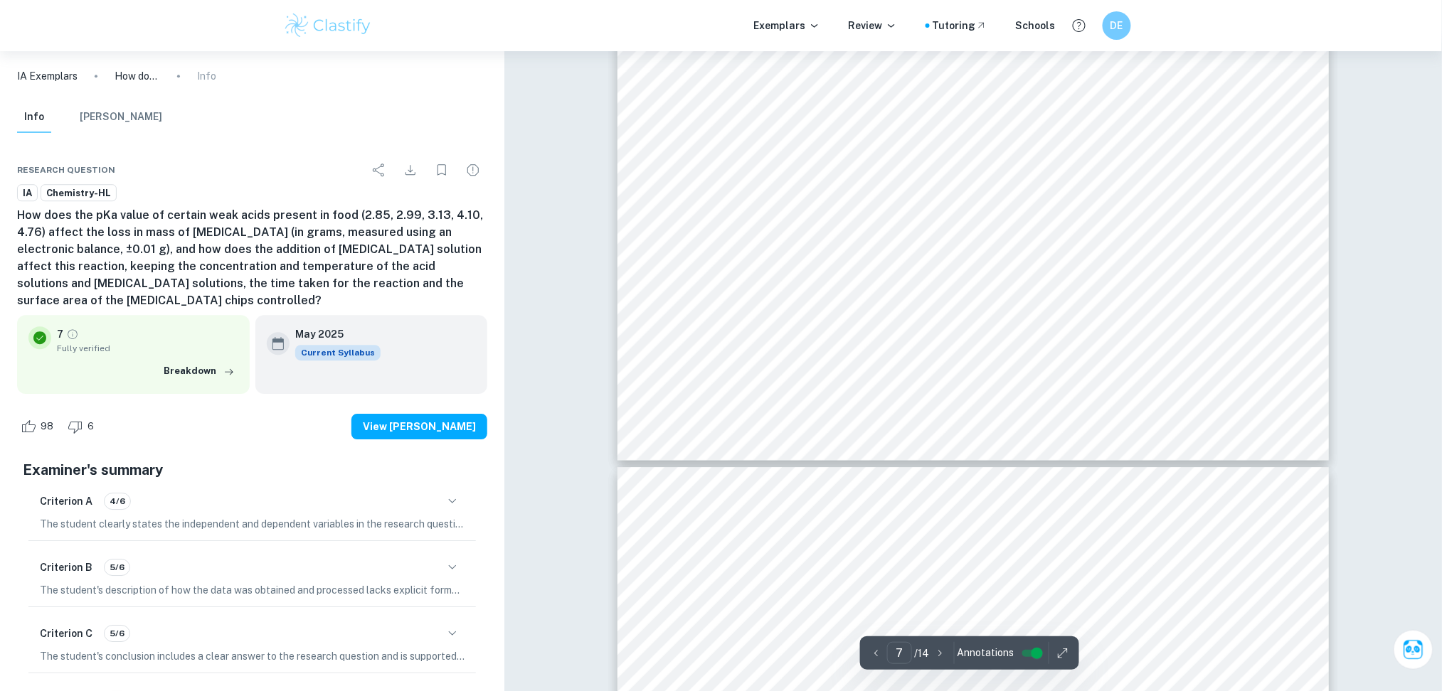
type input "6"
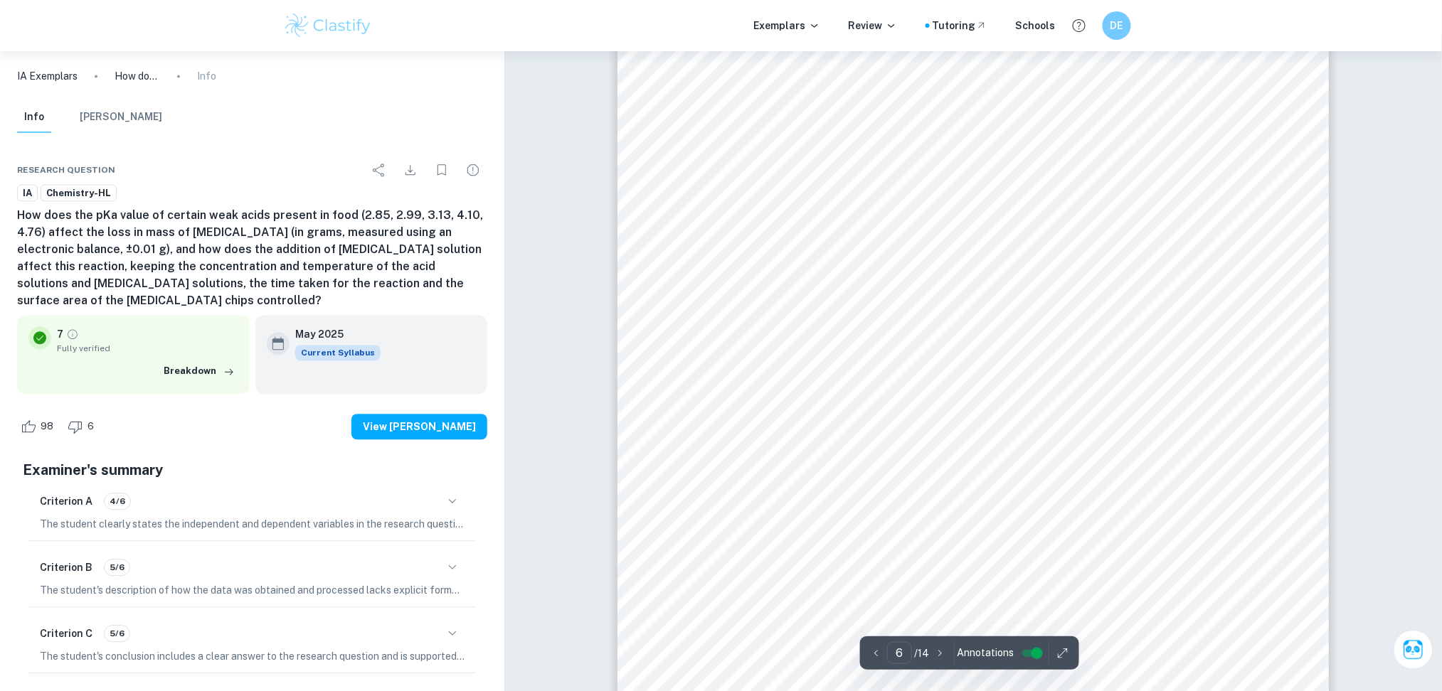
scroll to position [4837, 0]
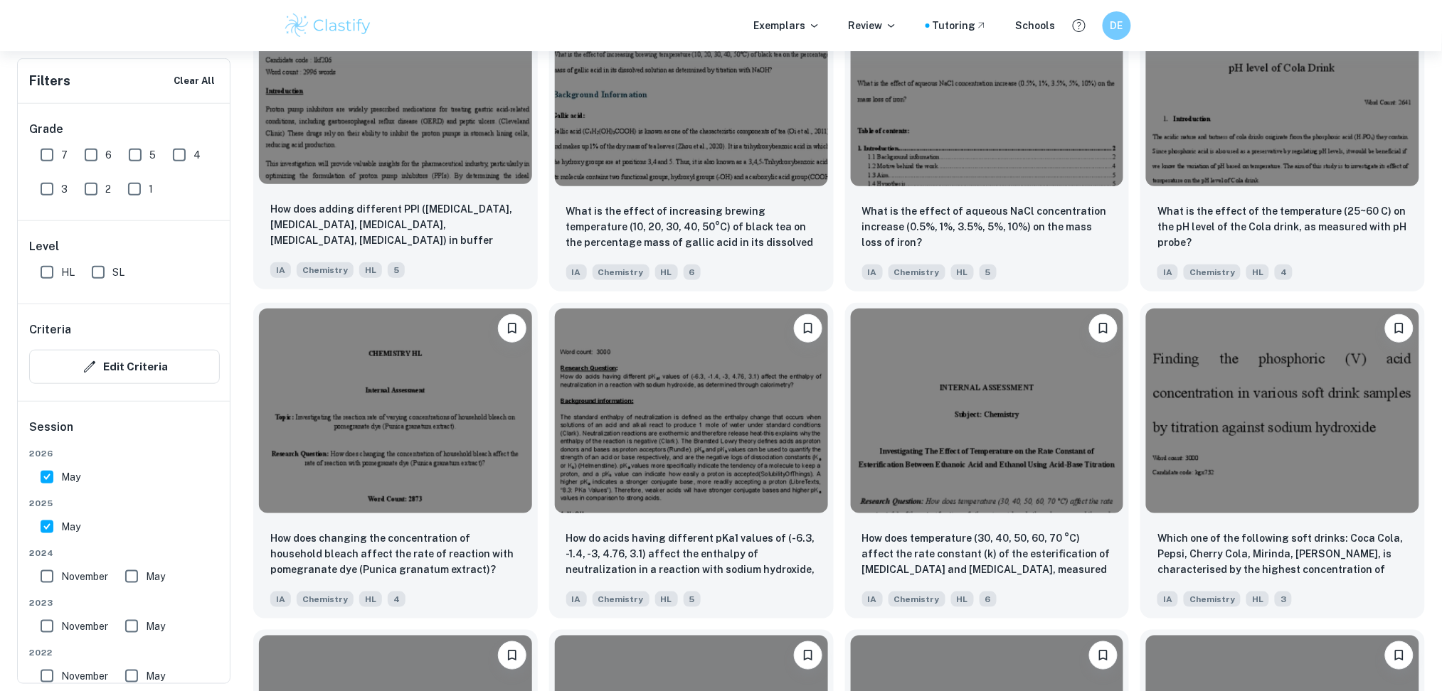
scroll to position [2205, 0]
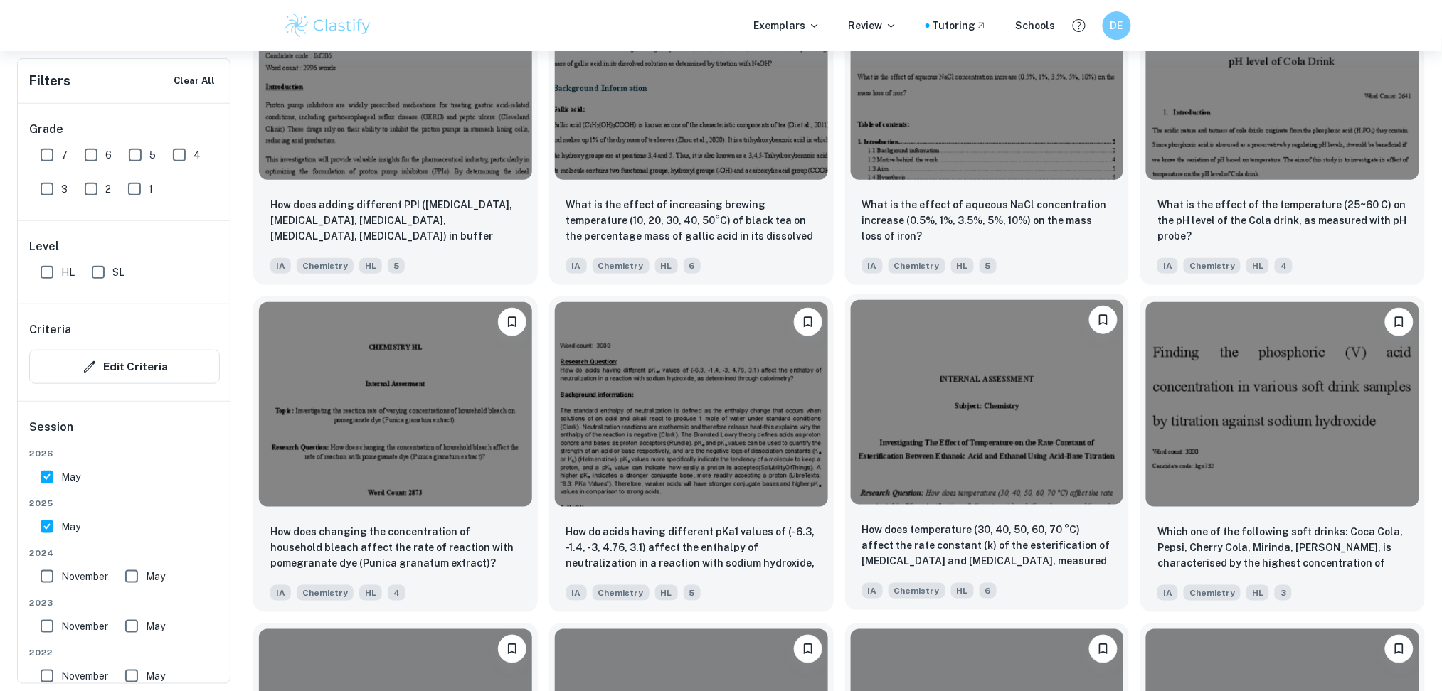
click at [954, 512] on div "How does temperature (30, 40, 50, 60, 70 °C) affect the rate constant (k) of th…" at bounding box center [987, 561] width 285 height 100
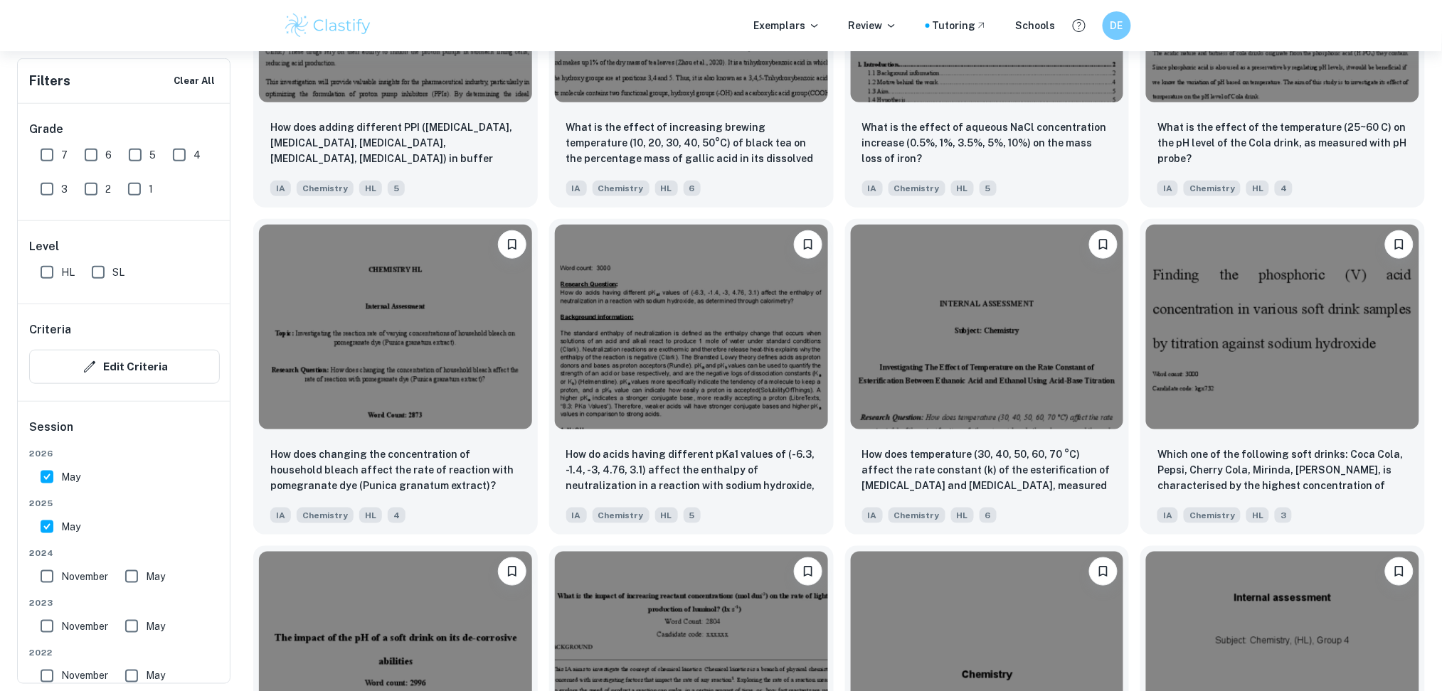
scroll to position [2395, 0]
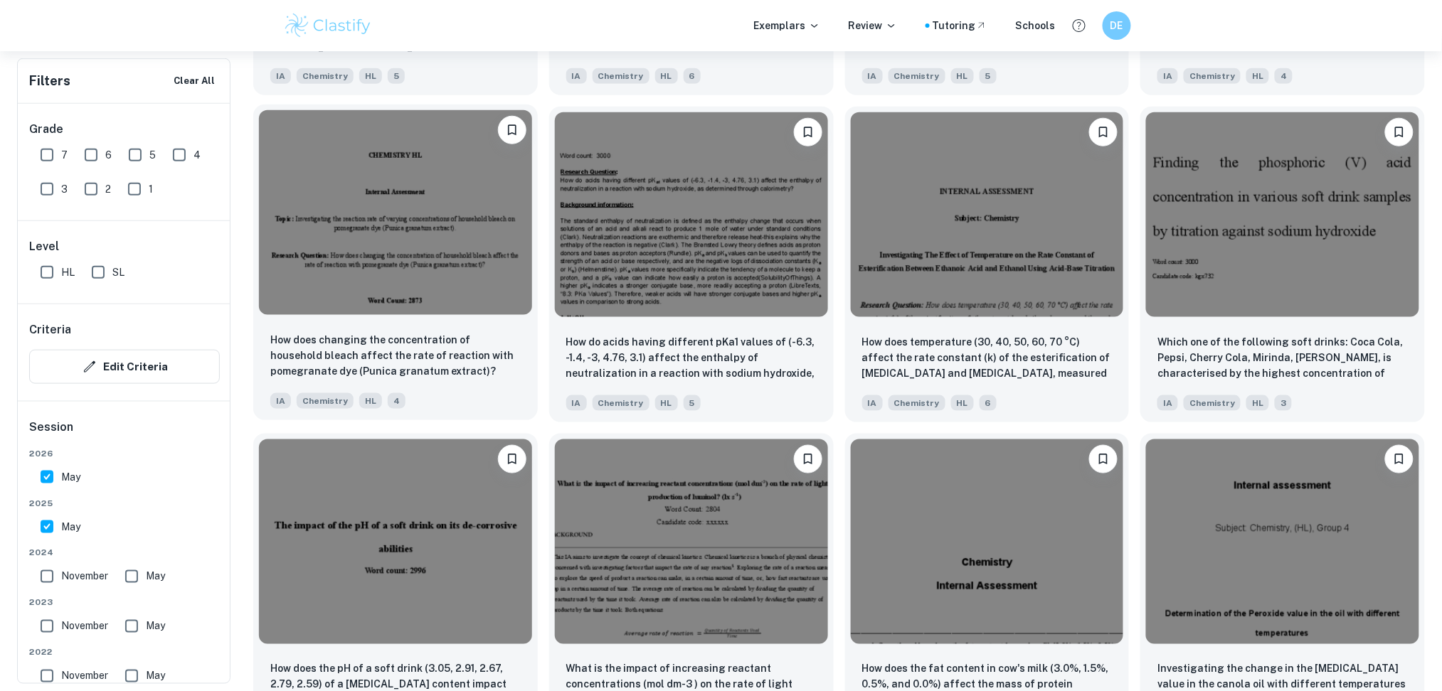
click at [410, 305] on img at bounding box center [395, 212] width 273 height 205
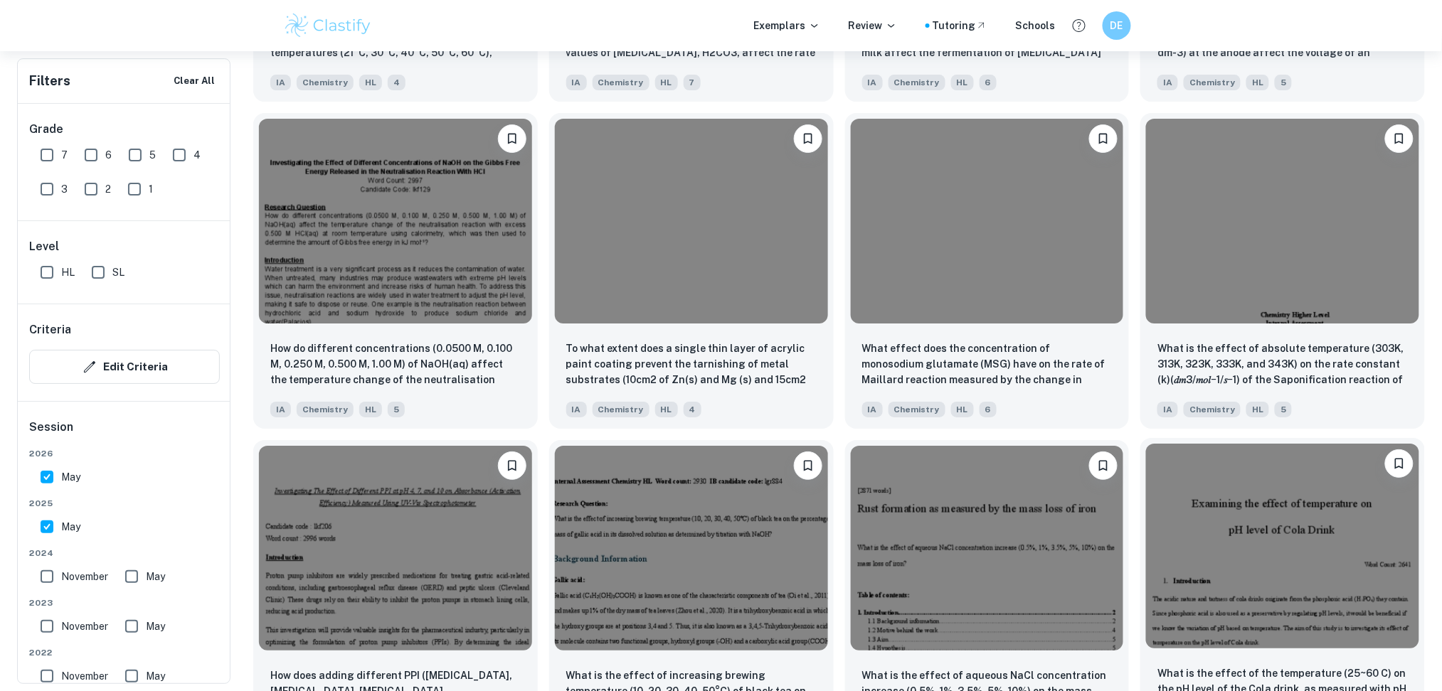
scroll to position [1731, 0]
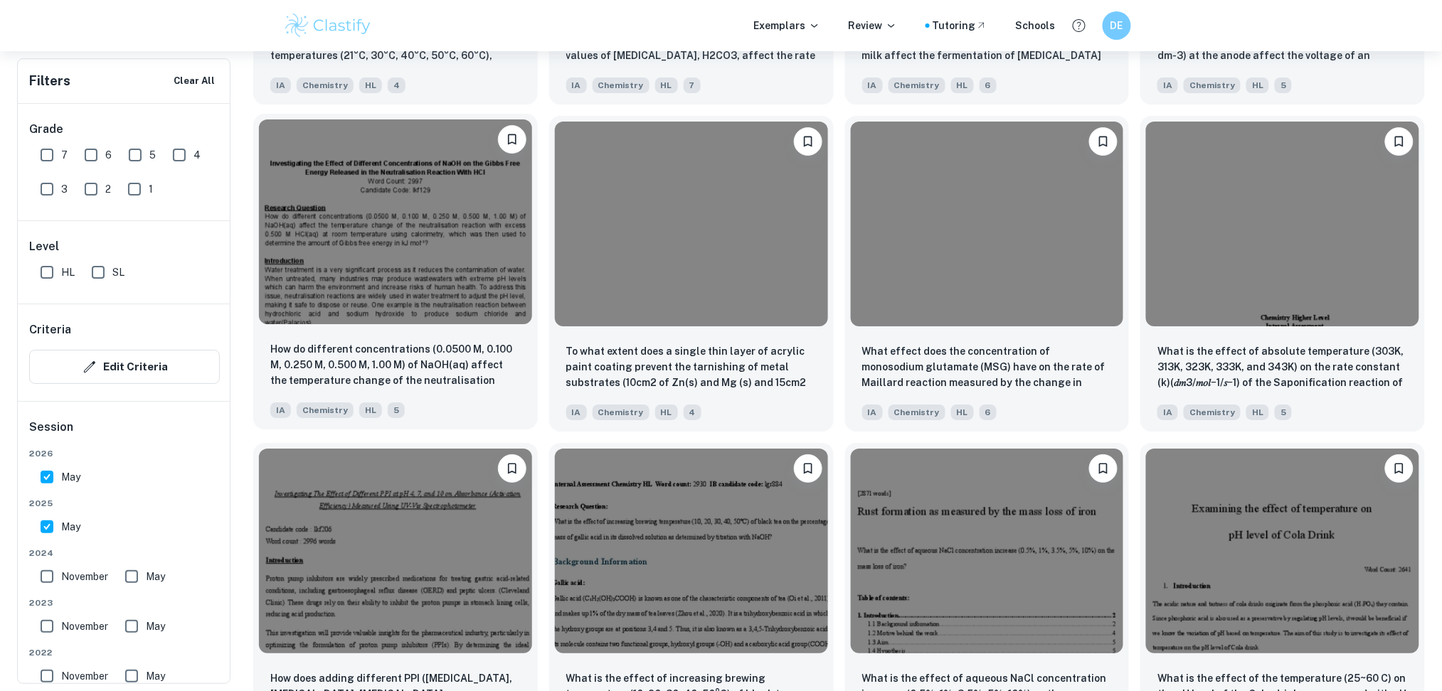
click at [467, 351] on p "How do different concentrations (0.0500 M, 0.100 M, 0.250 M, 0.500 M, 1.00 M) o…" at bounding box center [395, 365] width 250 height 48
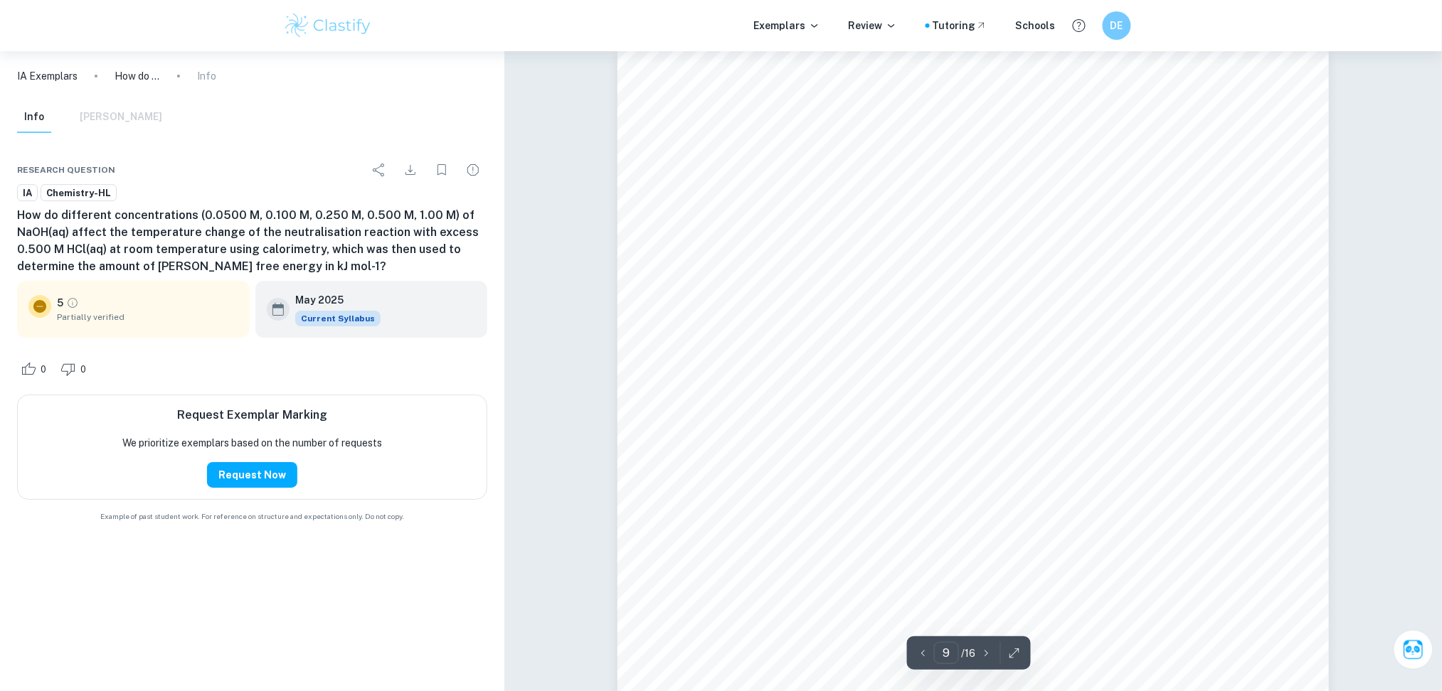
scroll to position [7553, 0]
type input "12"
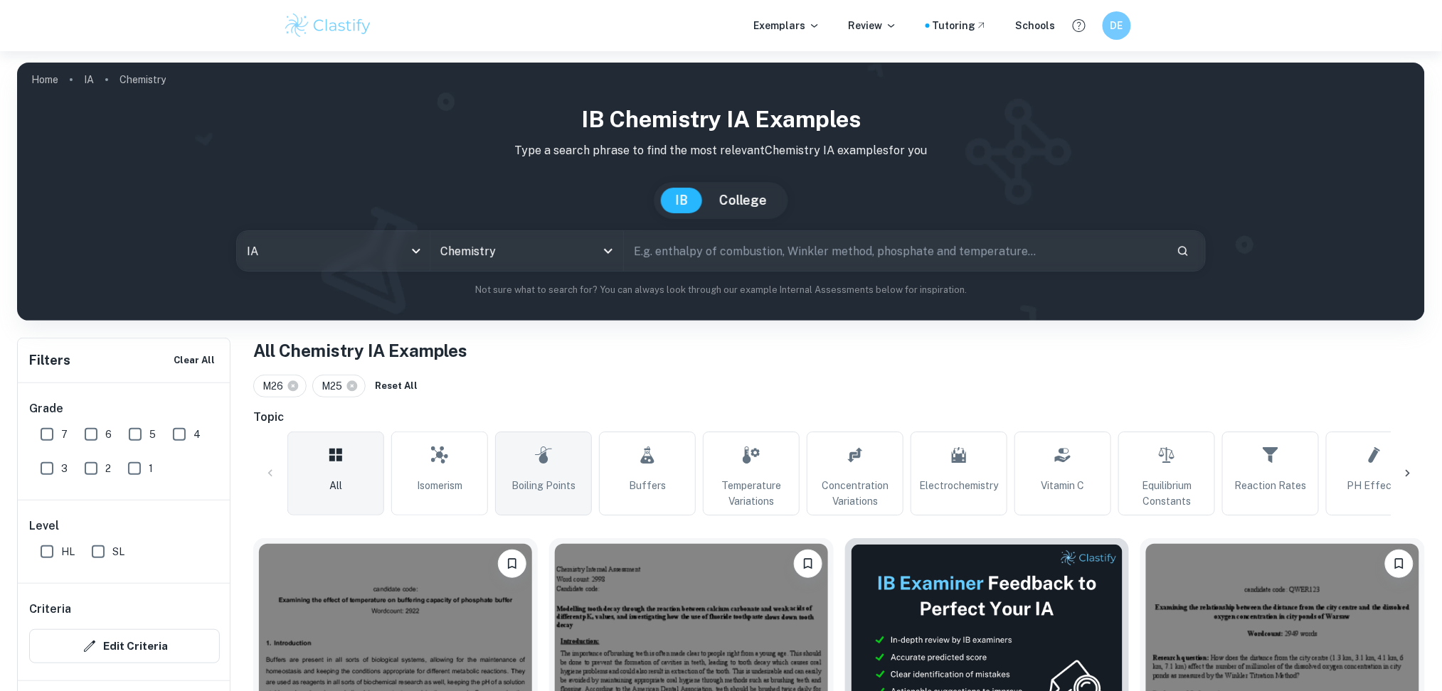
scroll to position [260, 0]
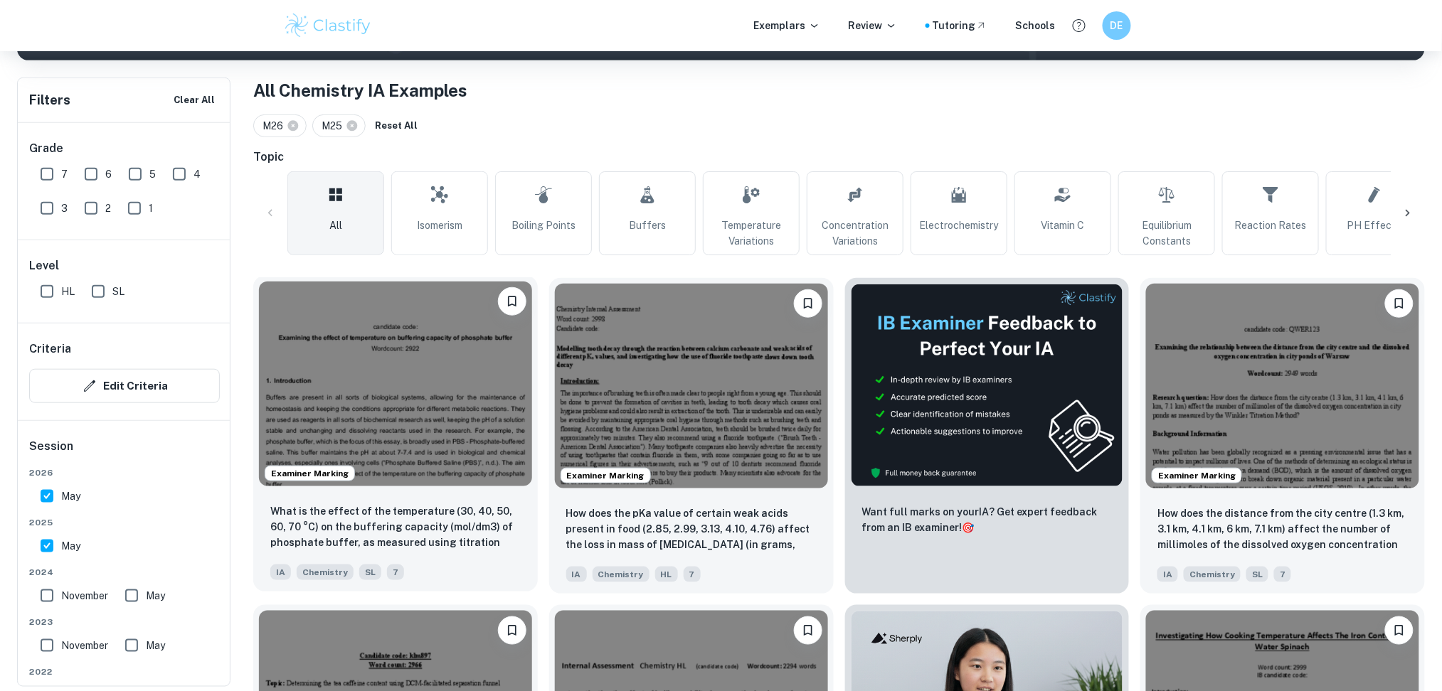
click at [477, 433] on img at bounding box center [395, 384] width 273 height 205
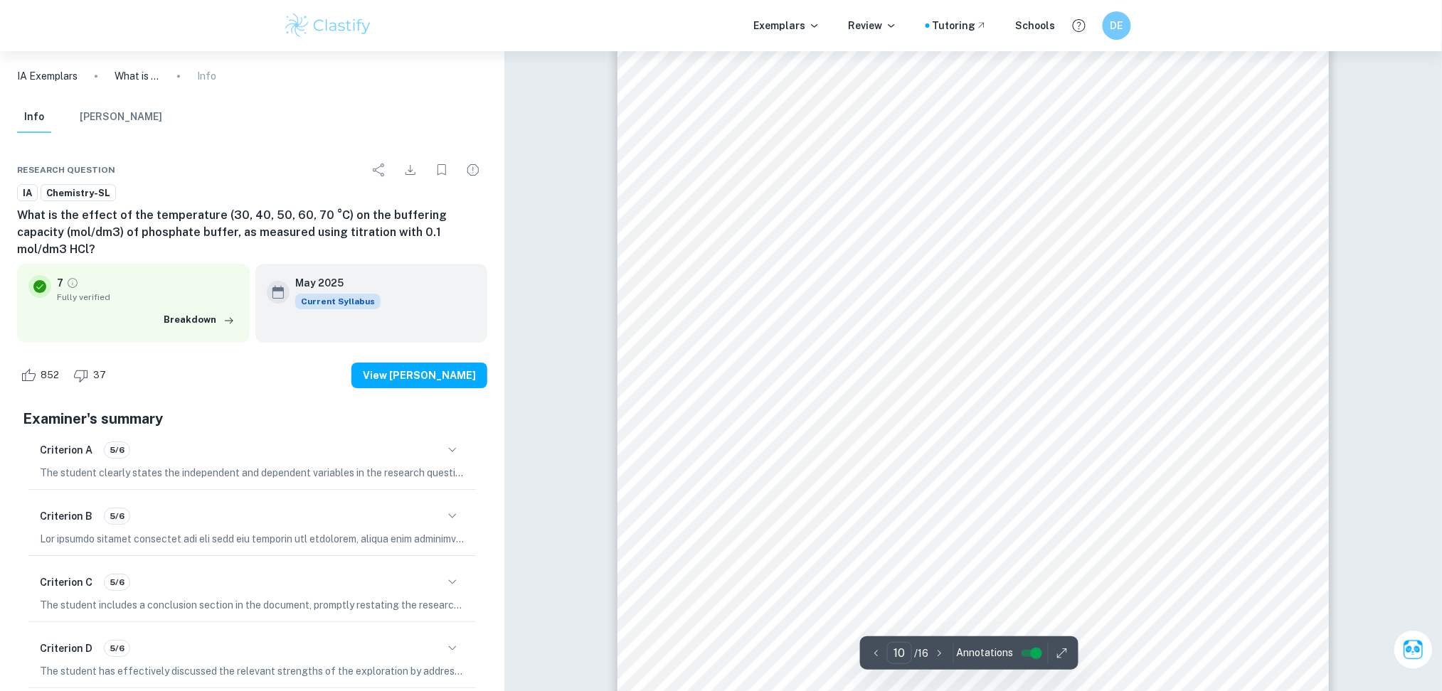
scroll to position [9466, 0]
type input "11"
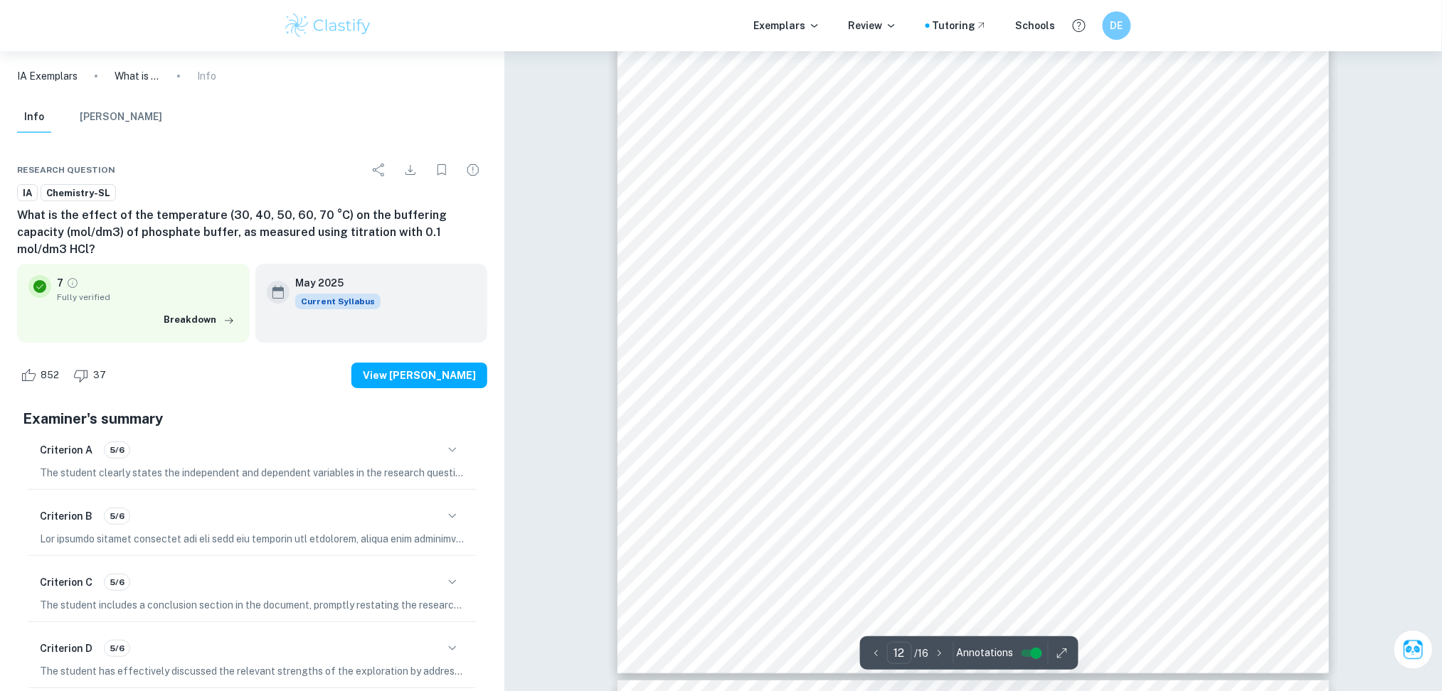
scroll to position [11644, 0]
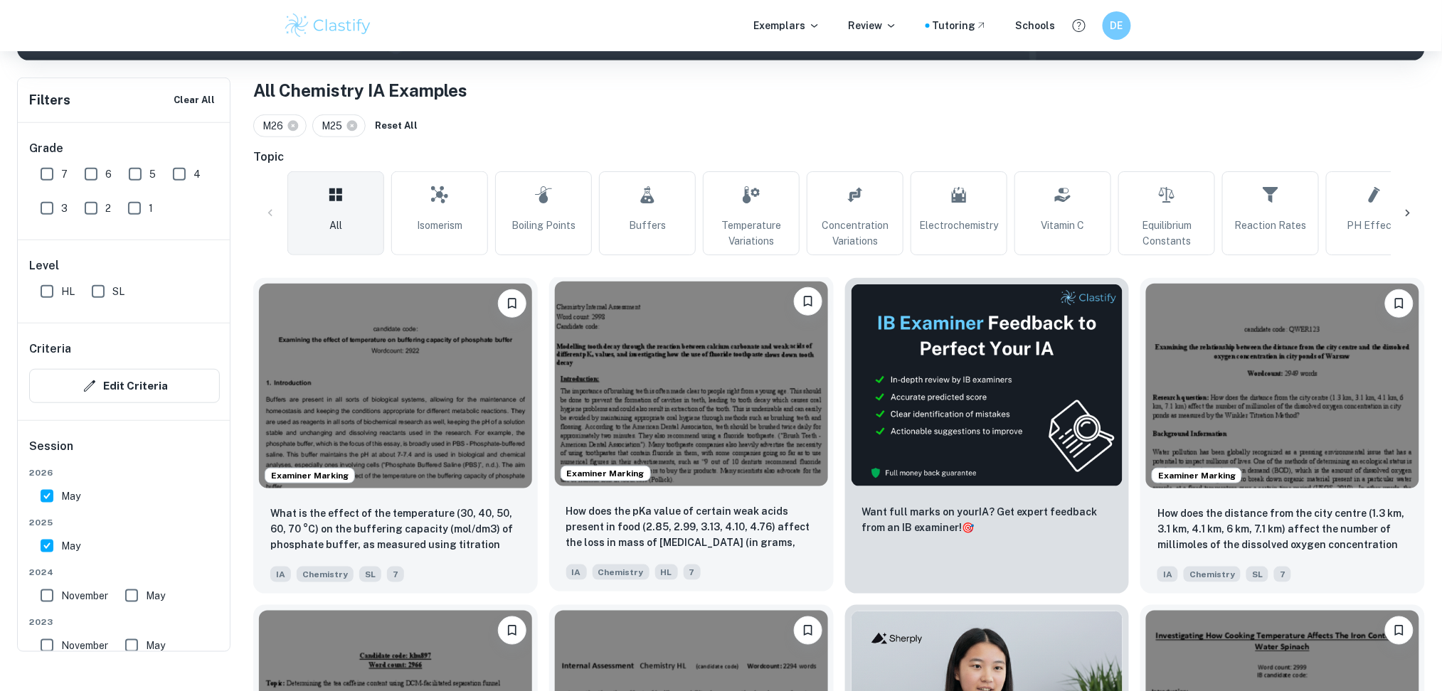
scroll to position [220, 0]
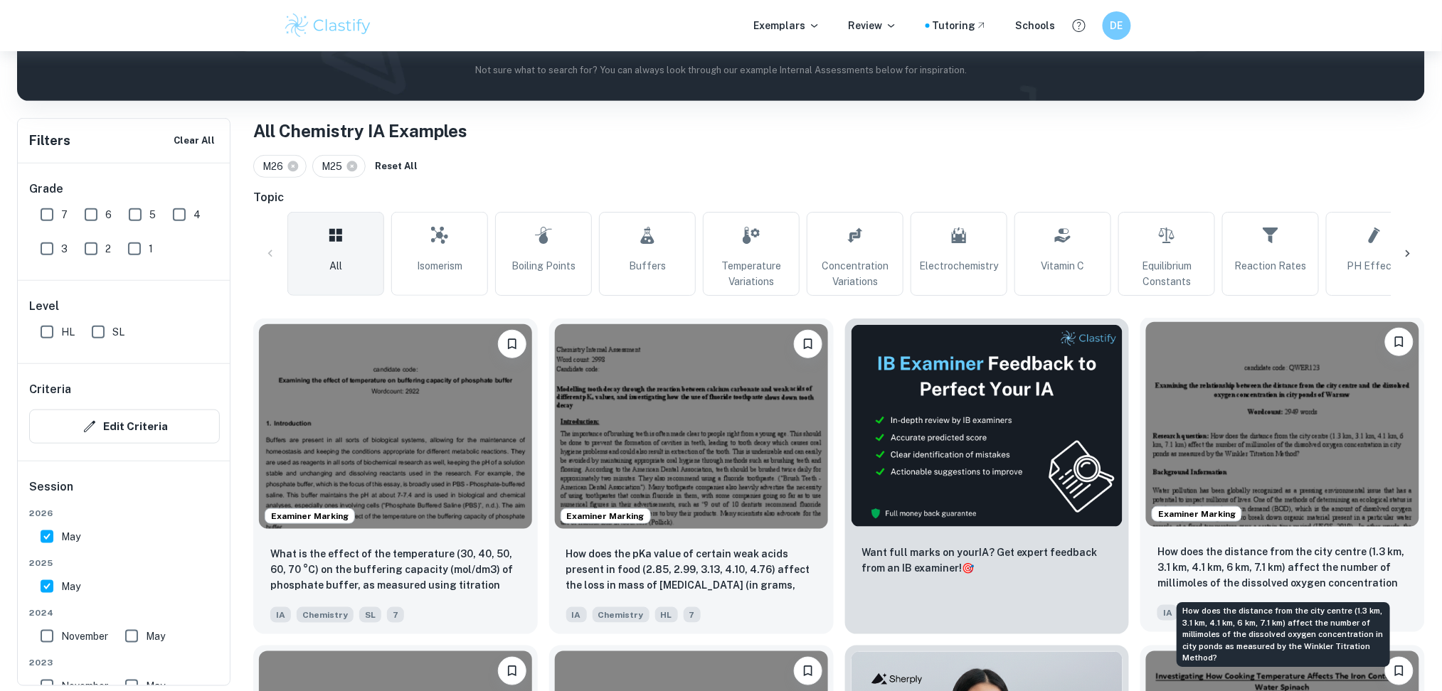
click at [1191, 570] on p "How does the distance from the city centre (1.3 km, 3.1 km, 4.1 km, 6 km, 7.1 k…" at bounding box center [1282, 568] width 250 height 48
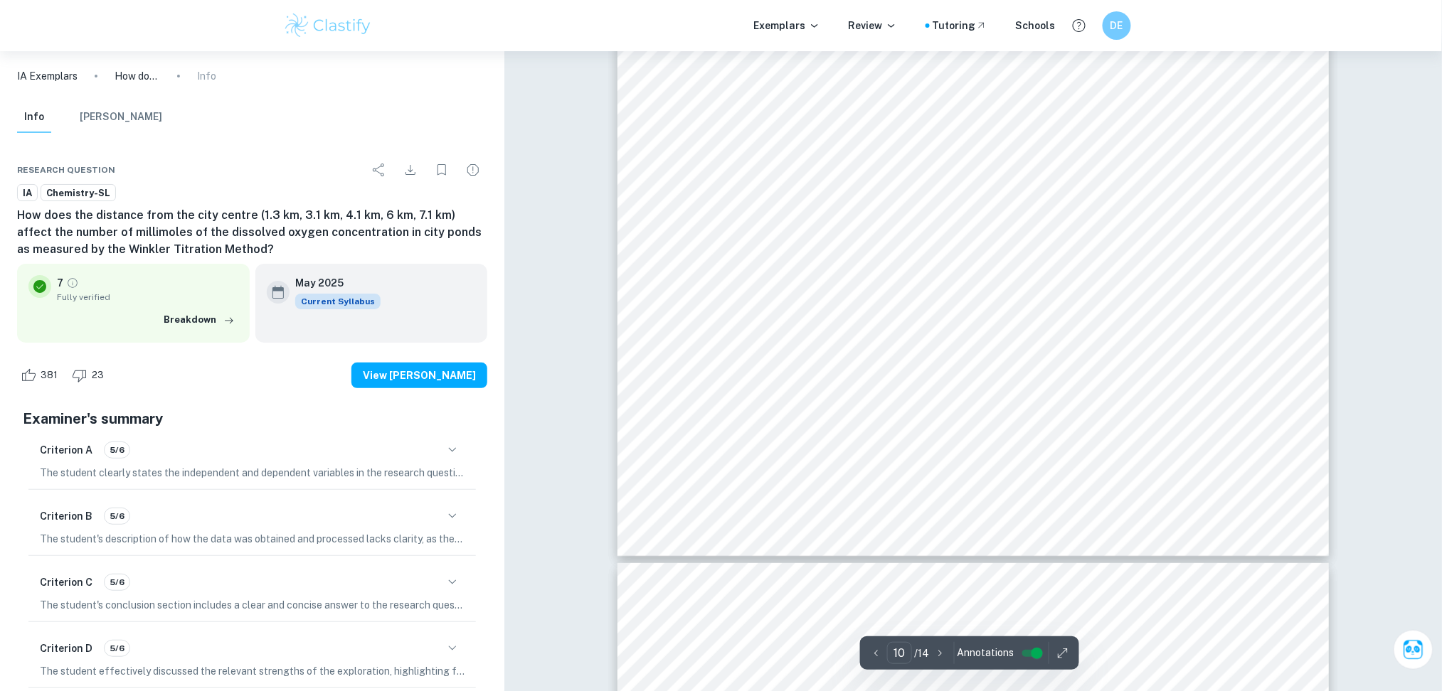
scroll to position [9578, 0]
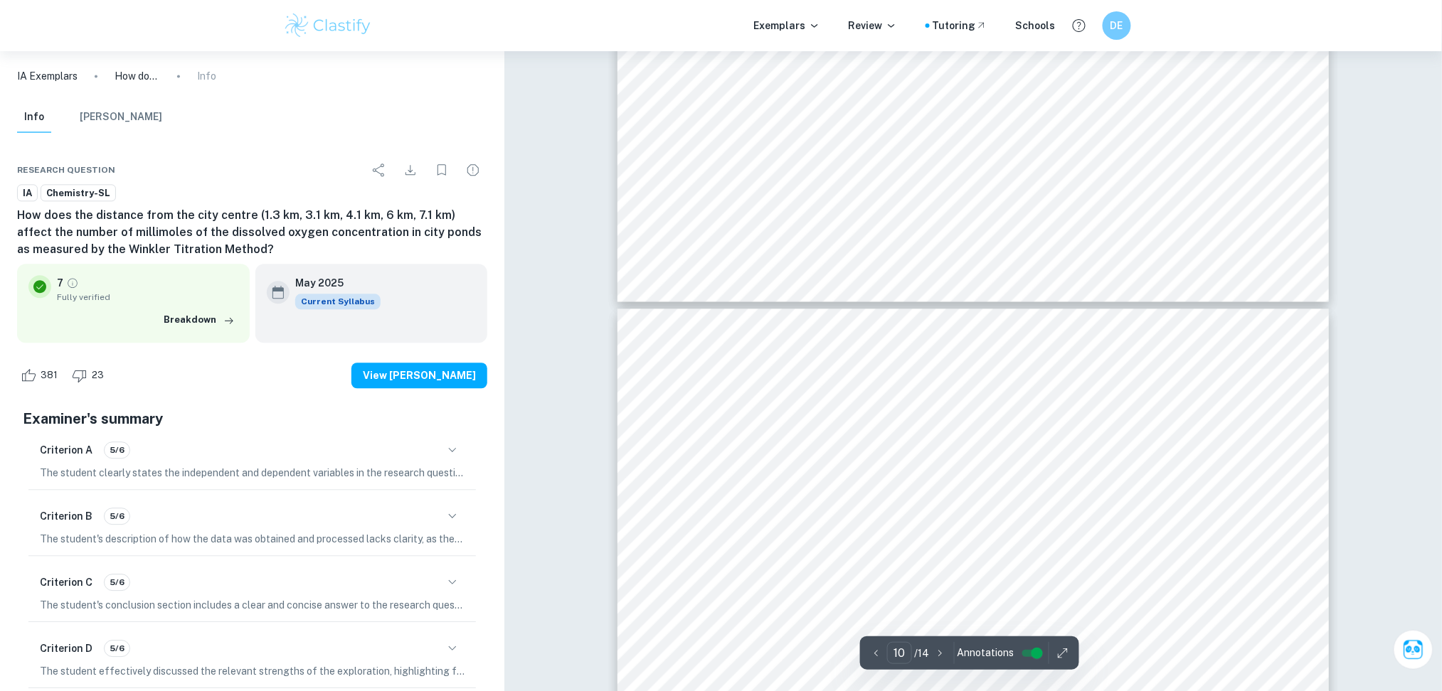
type input "9"
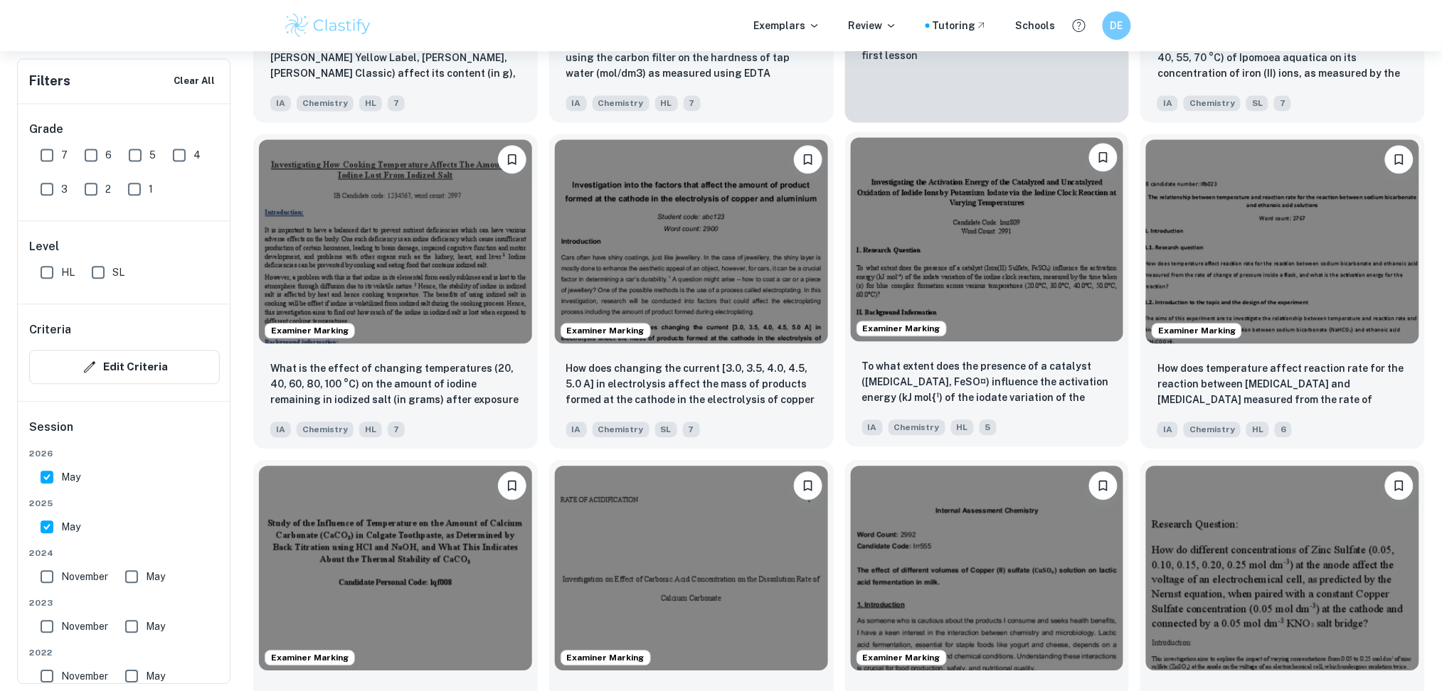
scroll to position [1062, 0]
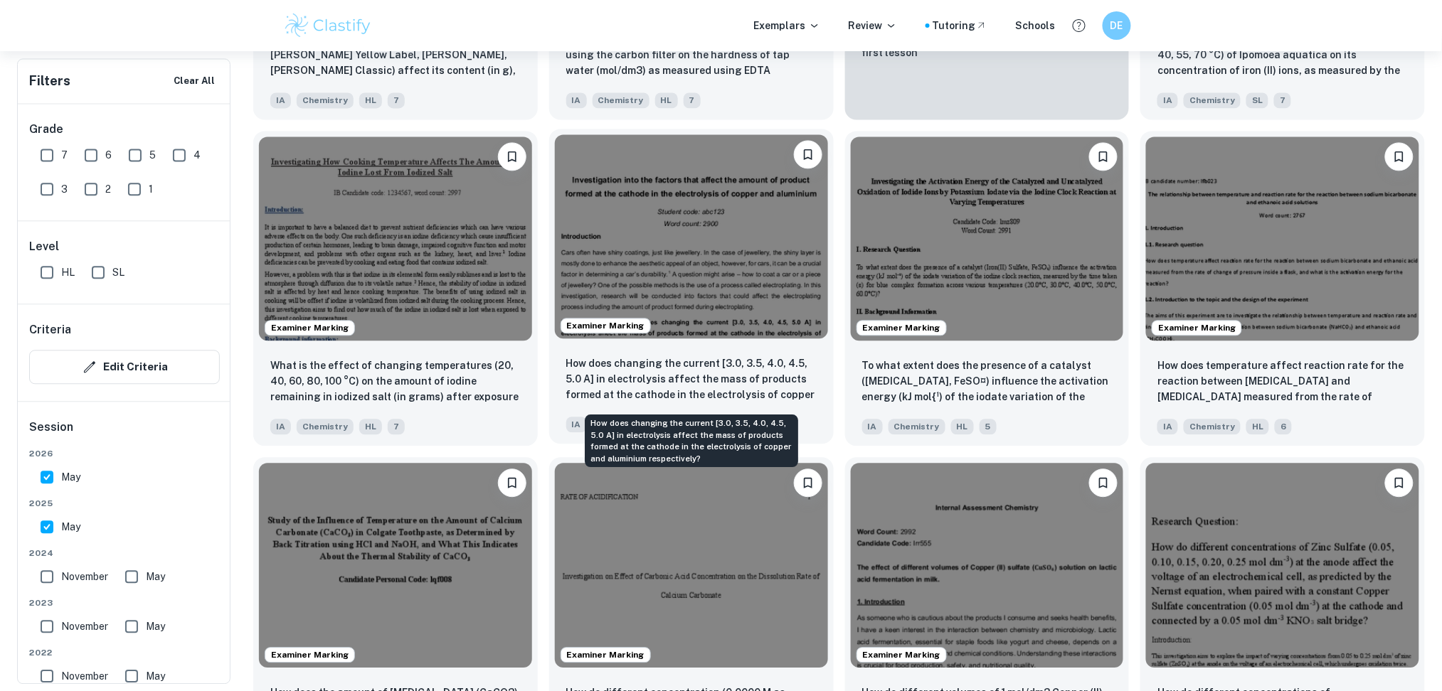
click at [605, 369] on respectively?"] "How does changing the current [3.0, 3.5, 4.0, 4.5, 5.0 A] in electrolysis affec…" at bounding box center [691, 380] width 250 height 48
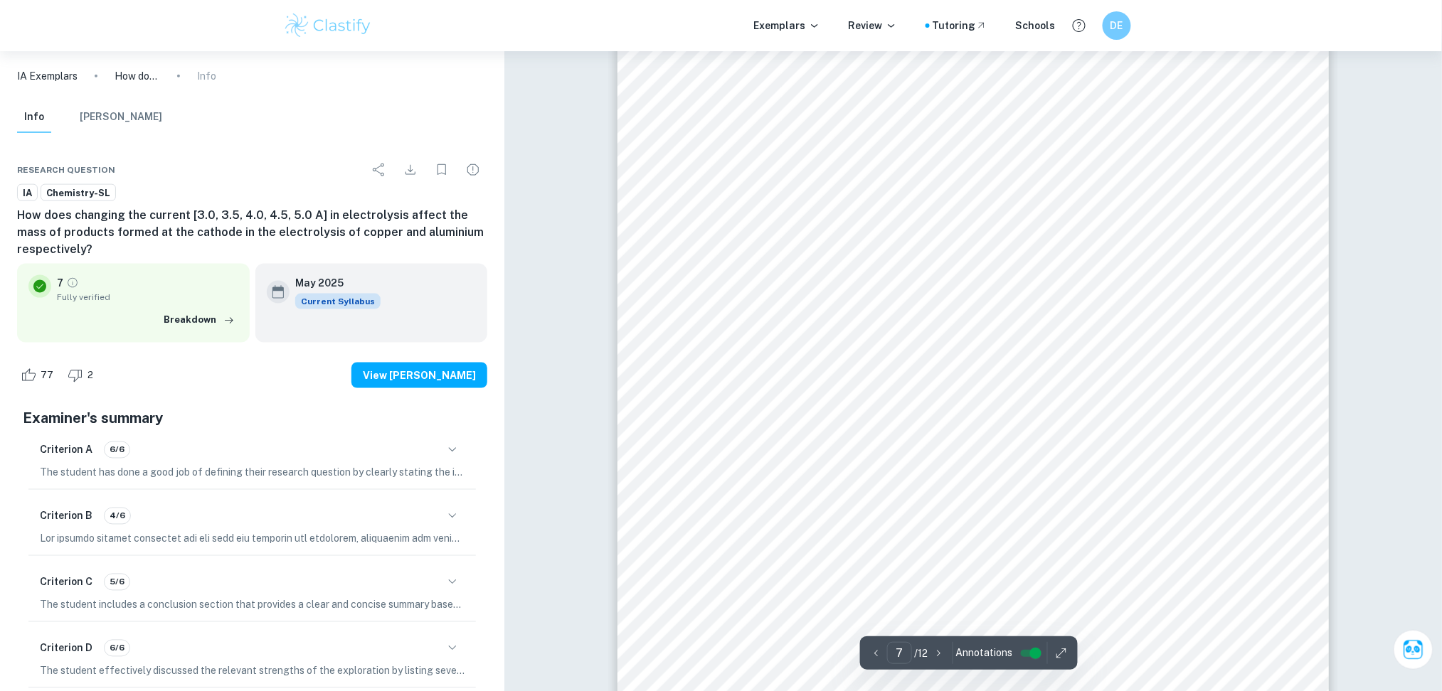
scroll to position [6517, 0]
click at [444, 506] on div "Criterion B 4/6" at bounding box center [252, 516] width 425 height 24
click at [454, 516] on icon "button" at bounding box center [453, 516] width 8 height 4
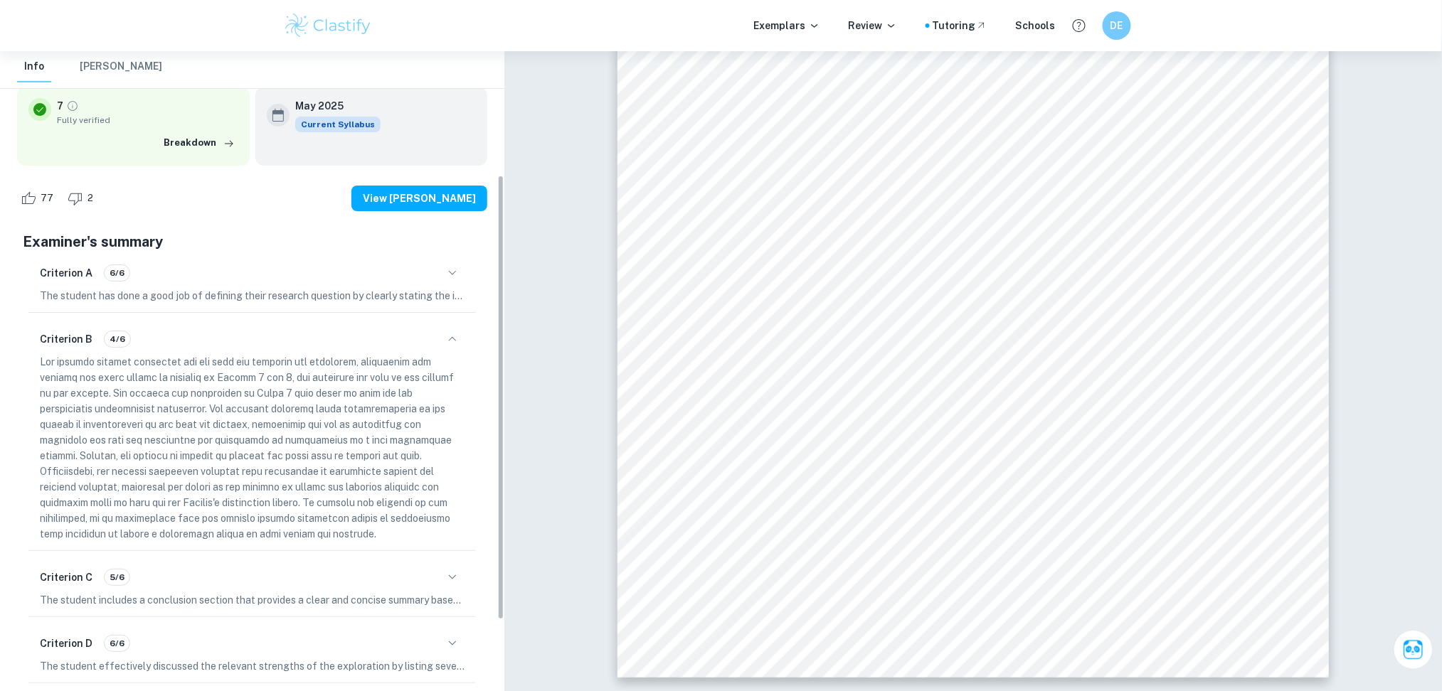
scroll to position [179, 0]
click at [423, 277] on div "Criterion A 6/6" at bounding box center [252, 272] width 425 height 24
click at [450, 275] on icon "button" at bounding box center [452, 271] width 17 height 17
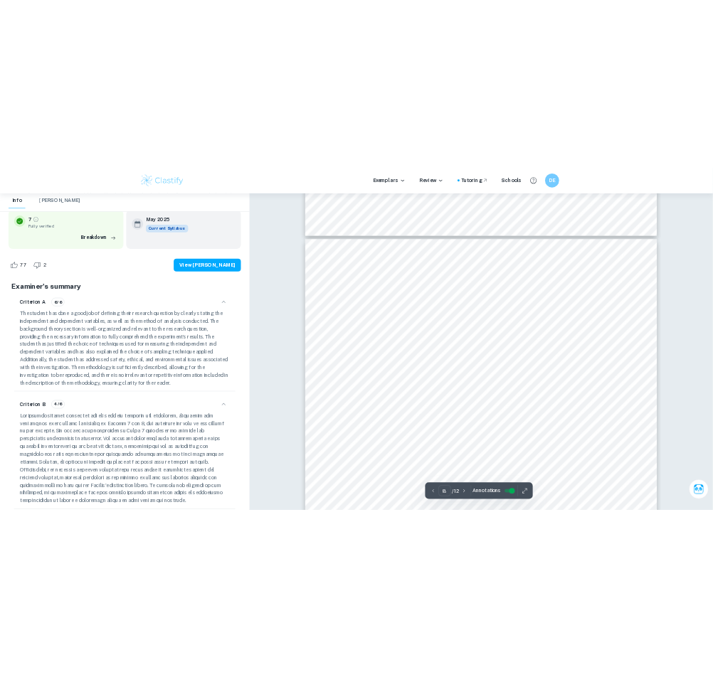
scroll to position [7125, 0]
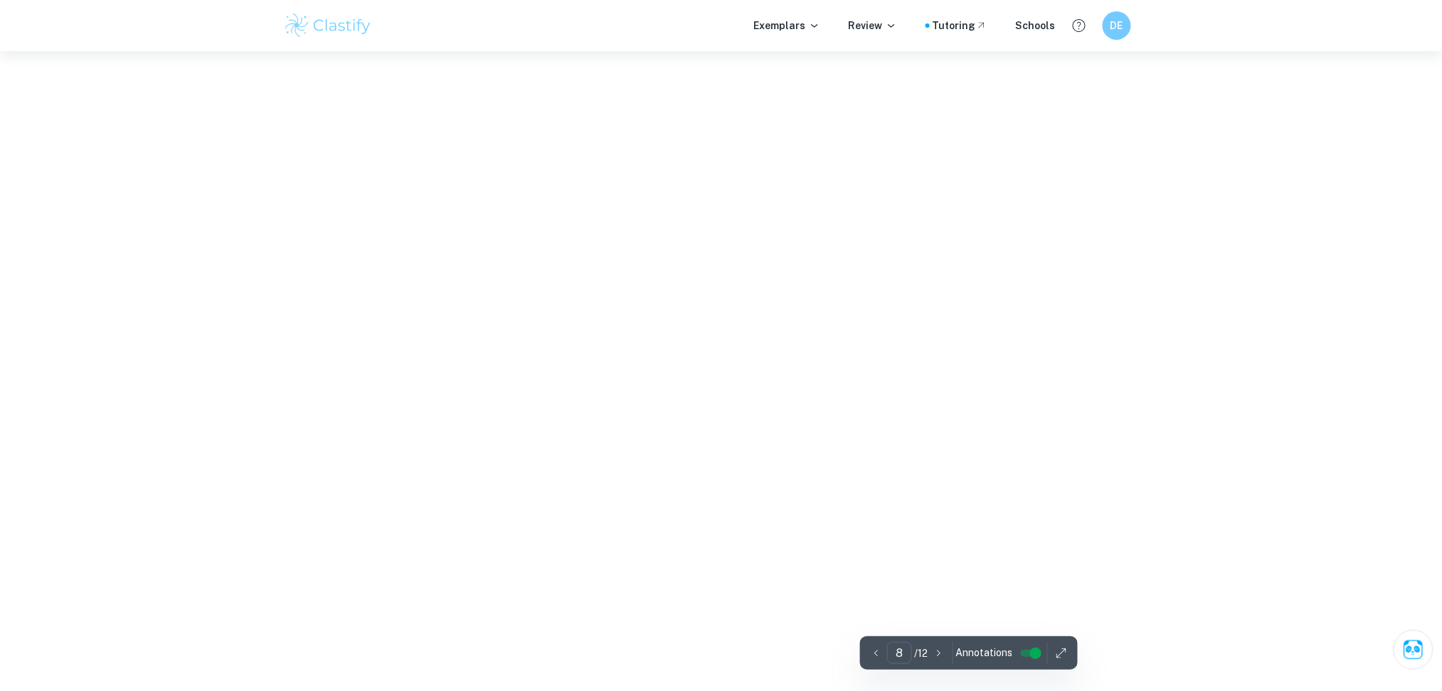
type input "12"
